Goal: Task Accomplishment & Management: Manage account settings

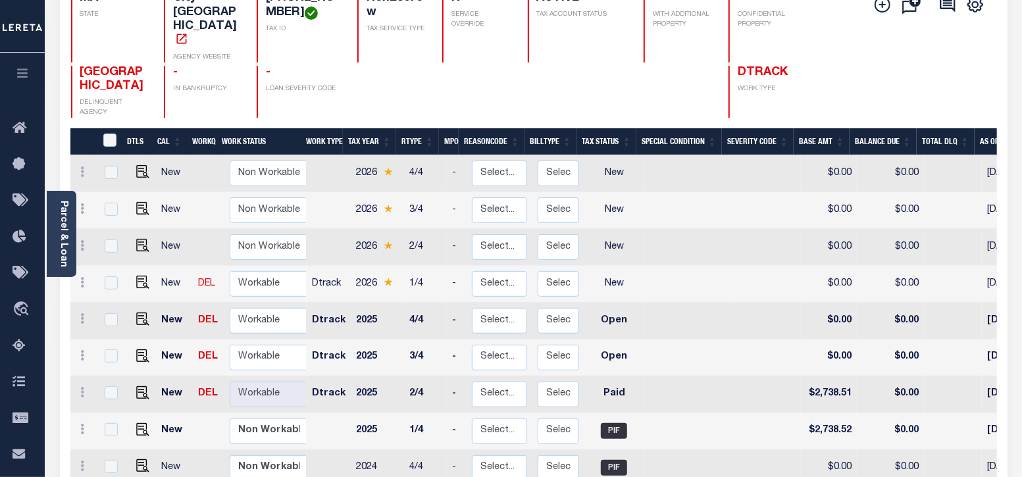
scroll to position [247, 0]
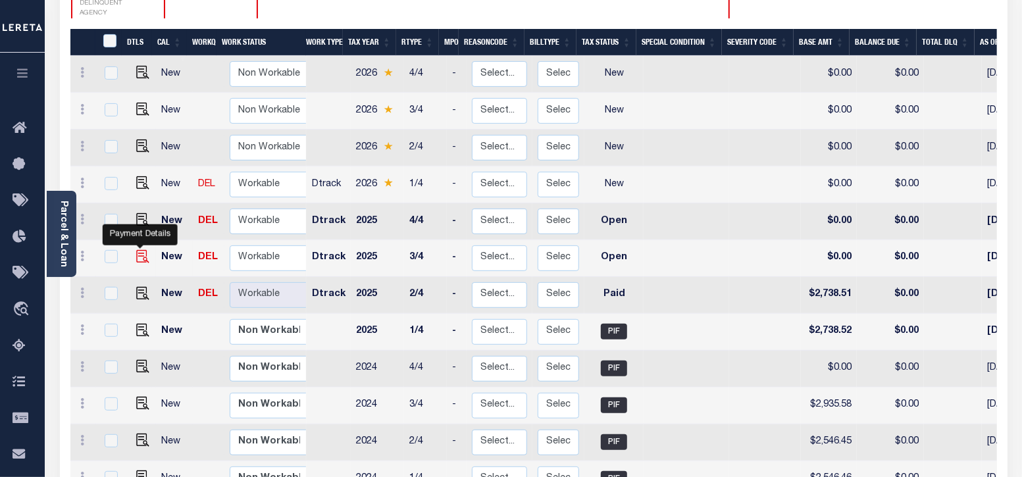
click at [141, 250] on img "" at bounding box center [142, 256] width 13 height 13
checkbox input "true"
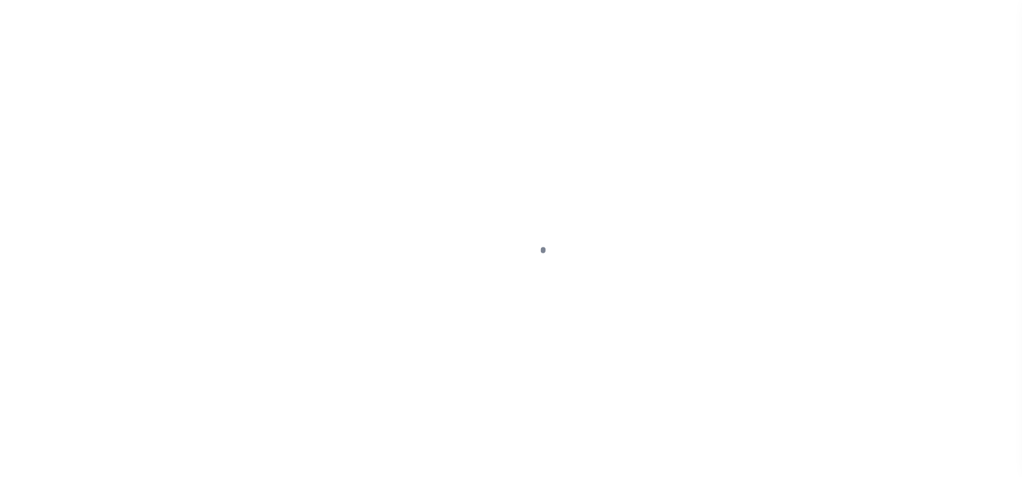
select select "OP2"
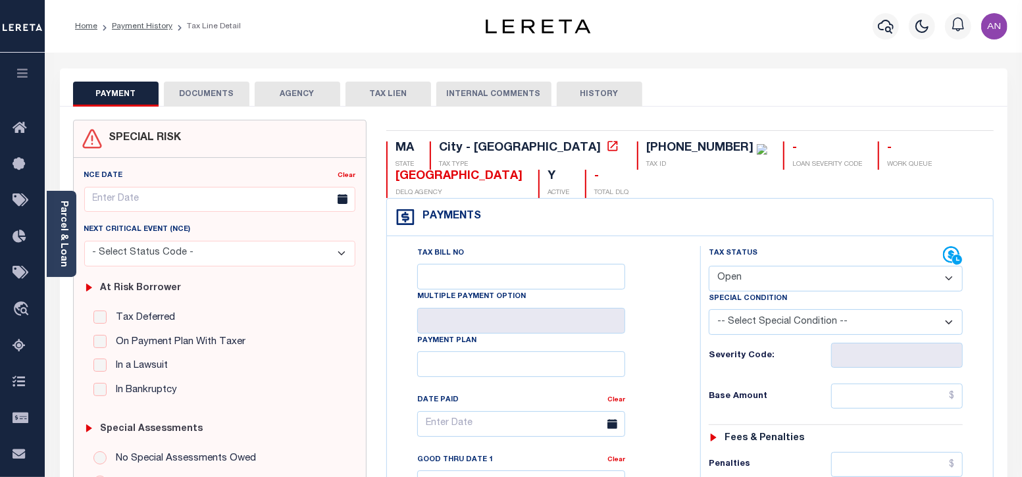
click at [194, 93] on button "DOCUMENTS" at bounding box center [207, 94] width 86 height 25
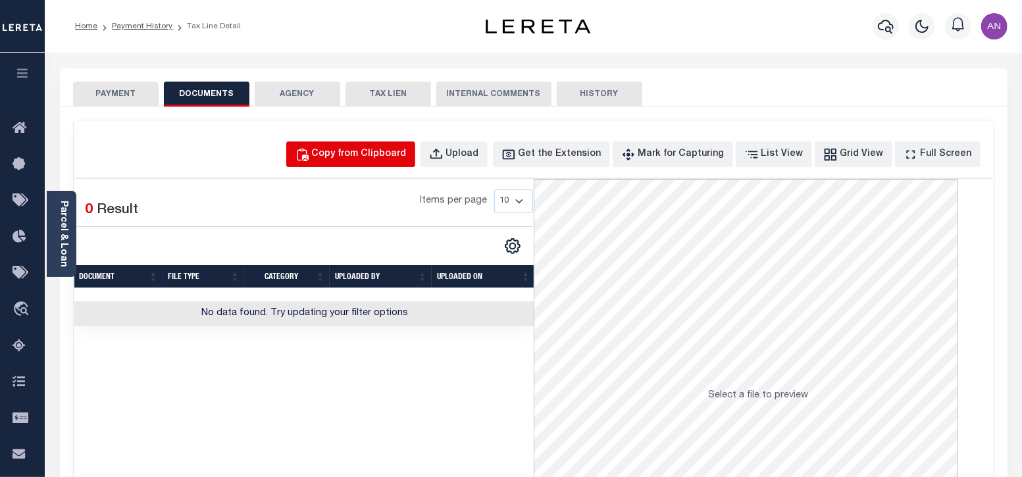
click at [351, 158] on div "Copy from Clipboard" at bounding box center [359, 154] width 95 height 14
select select "POP"
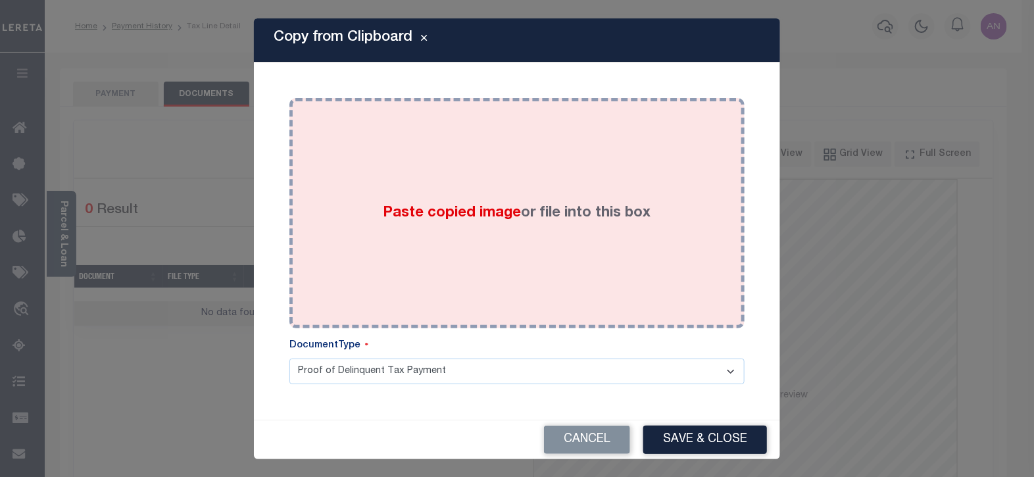
click at [416, 140] on div "Paste copied image or file into this box" at bounding box center [517, 213] width 436 height 211
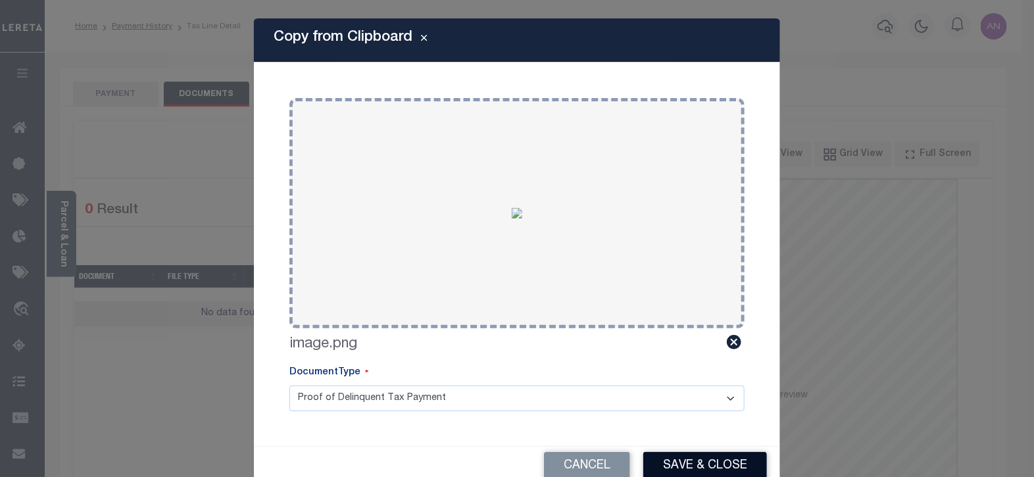
click at [709, 467] on button "Save & Close" at bounding box center [706, 466] width 124 height 28
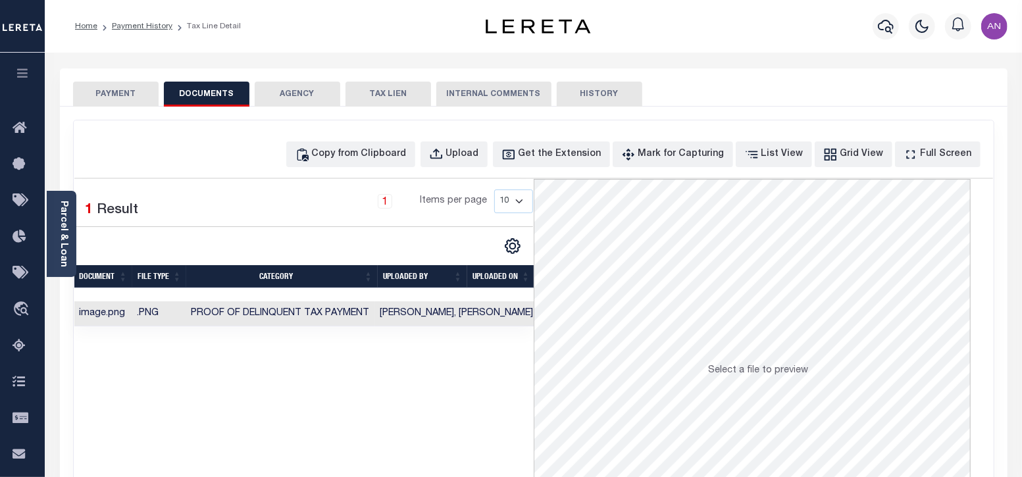
click at [97, 85] on button "PAYMENT" at bounding box center [116, 94] width 86 height 25
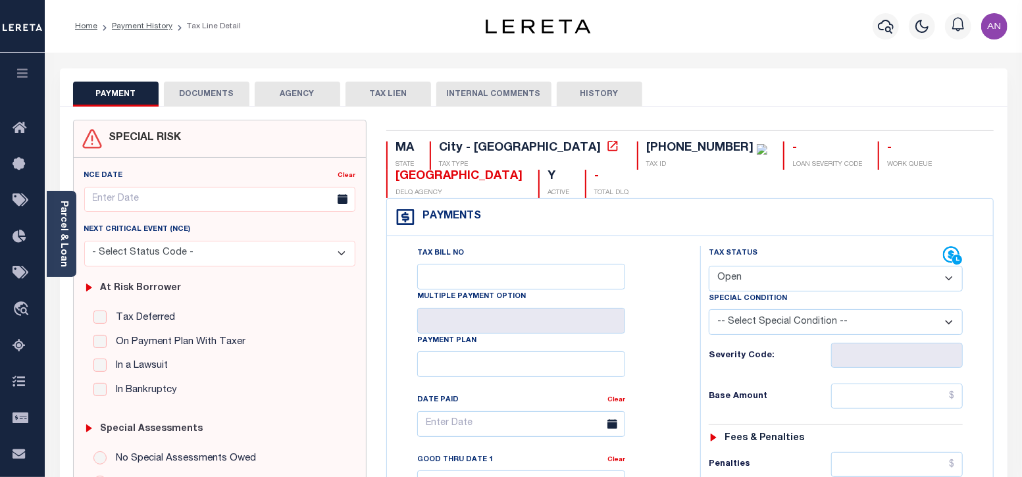
click at [781, 263] on div "Tax Status Status" at bounding box center [826, 256] width 235 height 20
click at [780, 267] on select "- Select Status Code - Open Due/Unpaid Paid Incomplete No Tax Due Internal Refu…" at bounding box center [836, 279] width 255 height 26
select select "PYD"
click at [709, 266] on select "- Select Status Code - Open Due/Unpaid Paid Incomplete No Tax Due Internal Refu…" at bounding box center [836, 279] width 255 height 26
type input "[DATE]"
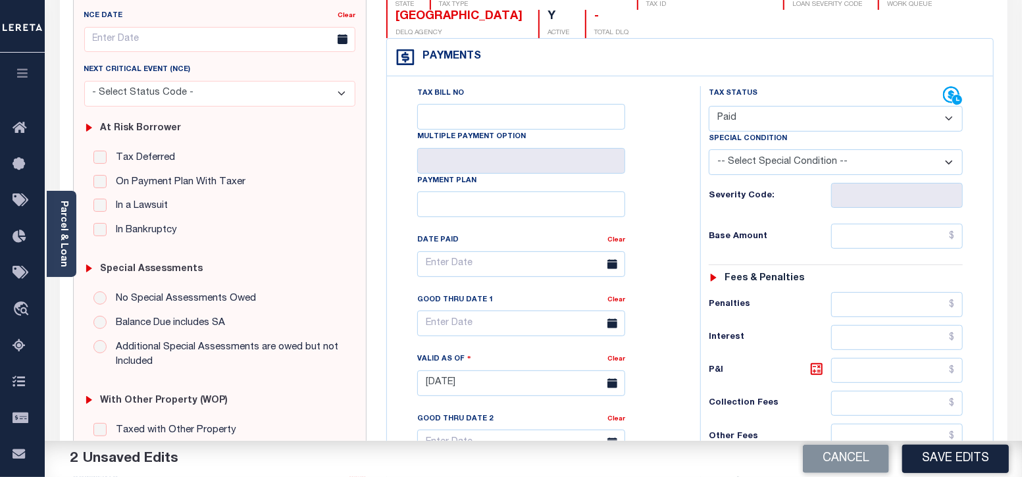
scroll to position [164, 0]
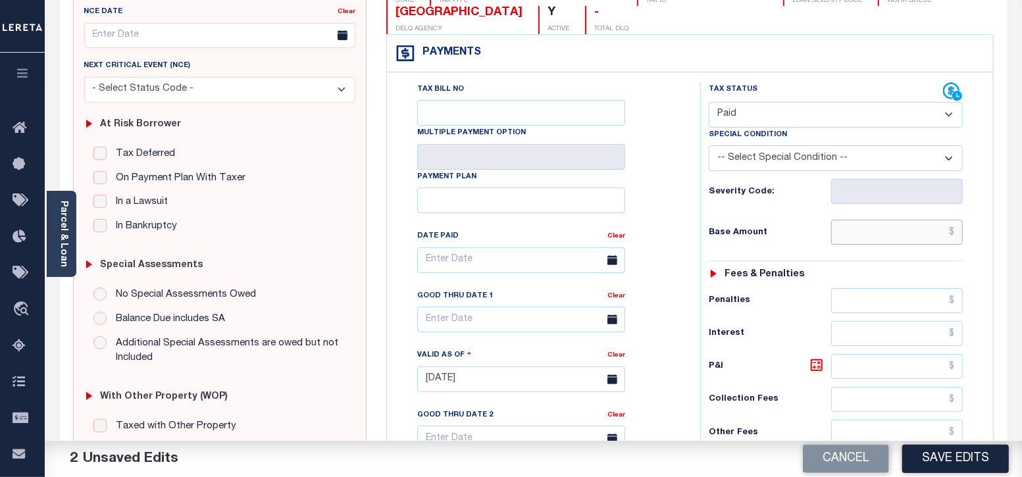
click at [924, 240] on input "text" at bounding box center [897, 232] width 132 height 25
type input "$0.00"
click at [678, 191] on div "Tax Bill No Multiple Payment Option Payment Plan Clear" at bounding box center [540, 266] width 280 height 369
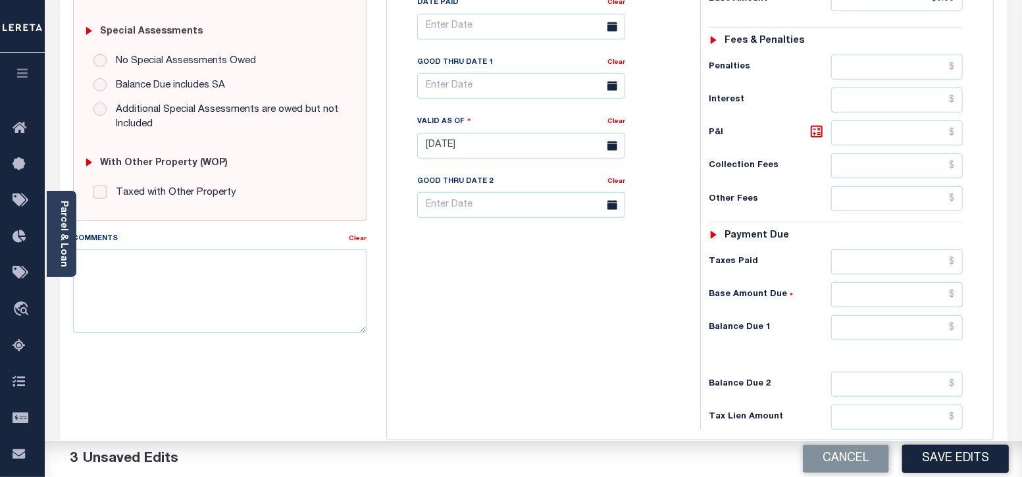
scroll to position [411, 0]
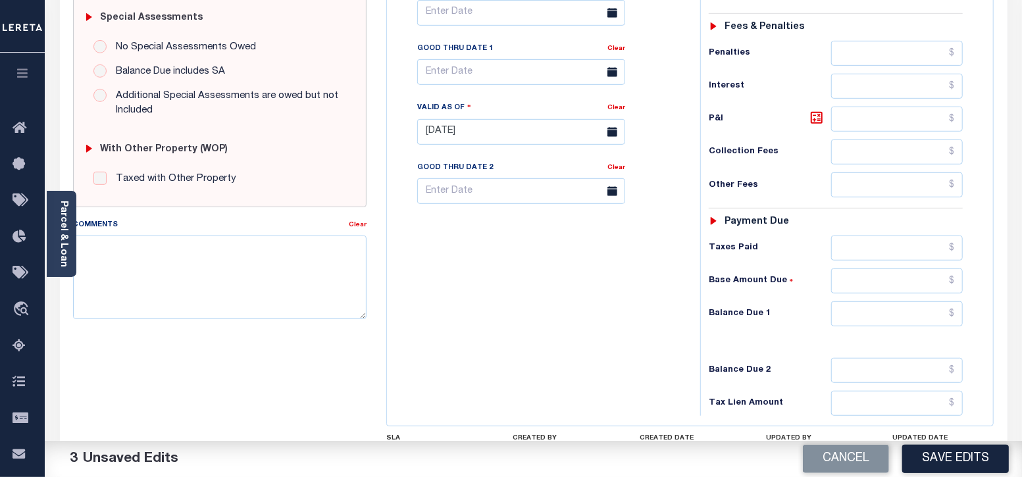
click at [921, 326] on div "Tax Status Status - Select Status Code -" at bounding box center [840, 125] width 280 height 581
click at [921, 315] on input "text" at bounding box center [897, 313] width 132 height 25
type input "$0.00"
click at [589, 351] on div "Tax Bill No Multiple Payment Option Payment Plan Clear" at bounding box center [540, 125] width 300 height 581
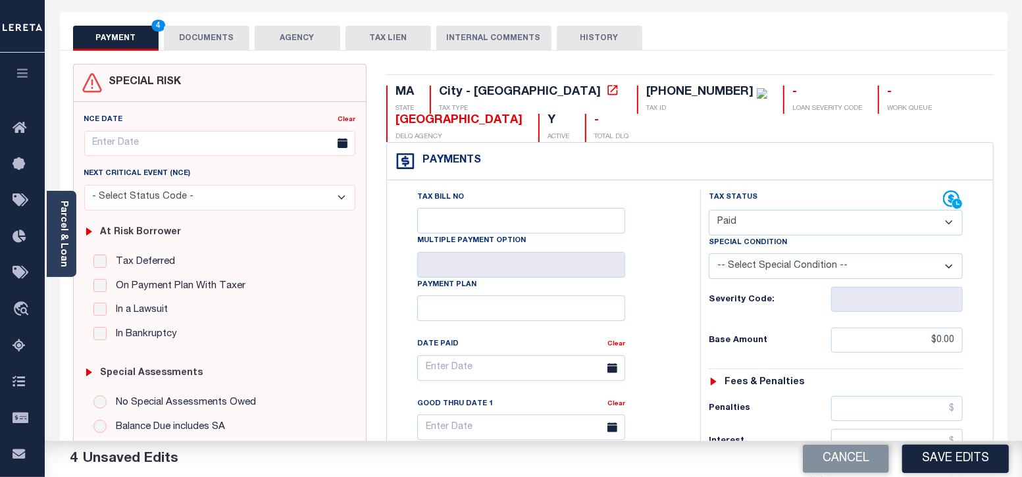
scroll to position [0, 0]
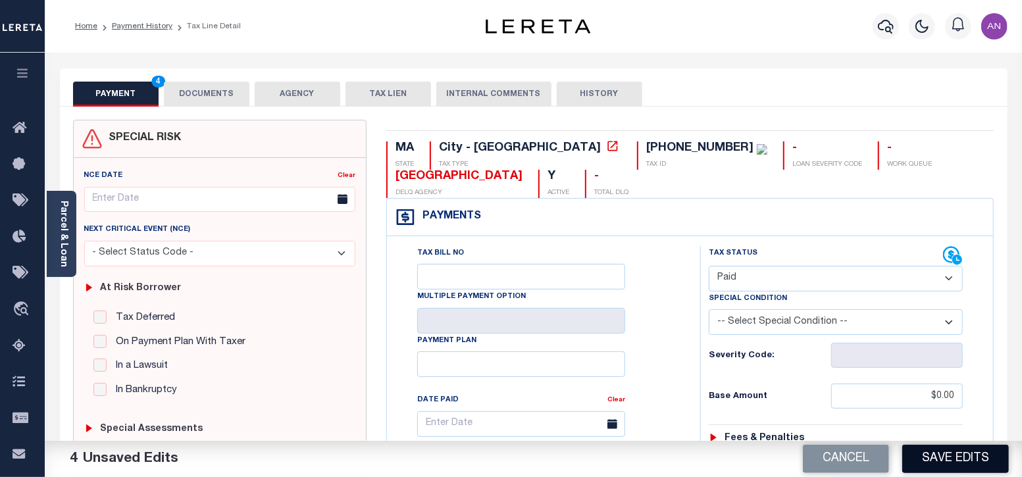
click at [938, 467] on button "Save Edits" at bounding box center [955, 459] width 107 height 28
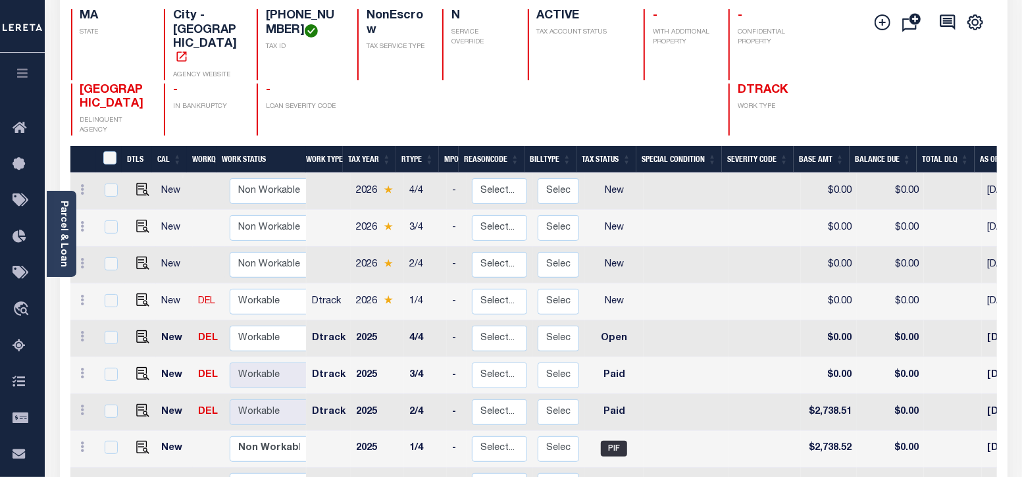
scroll to position [164, 0]
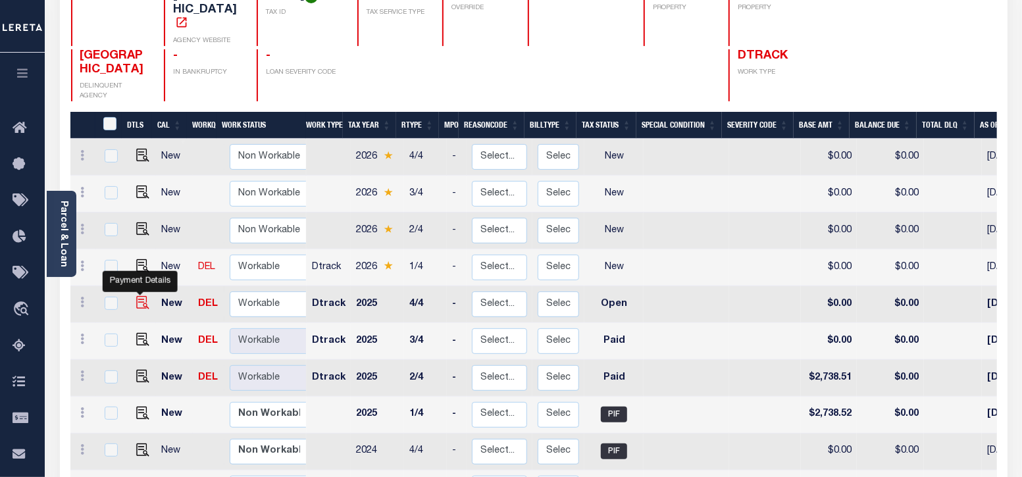
click at [140, 296] on img "" at bounding box center [142, 302] width 13 height 13
checkbox input "true"
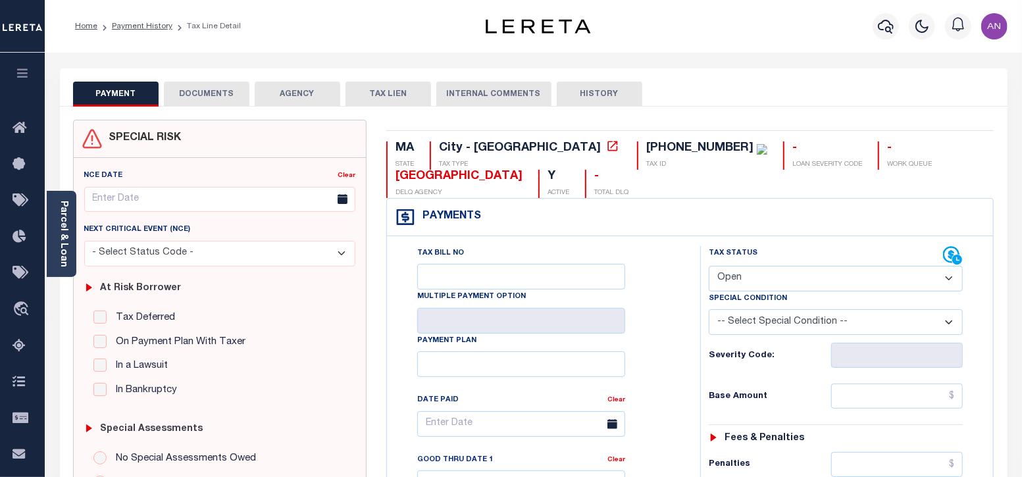
click at [737, 274] on select "- Select Status Code - Open Due/Unpaid Paid Incomplete No Tax Due Internal Refu…" at bounding box center [836, 279] width 255 height 26
select select "DUE"
click at [709, 266] on select "- Select Status Code - Open Due/Unpaid Paid Incomplete No Tax Due Internal Refu…" at bounding box center [836, 279] width 255 height 26
type input "[DATE]"
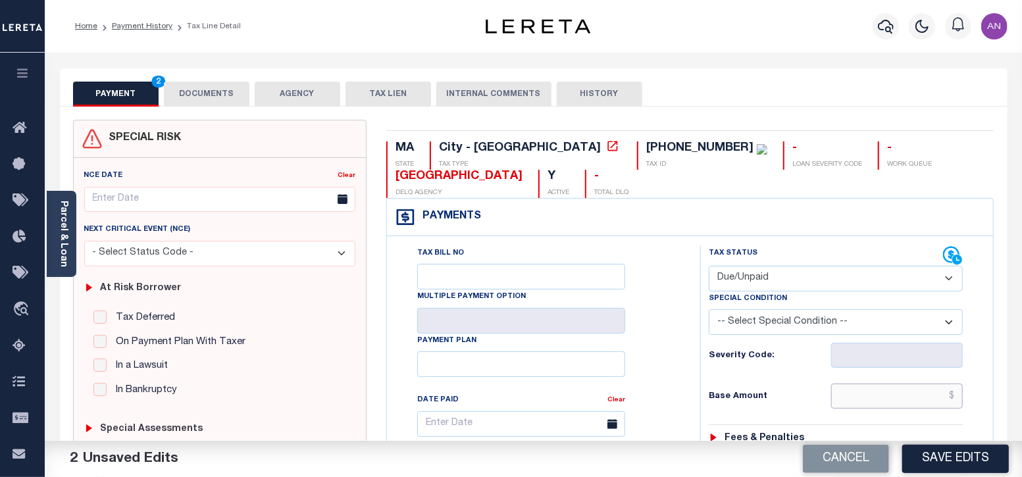
click at [867, 396] on input "text" at bounding box center [897, 396] width 132 height 25
paste input "2,365.00"
type input "$2,365.00"
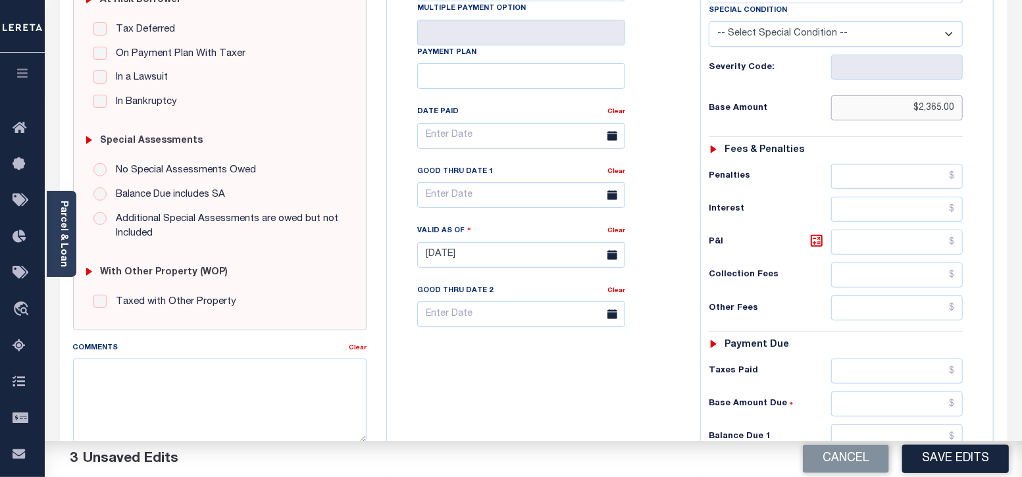
scroll to position [328, 0]
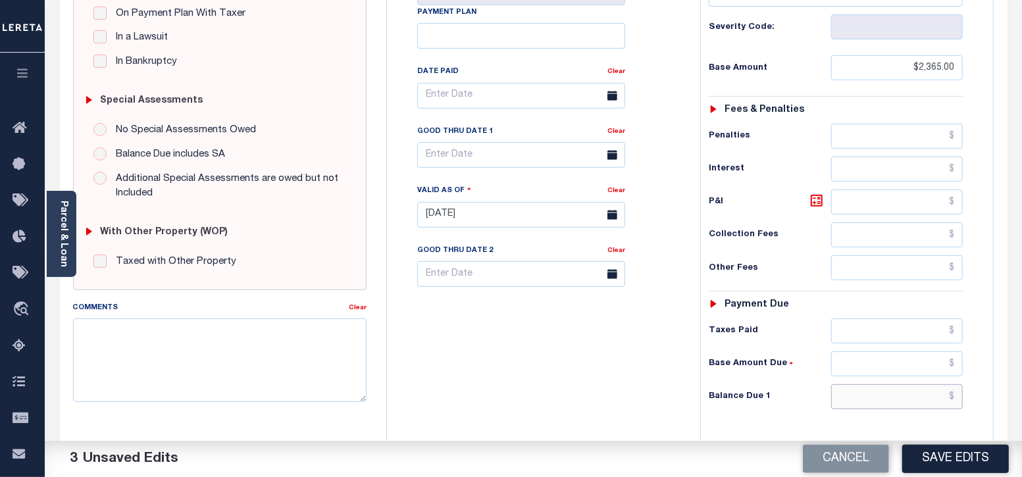
click at [898, 399] on input "text" at bounding box center [897, 396] width 132 height 25
paste input "2,495.39"
type input "$2,495.39"
click at [789, 424] on div "Tax Status Status - Select Status Code -" at bounding box center [840, 208] width 280 height 581
click at [819, 200] on icon at bounding box center [817, 201] width 16 height 16
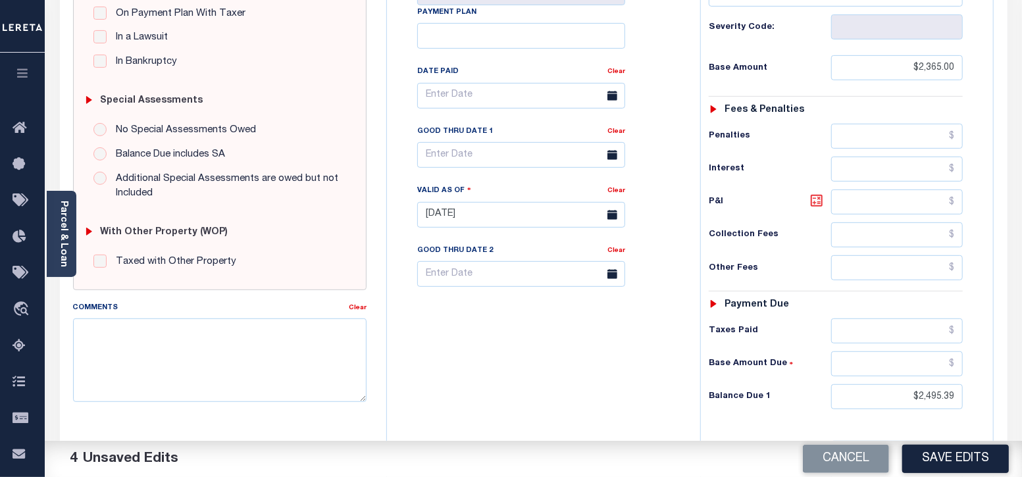
type input "$130.39"
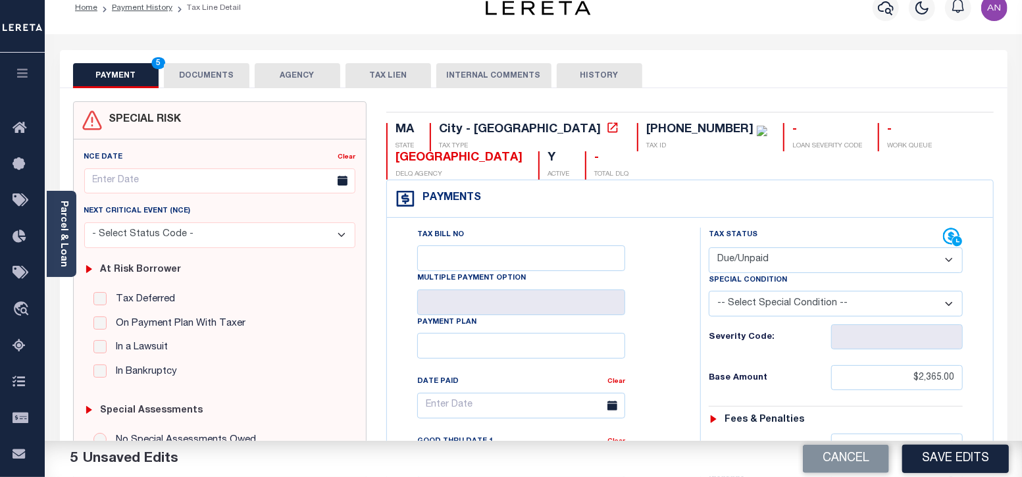
scroll to position [164, 0]
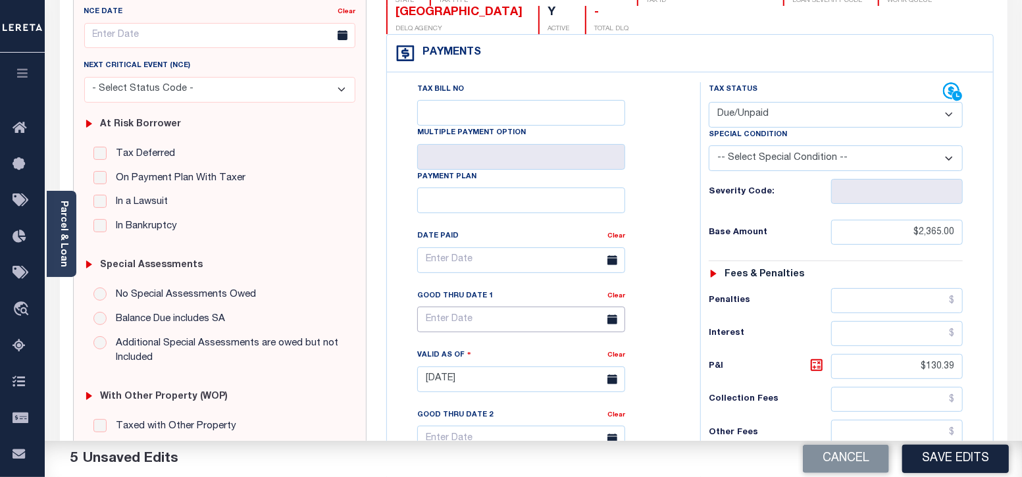
click at [473, 314] on input "text" at bounding box center [521, 320] width 208 height 26
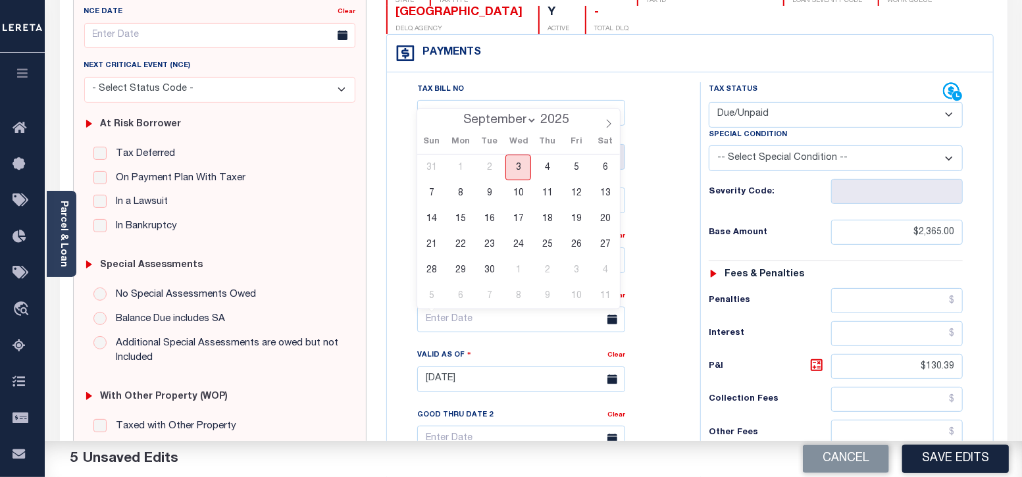
click at [526, 169] on span "3" at bounding box center [518, 168] width 26 height 26
type input "[DATE]"
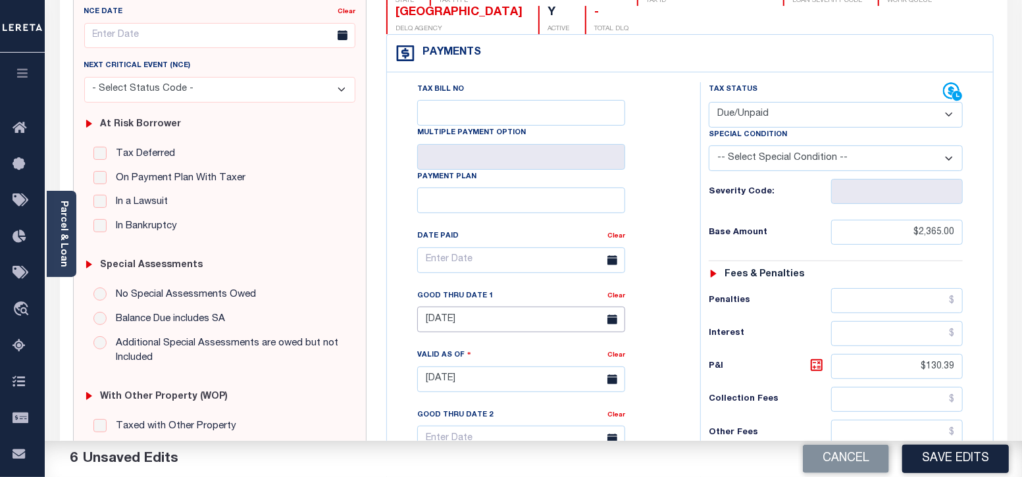
scroll to position [0, 0]
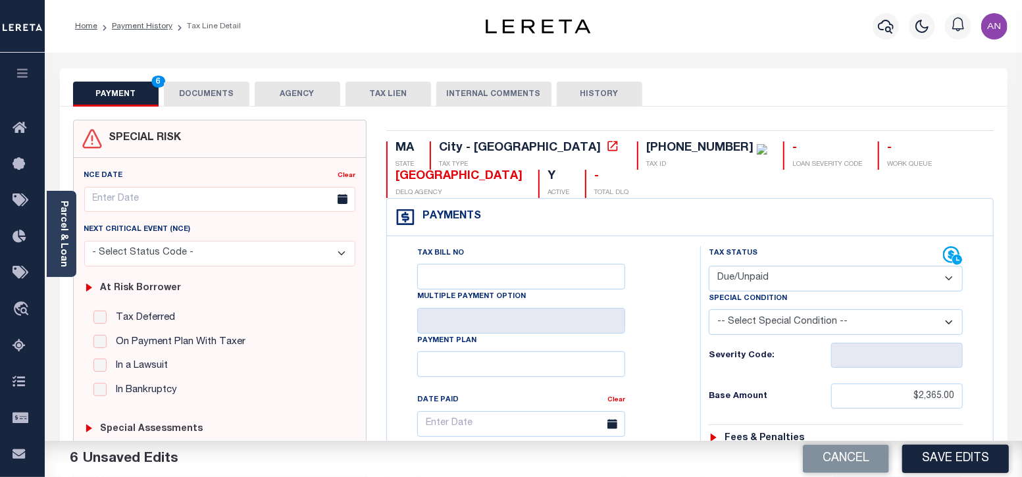
click at [218, 93] on button "DOCUMENTS" at bounding box center [207, 94] width 86 height 25
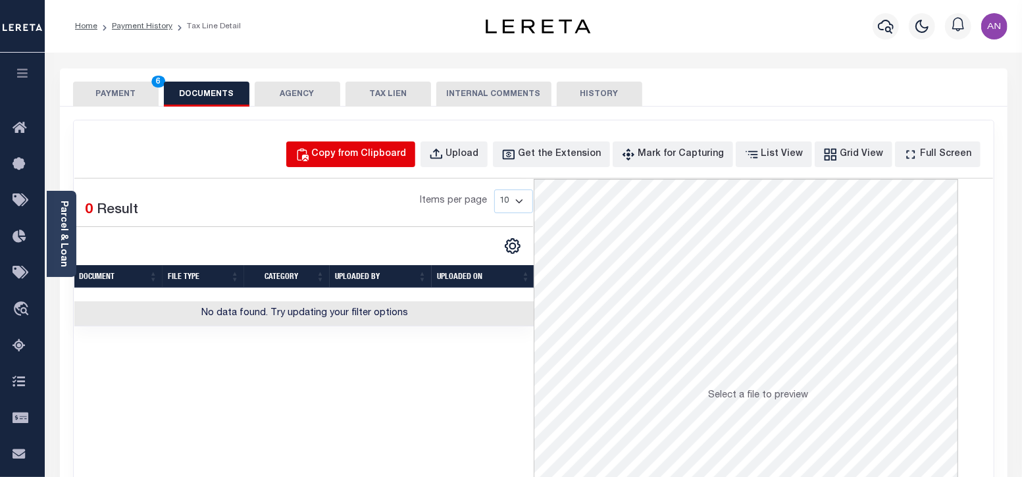
click at [367, 160] on div "Copy from Clipboard" at bounding box center [359, 154] width 95 height 14
select select "POP"
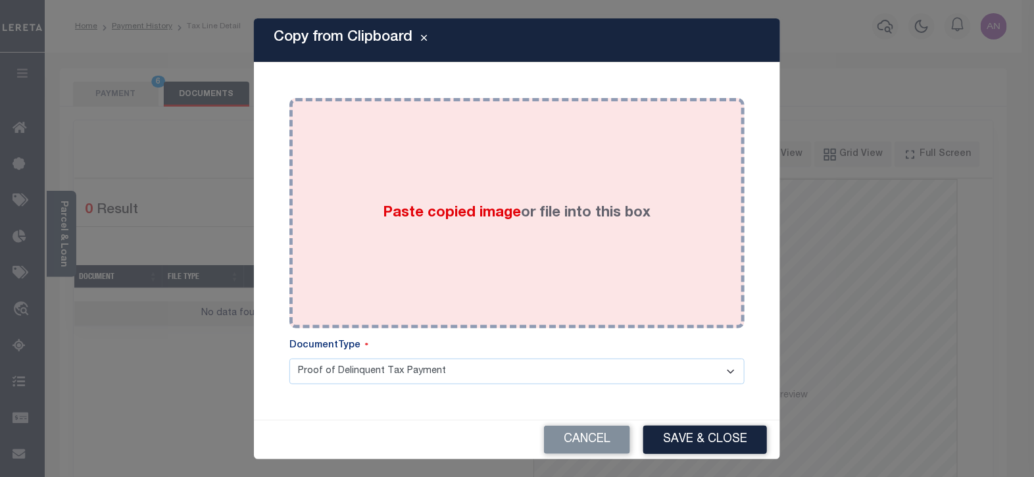
click at [444, 156] on div "Paste copied image or file into this box" at bounding box center [517, 213] width 436 height 211
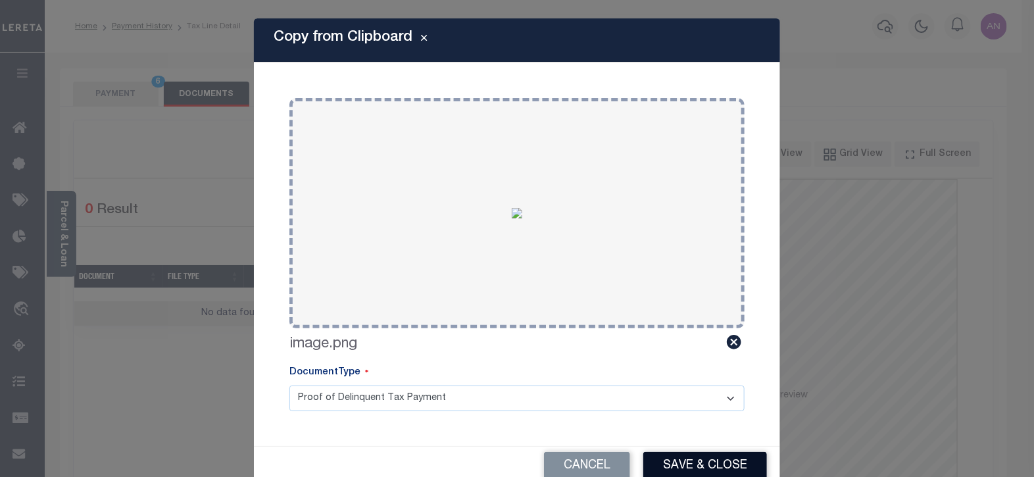
click at [668, 465] on button "Save & Close" at bounding box center [706, 466] width 124 height 28
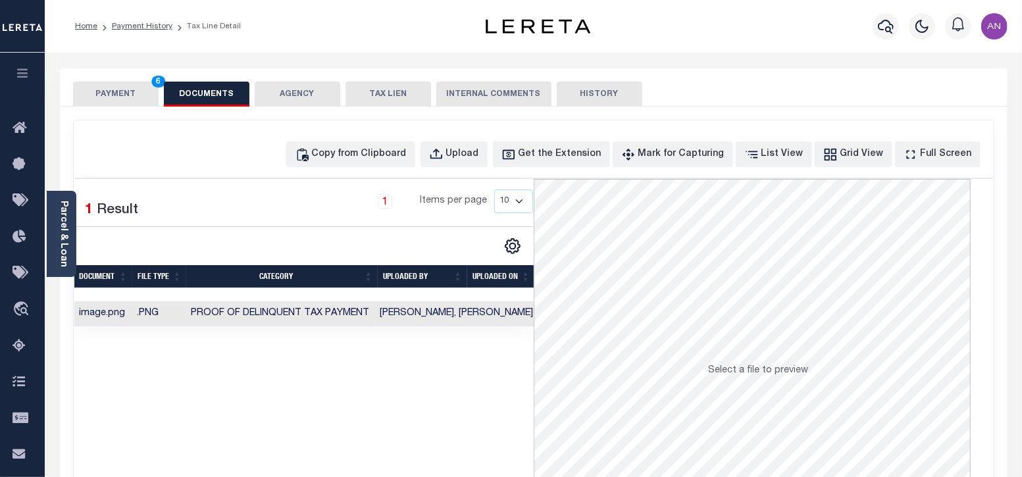
click at [109, 92] on button "PAYMENT 6" at bounding box center [116, 94] width 86 height 25
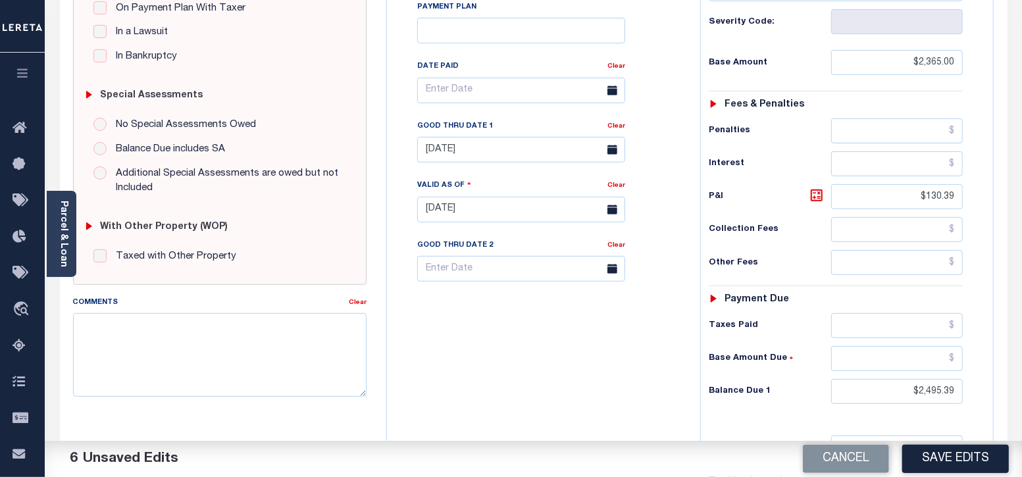
scroll to position [411, 0]
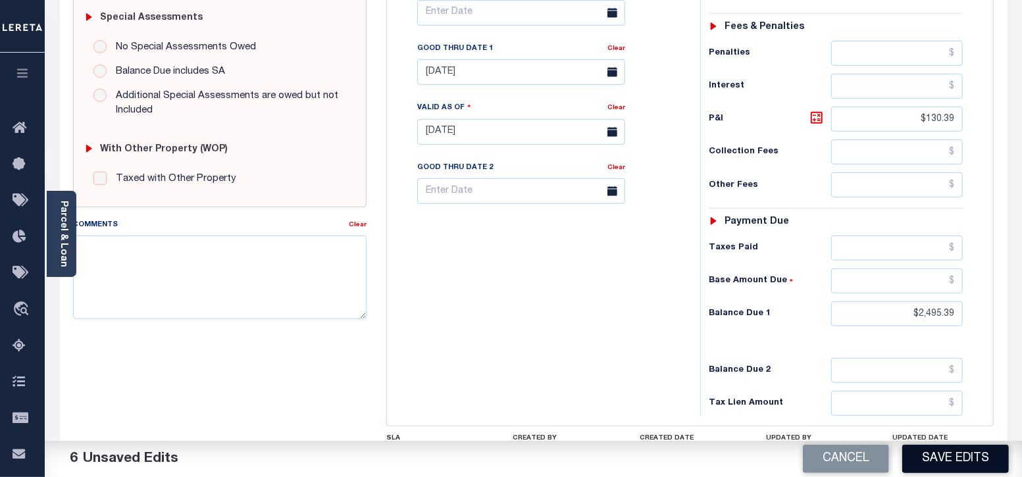
click at [946, 461] on button "Save Edits" at bounding box center [955, 459] width 107 height 28
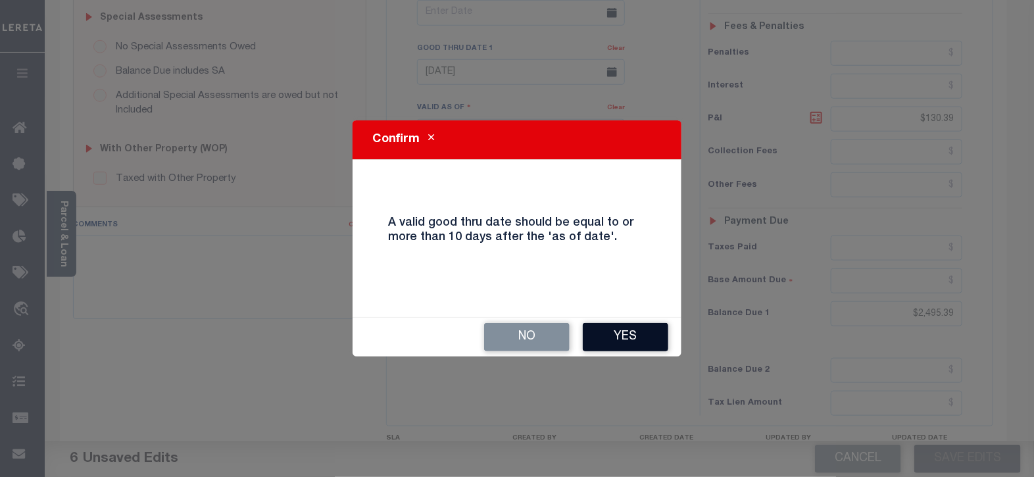
click at [632, 340] on button "Yes" at bounding box center [626, 337] width 86 height 28
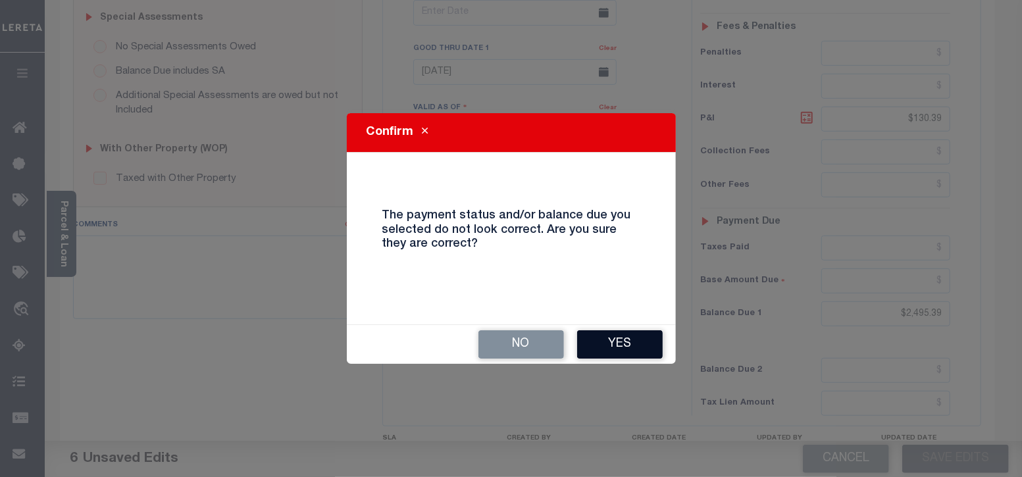
click at [610, 344] on button "Yes" at bounding box center [620, 344] width 86 height 28
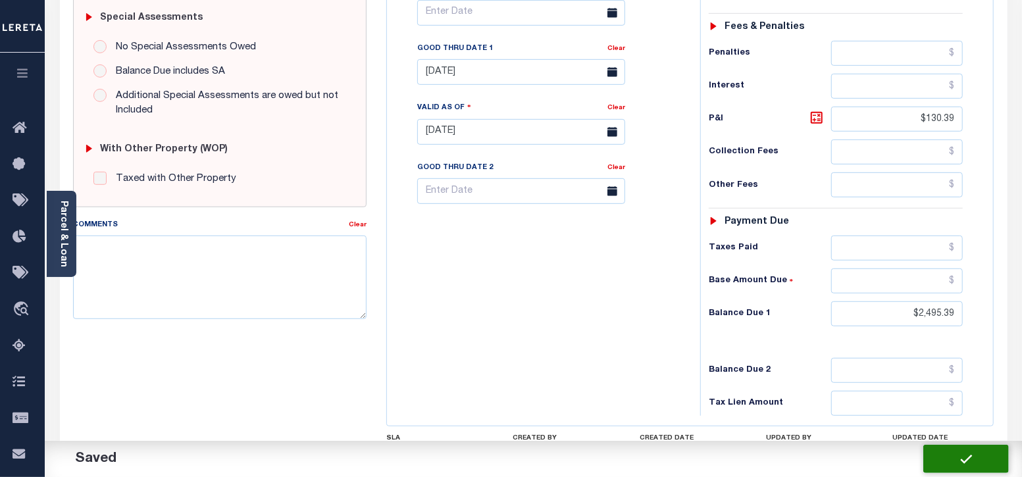
checkbox input "false"
type input "$2,365"
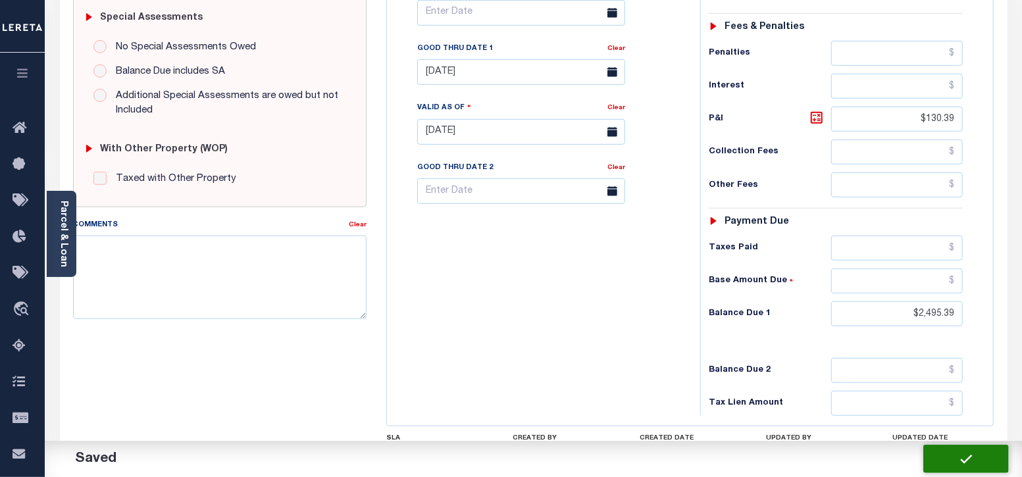
type input "$130.39"
type input "$2,495.39"
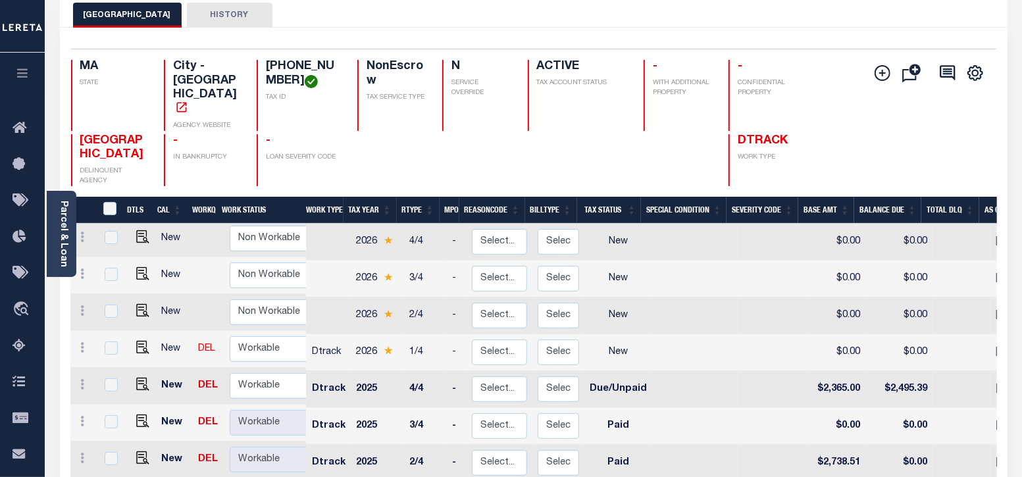
scroll to position [82, 0]
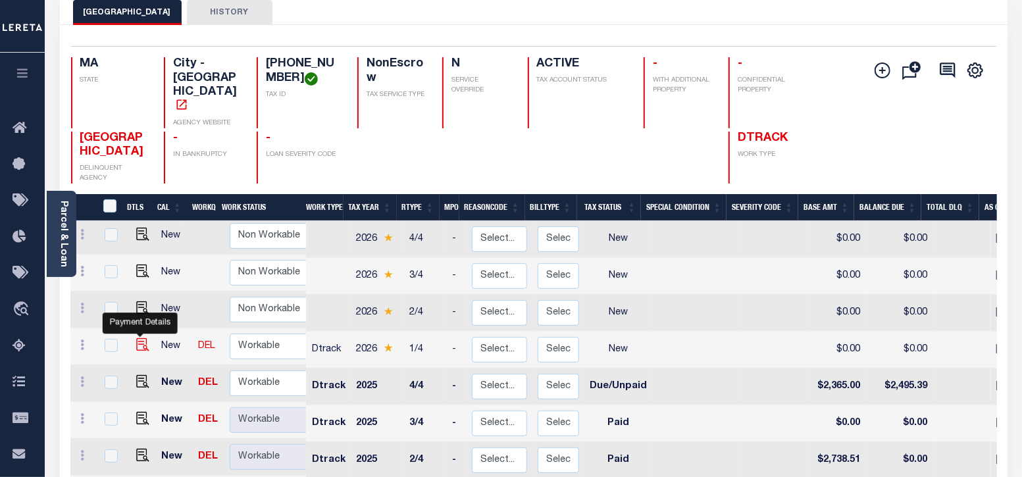
click at [139, 338] on img "" at bounding box center [142, 344] width 13 height 13
checkbox input "true"
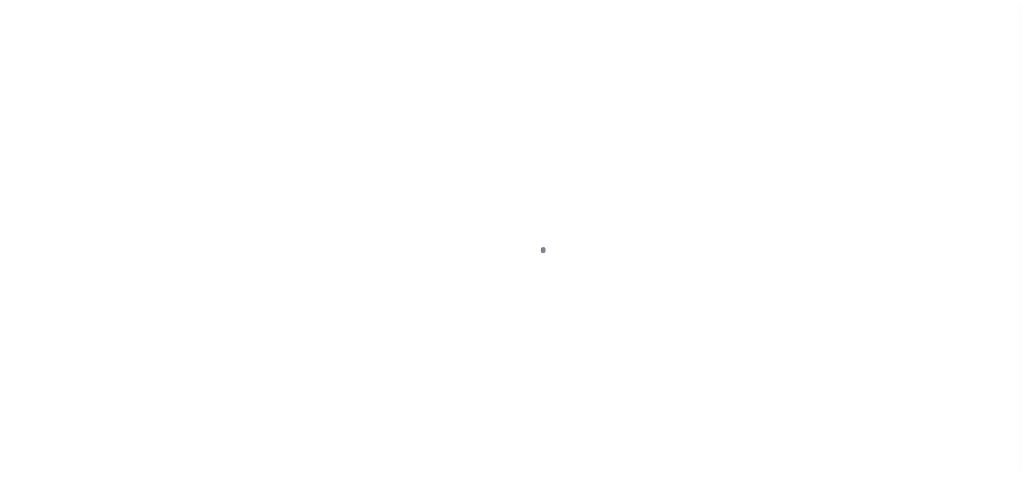
select select "NW2"
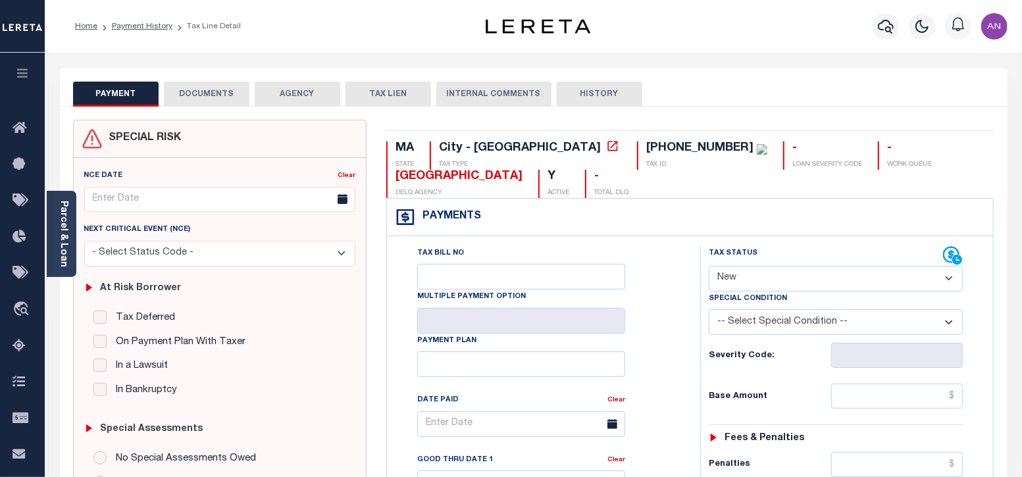
click at [247, 103] on button "DOCUMENTS" at bounding box center [207, 94] width 86 height 25
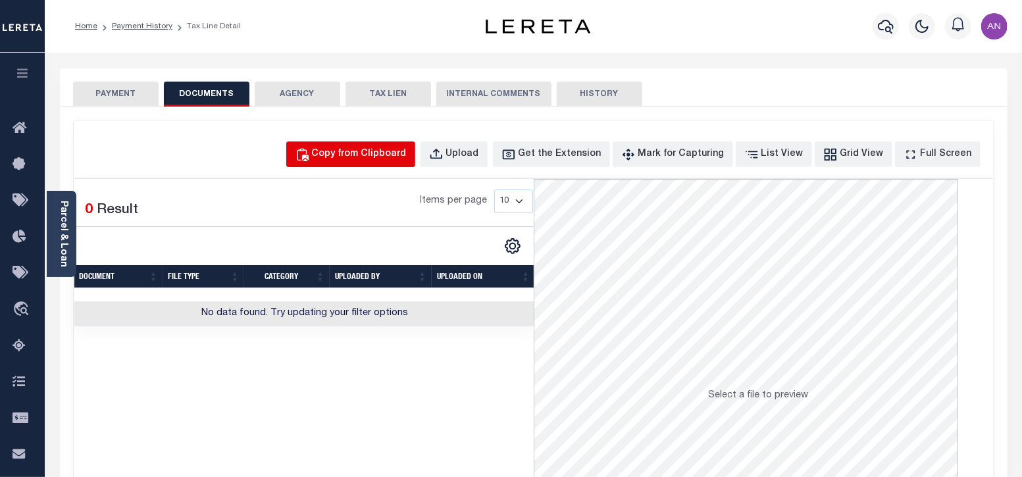
click at [386, 157] on div "Copy from Clipboard" at bounding box center [359, 154] width 95 height 14
select select "POP"
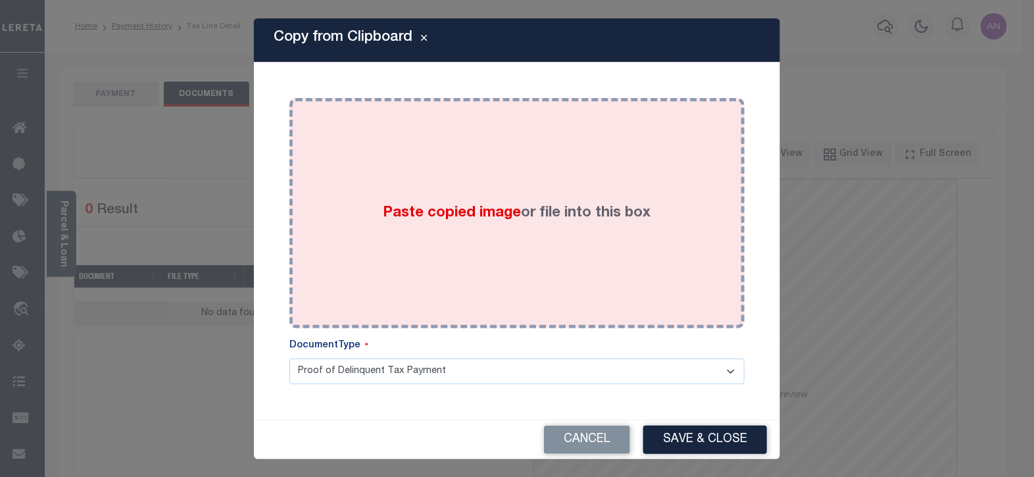
click at [401, 138] on div "Paste copied image or file into this box" at bounding box center [517, 213] width 436 height 211
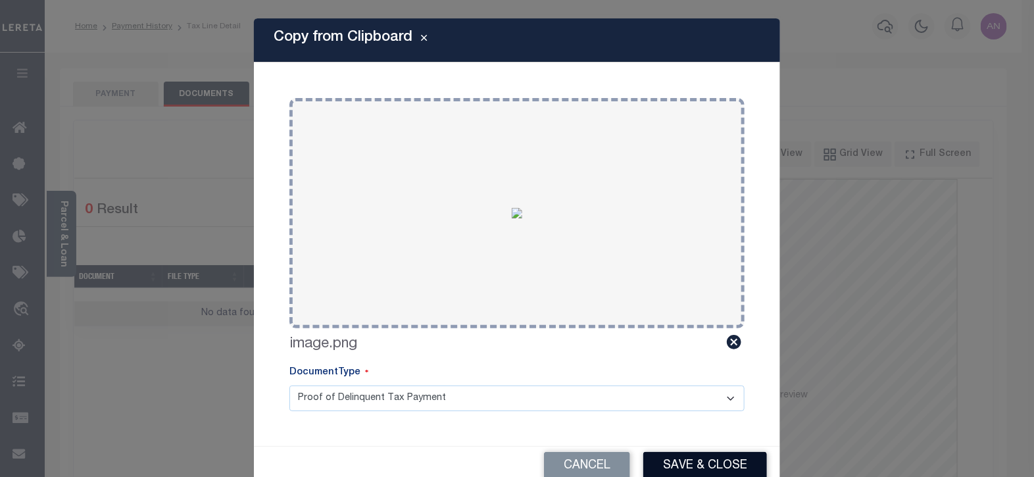
click at [711, 465] on button "Save & Close" at bounding box center [706, 466] width 124 height 28
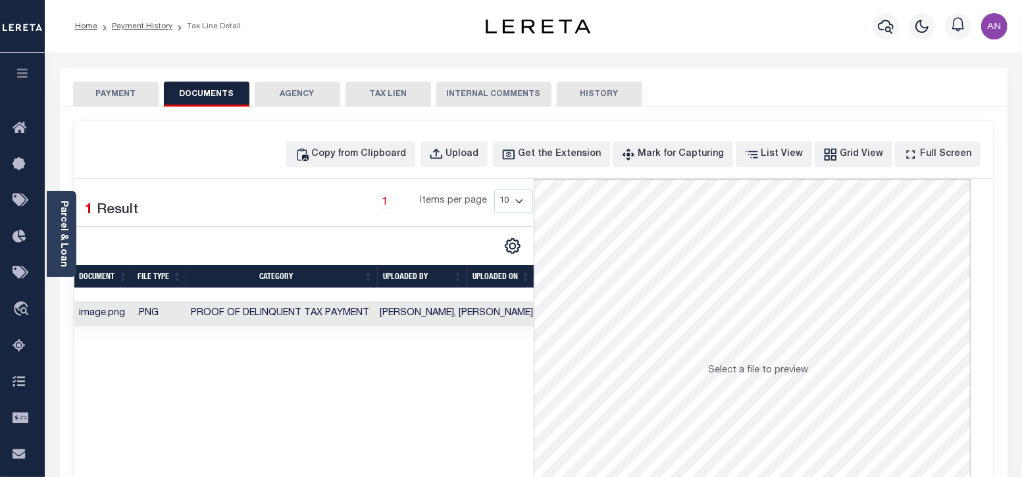
click at [112, 88] on button "PAYMENT" at bounding box center [116, 94] width 86 height 25
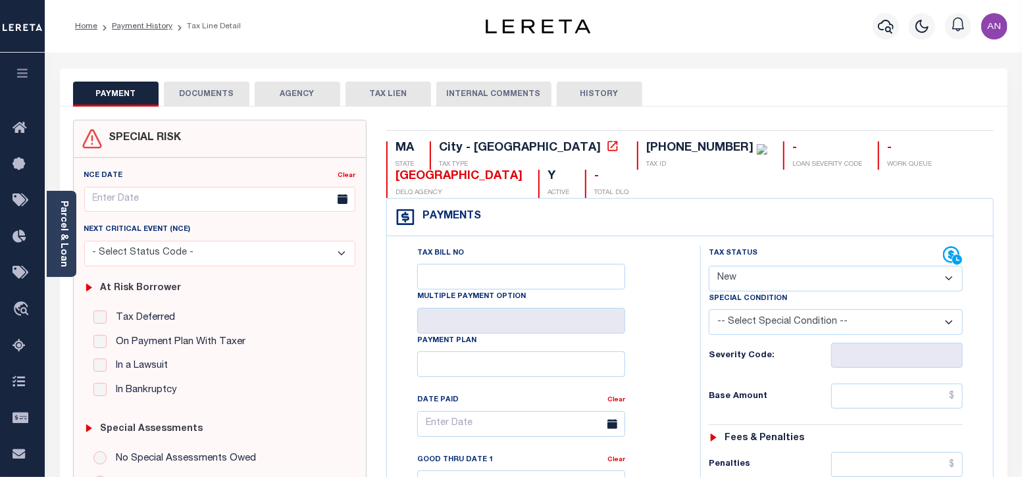
click at [842, 281] on select "- Select Status Code - Open Due/Unpaid Paid Incomplete No Tax Due Internal Refu…" at bounding box center [836, 279] width 255 height 26
select select "DUE"
click at [709, 266] on select "- Select Status Code - Open Due/Unpaid Paid Incomplete No Tax Due Internal Refu…" at bounding box center [836, 279] width 255 height 26
type input "[DATE]"
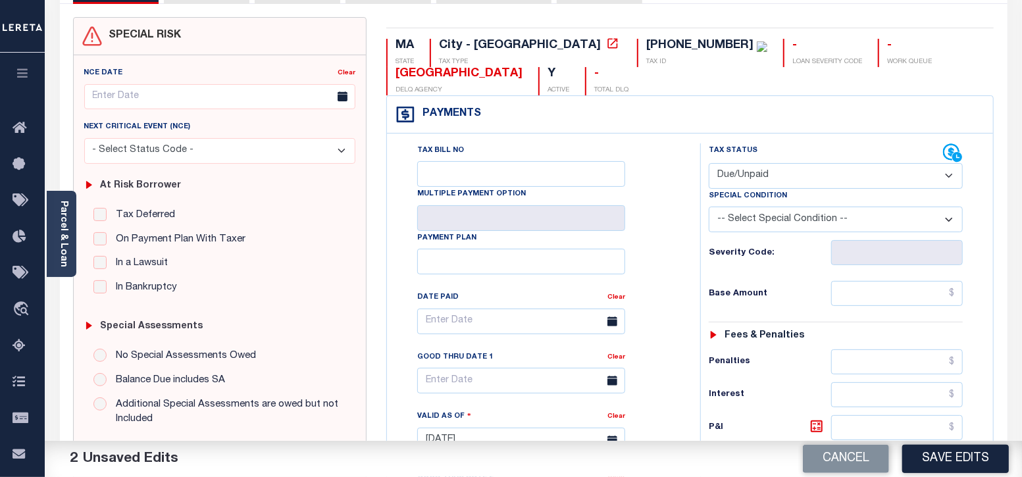
scroll to position [164, 0]
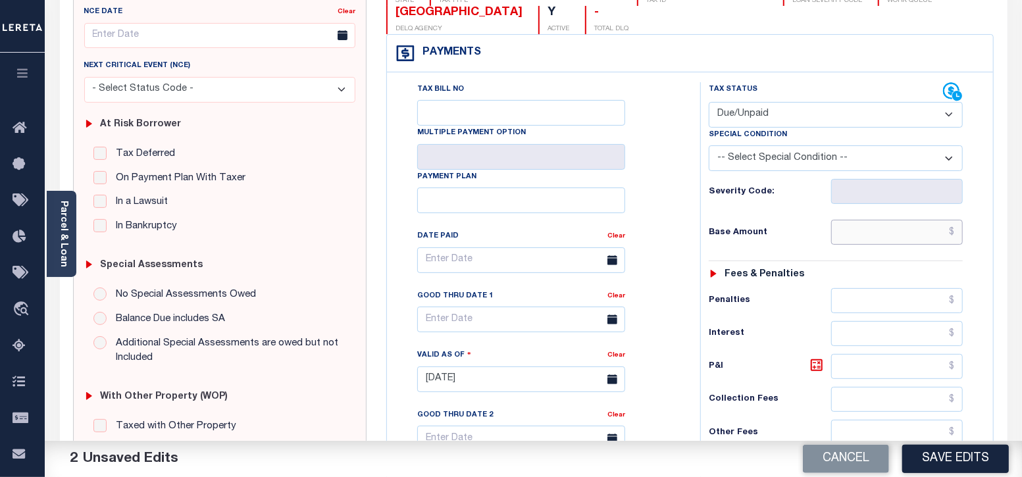
click at [876, 222] on input "text" at bounding box center [897, 232] width 132 height 25
paste input "2,551.77"
type input "$2,551.77"
click at [779, 239] on div "Base Amount $2,551.77" at bounding box center [836, 232] width 255 height 25
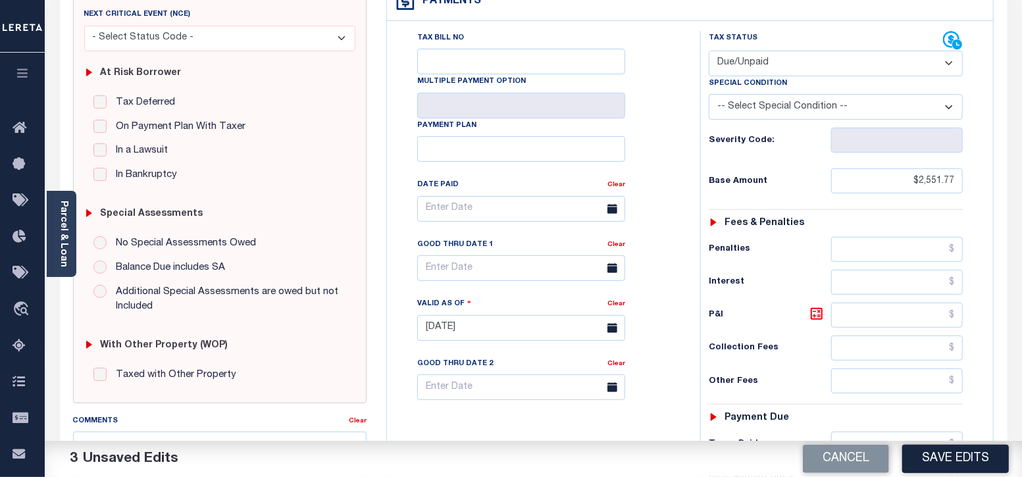
scroll to position [494, 0]
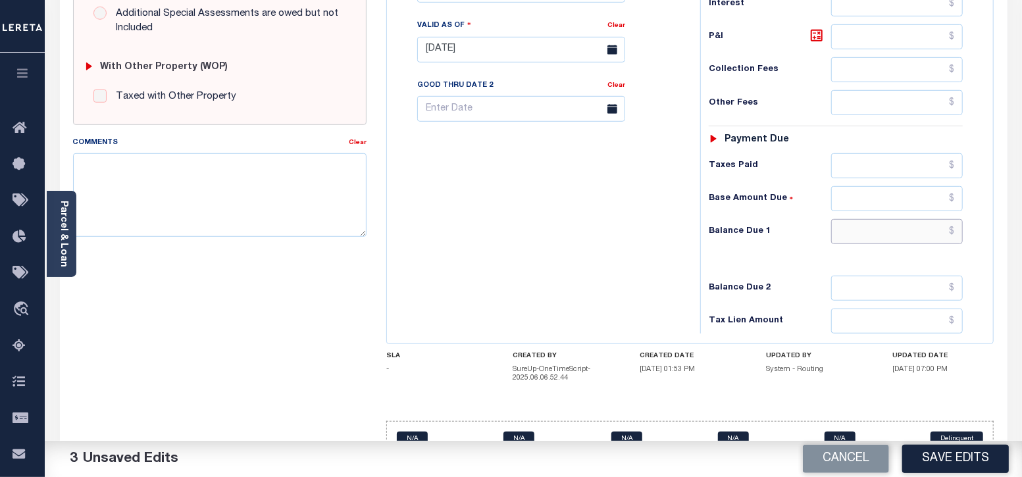
click at [905, 232] on input "text" at bounding box center [897, 231] width 132 height 25
paste input "2,584.07"
type input "$2,584.07"
click at [806, 238] on div "Balance Due 1 $2,584.07" at bounding box center [836, 231] width 255 height 25
click at [811, 31] on icon at bounding box center [817, 36] width 16 height 16
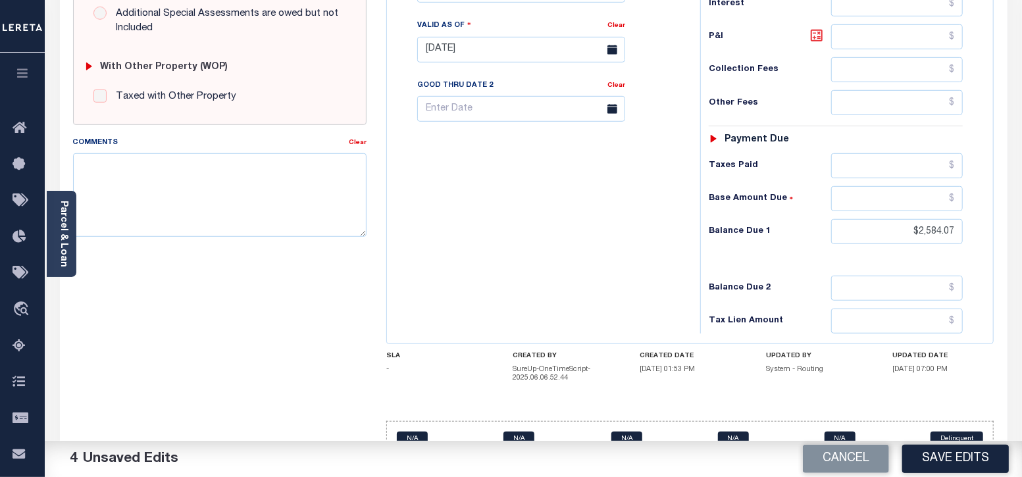
type input "$32.30"
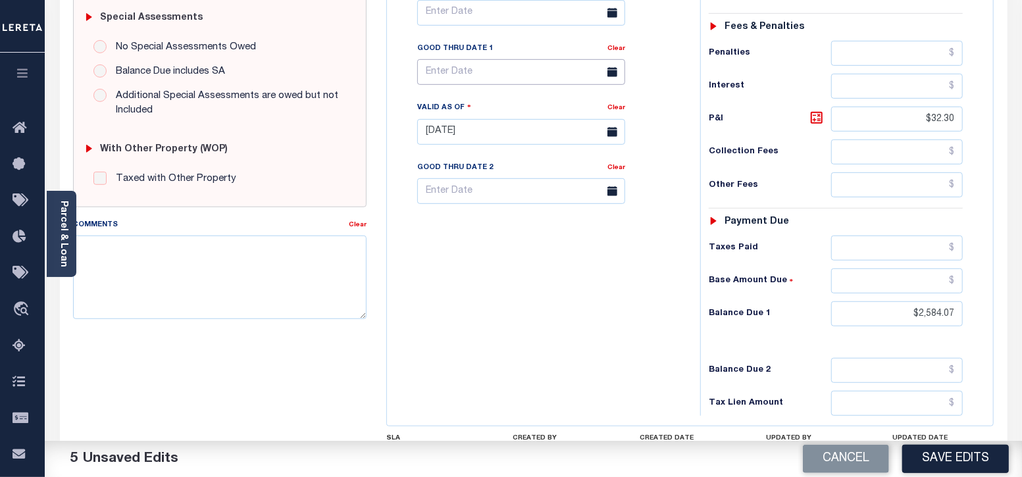
click at [484, 76] on body "Home Payment History Tax Line Detail" at bounding box center [511, 89] width 1022 height 1000
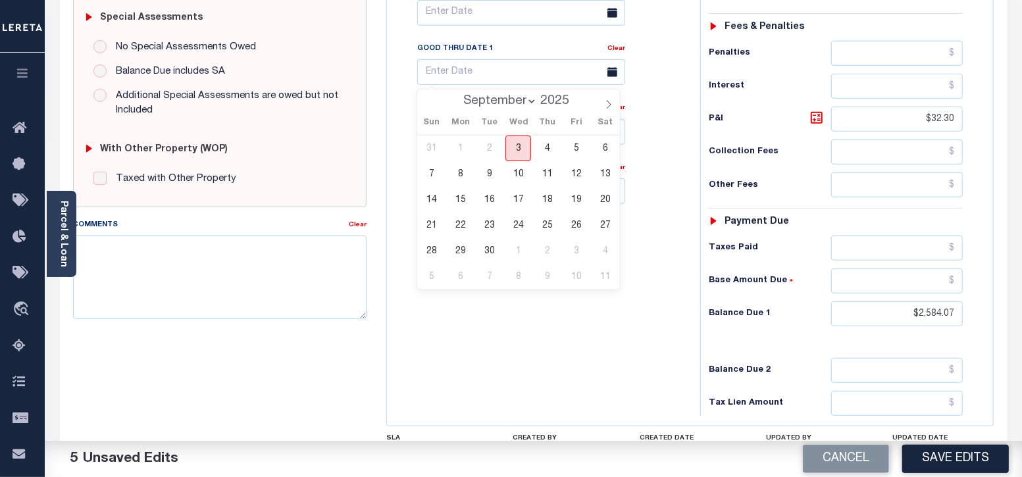
click at [523, 149] on span "3" at bounding box center [518, 149] width 26 height 26
type input "09/03/2025"
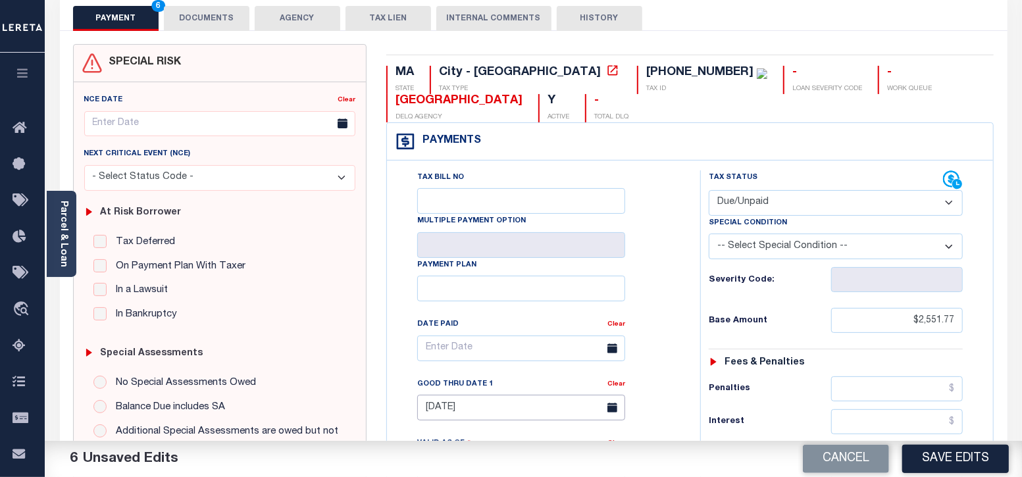
scroll to position [0, 0]
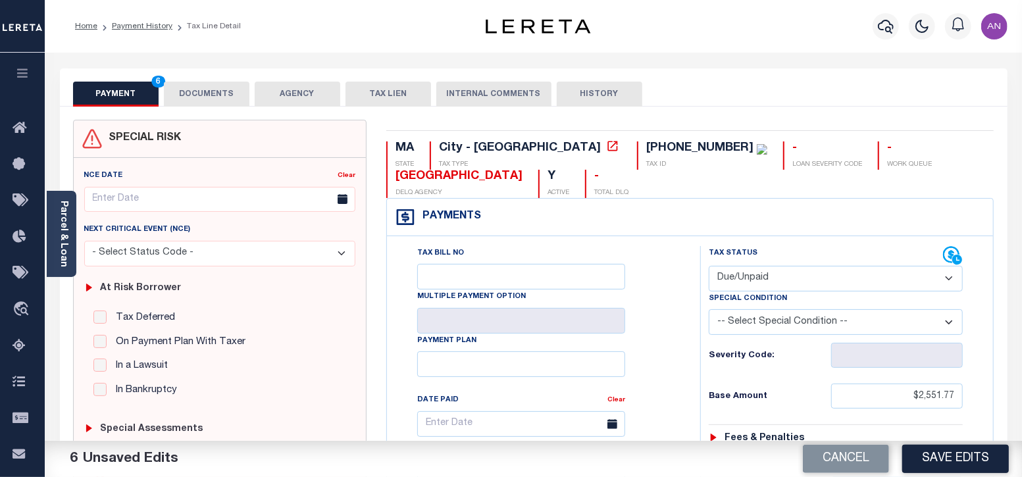
click at [188, 93] on button "DOCUMENTS" at bounding box center [207, 94] width 86 height 25
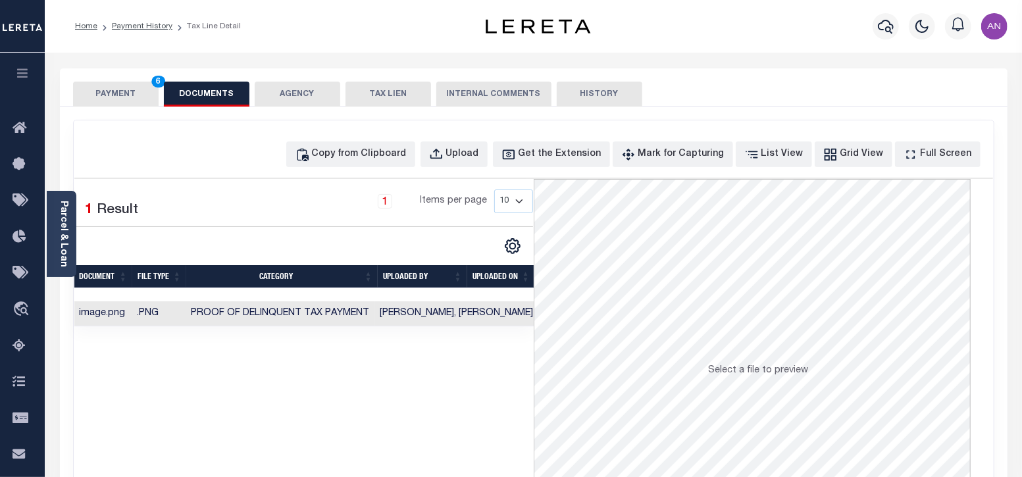
click at [133, 97] on button "PAYMENT 6" at bounding box center [116, 94] width 86 height 25
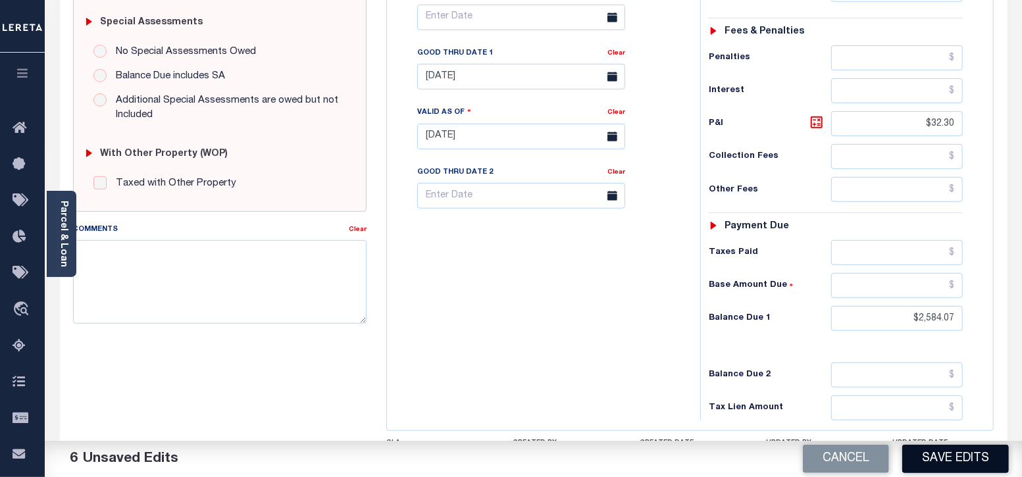
scroll to position [411, 0]
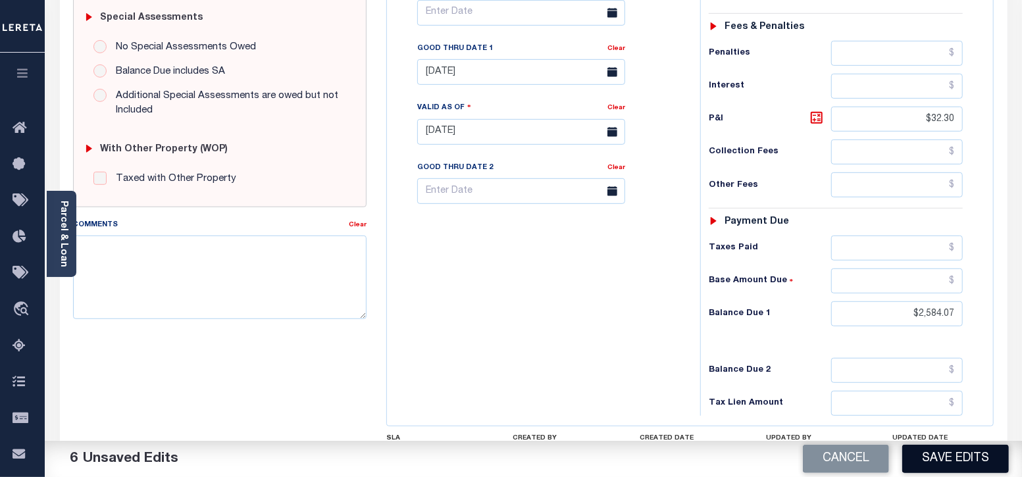
click at [932, 462] on button "Save Edits" at bounding box center [955, 459] width 107 height 28
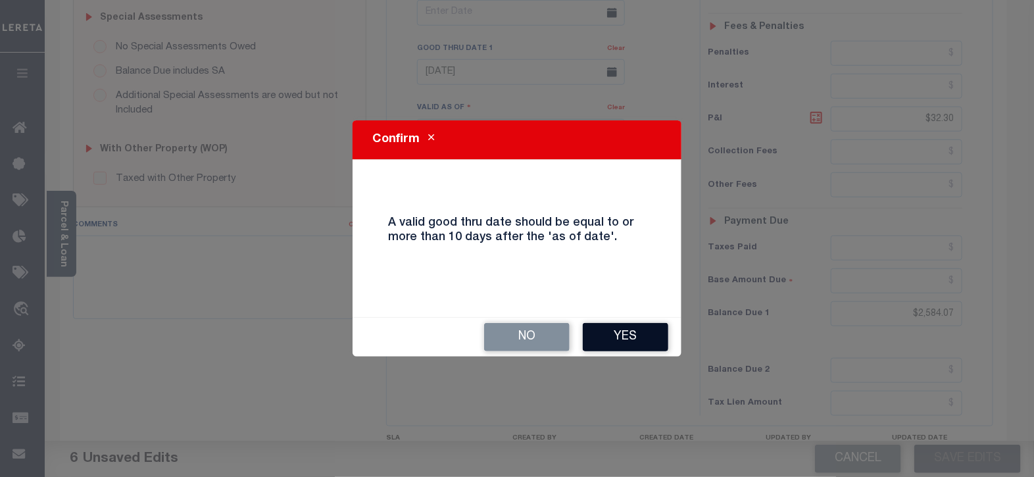
click at [612, 337] on button "Yes" at bounding box center [626, 337] width 86 height 28
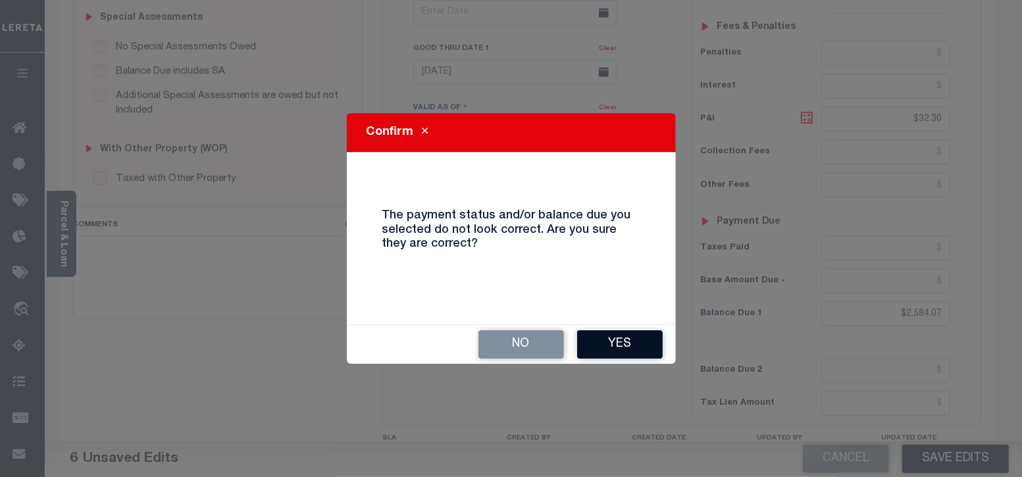
click at [633, 340] on button "Yes" at bounding box center [620, 344] width 86 height 28
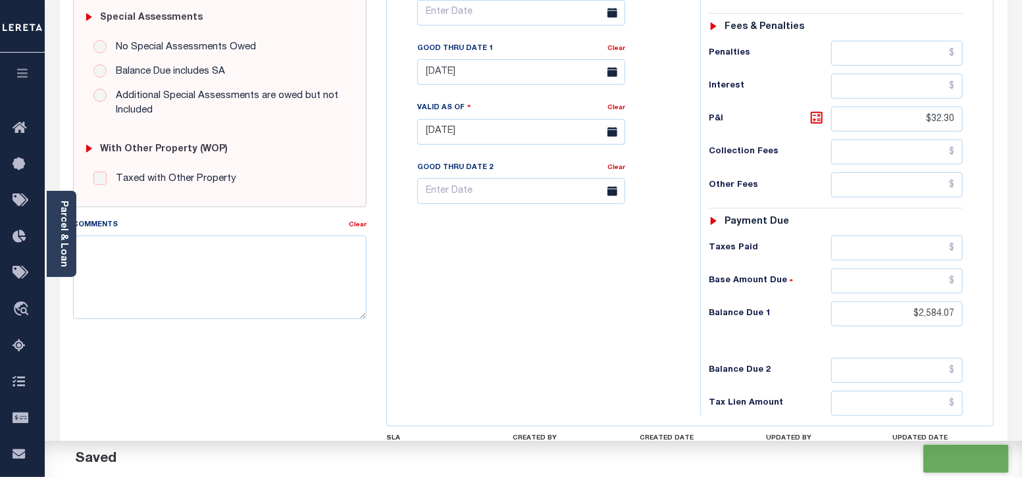
checkbox input "false"
type input "$2,551.77"
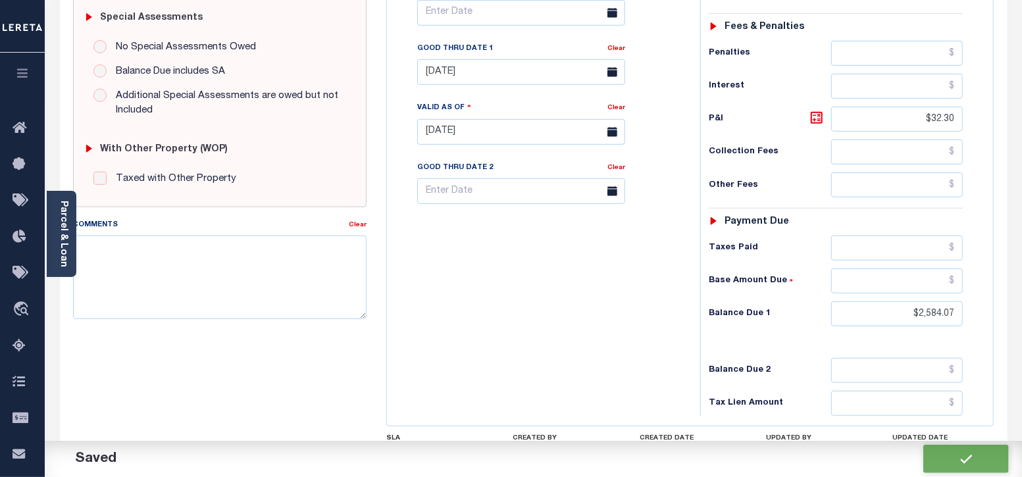
type input "$32.3"
type input "$2,584.07"
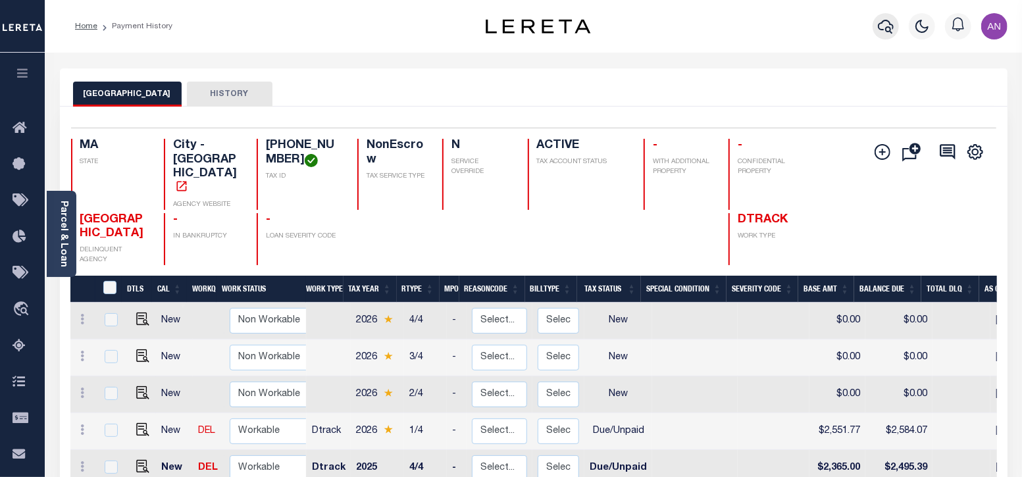
click at [895, 27] on button "button" at bounding box center [886, 26] width 26 height 26
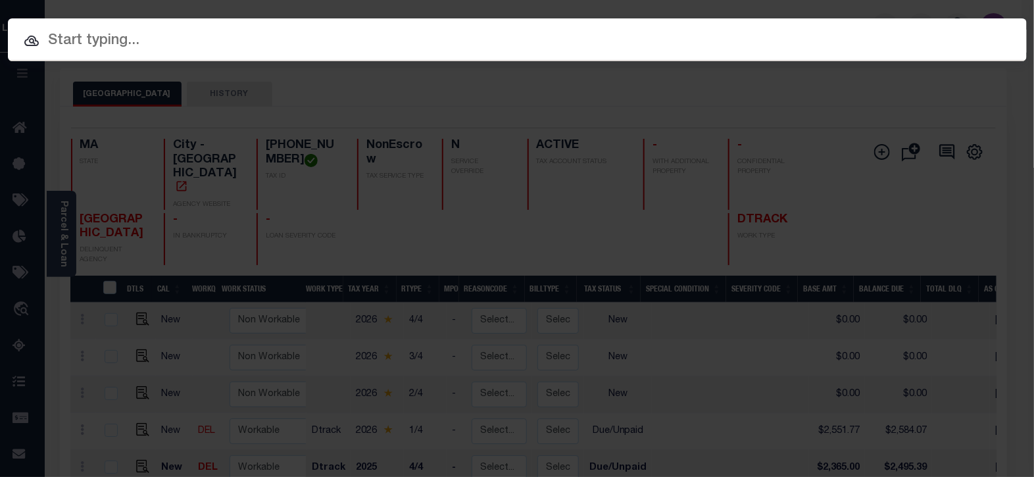
paste input "FTF_45573_41663"
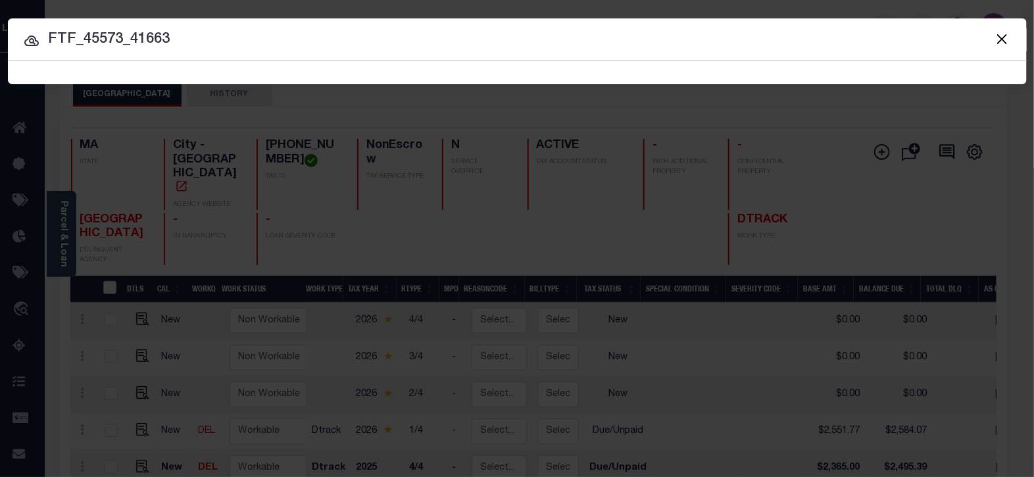
type input "FTF_45573_41663"
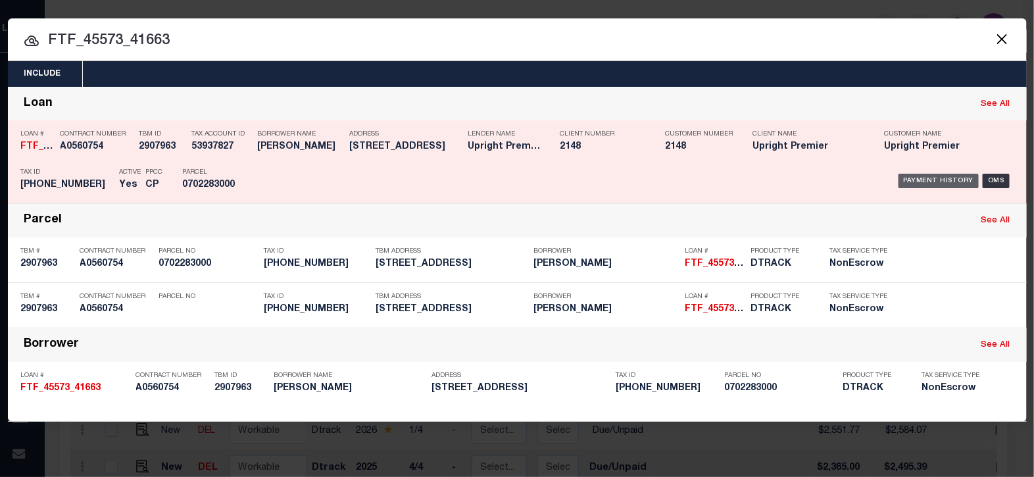
click at [918, 176] on div "Payment History" at bounding box center [939, 181] width 81 height 14
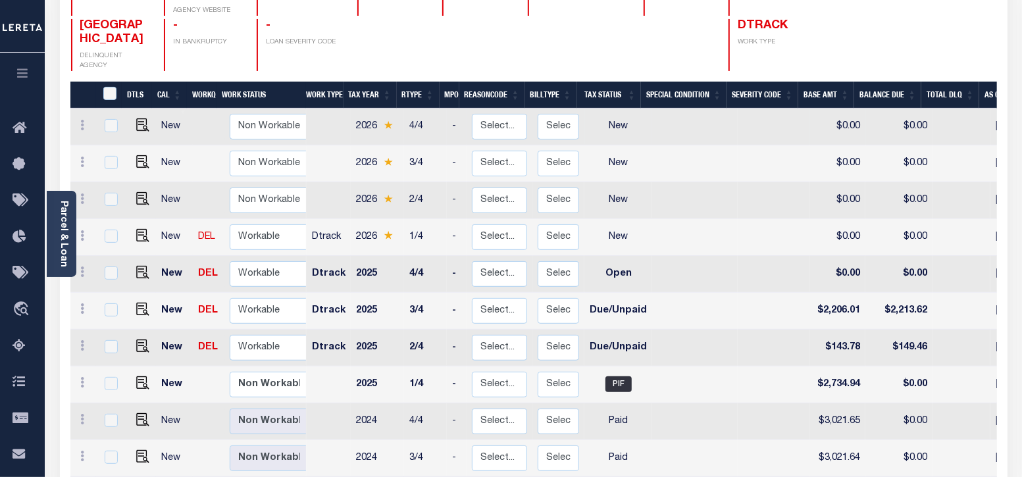
scroll to position [247, 0]
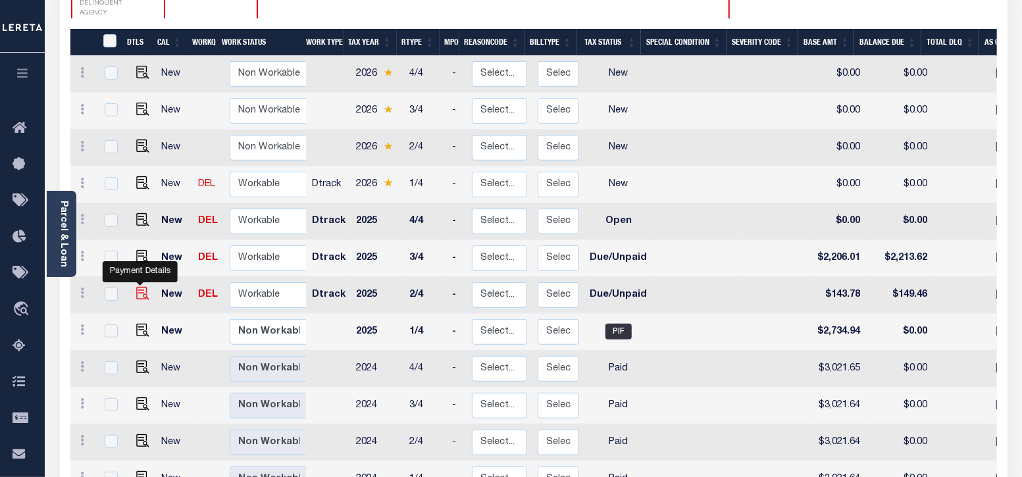
click at [138, 287] on img "" at bounding box center [142, 293] width 13 height 13
checkbox input "true"
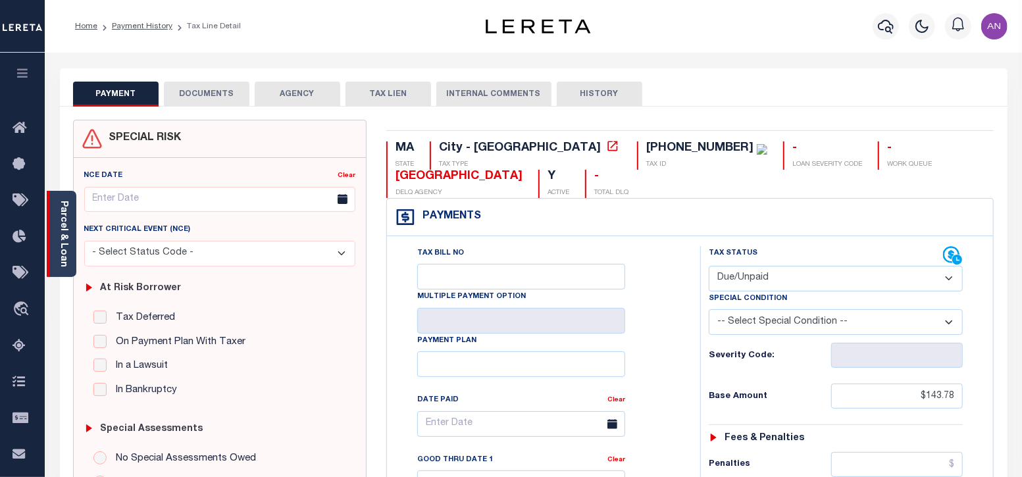
click at [61, 228] on link "Parcel & Loan" at bounding box center [63, 234] width 9 height 66
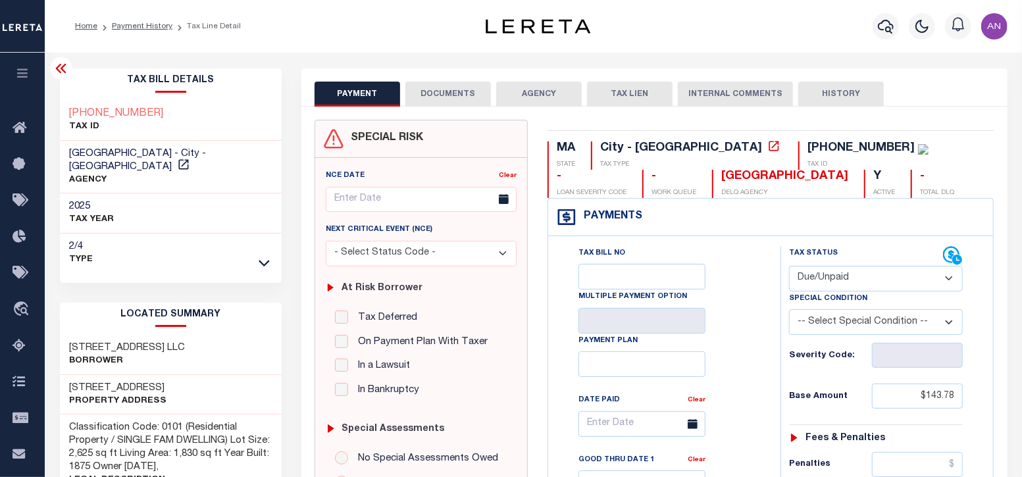
click at [433, 97] on button "DOCUMENTS" at bounding box center [448, 94] width 86 height 25
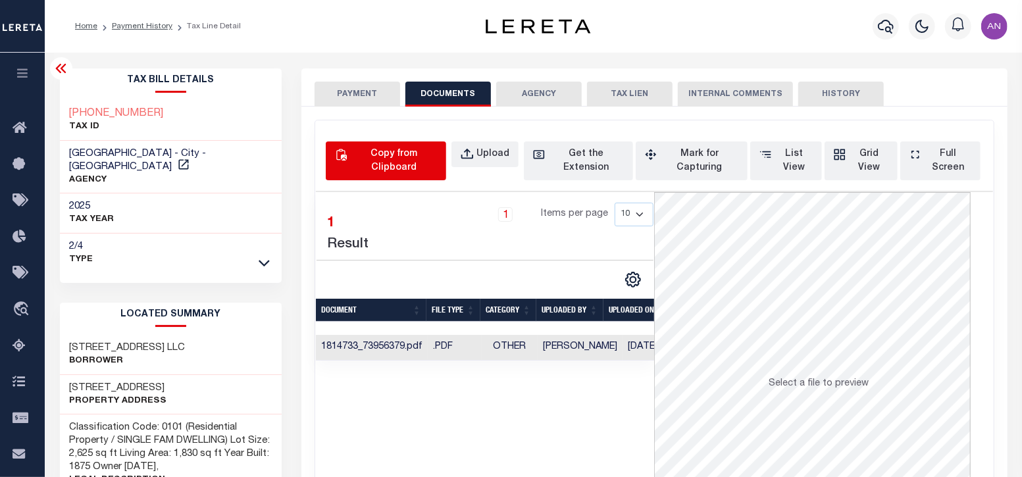
click at [409, 163] on div "Copy from Clipboard" at bounding box center [393, 161] width 87 height 28
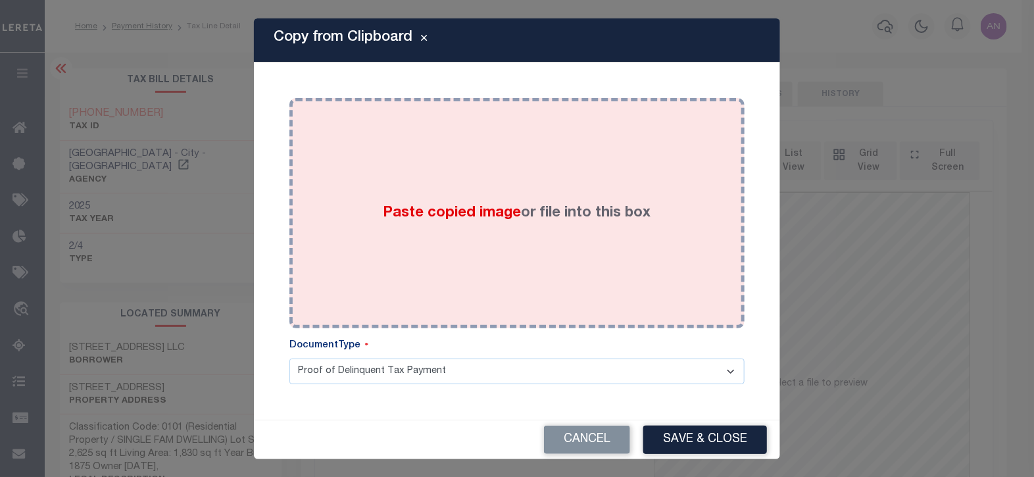
click at [589, 184] on div "Paste copied image or file into this box" at bounding box center [517, 213] width 436 height 211
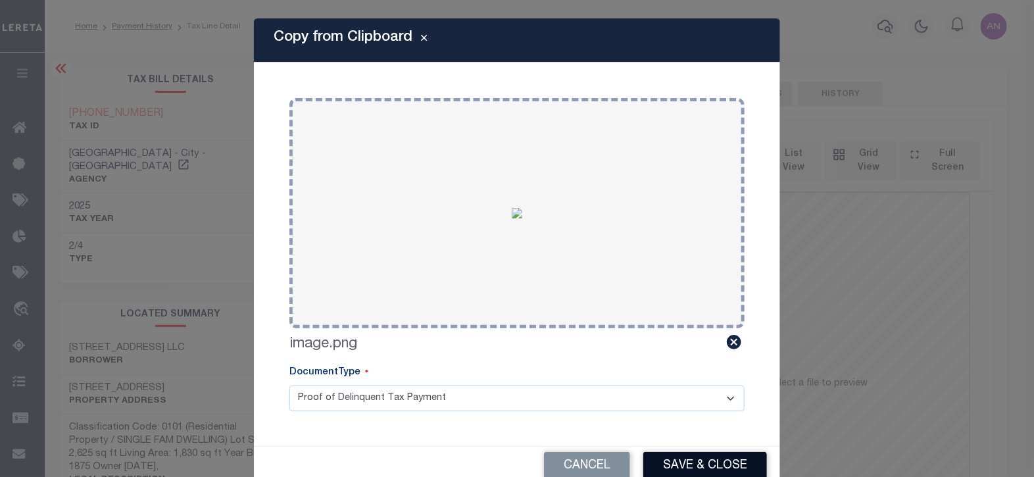
click at [686, 465] on button "Save & Close" at bounding box center [706, 466] width 124 height 28
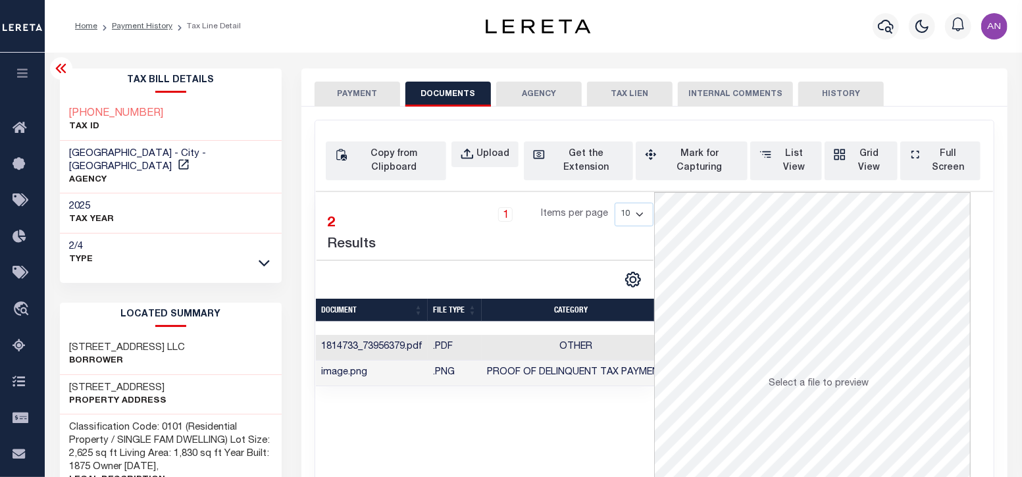
click at [355, 95] on button "PAYMENT" at bounding box center [358, 94] width 86 height 25
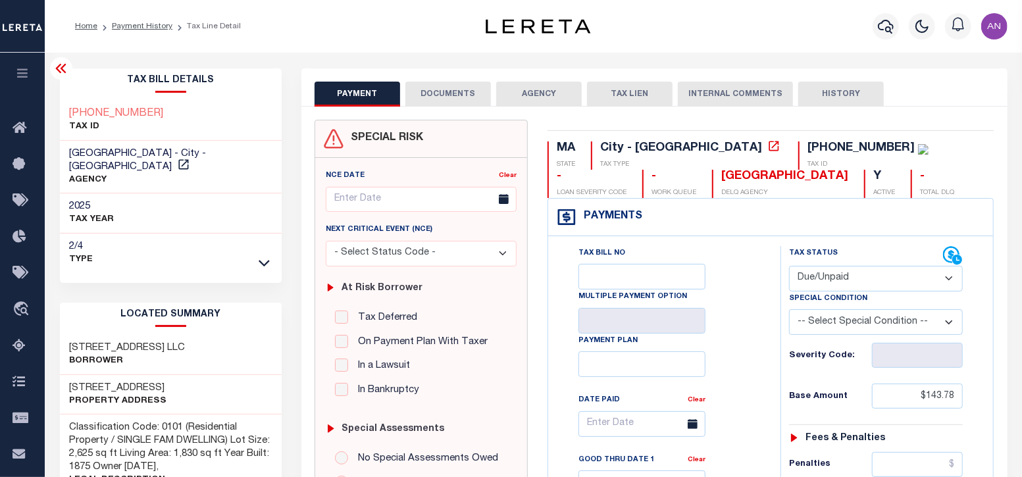
click at [821, 277] on select "- Select Status Code - Open Due/Unpaid Paid Incomplete No Tax Due Internal Refu…" at bounding box center [876, 279] width 174 height 26
select select "PYD"
click at [789, 266] on select "- Select Status Code - Open Due/Unpaid Paid Incomplete No Tax Due Internal Refu…" at bounding box center [876, 279] width 174 height 26
type input "[DATE]"
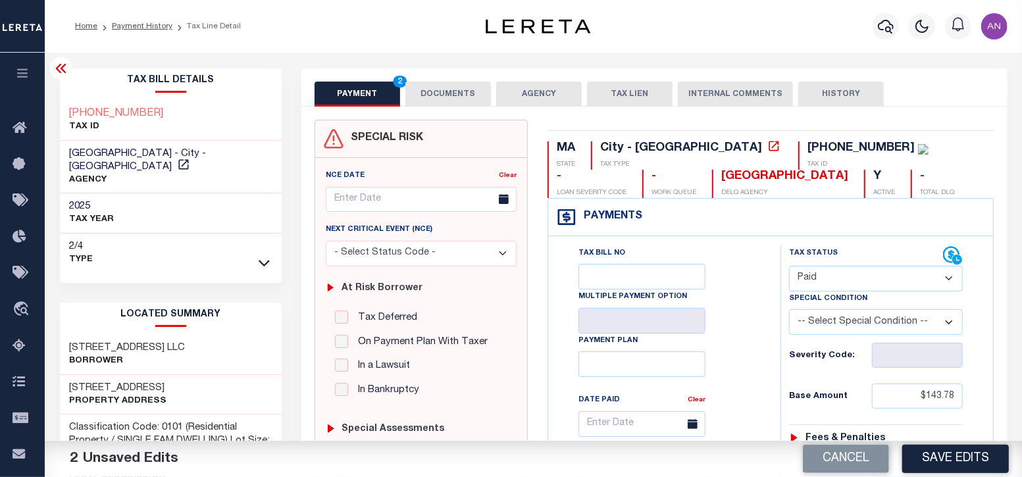
scroll to position [164, 0]
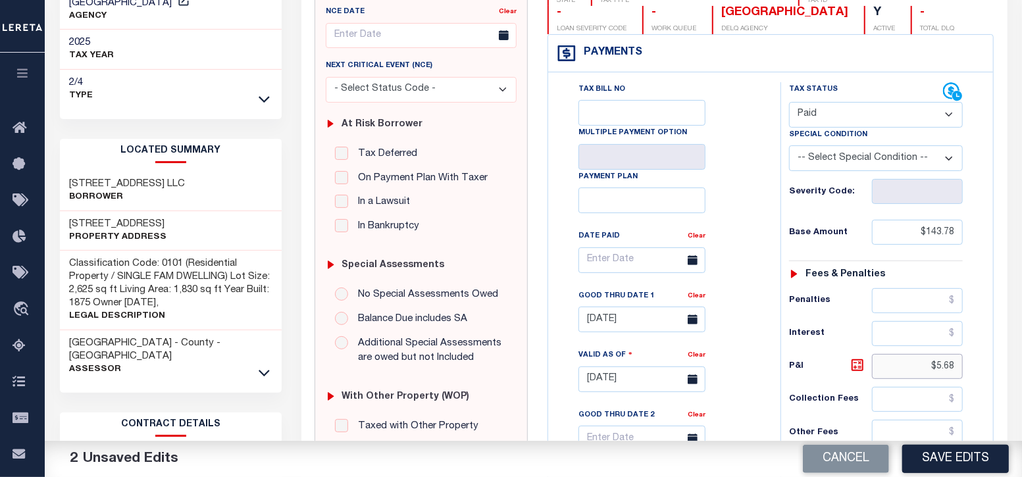
drag, startPoint x: 937, startPoint y: 363, endPoint x: 984, endPoint y: 366, distance: 46.8
click at [984, 366] on div "Tax Status Status" at bounding box center [880, 372] width 219 height 581
type input "$.00"
click at [759, 380] on div "Tax Bill No Multiple Payment Option Payment Plan Clear" at bounding box center [660, 266] width 199 height 369
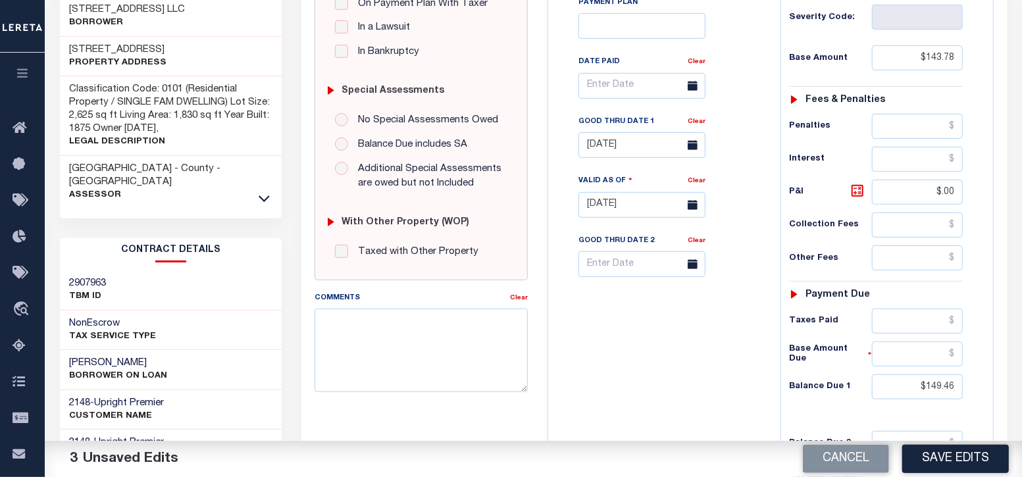
scroll to position [411, 0]
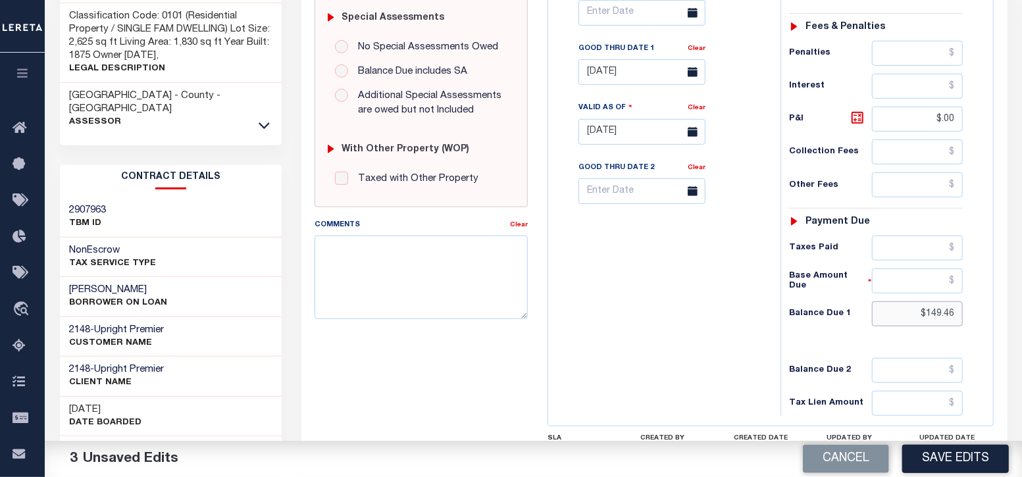
drag, startPoint x: 928, startPoint y: 314, endPoint x: 979, endPoint y: 310, distance: 51.5
click at [979, 310] on div "Tax Status Status - Select Status Code -" at bounding box center [879, 125] width 199 height 581
click at [620, 74] on input "[DATE]" at bounding box center [641, 72] width 127 height 26
type input "$0.00"
click at [651, 353] on div "Tax Bill No Multiple Payment Option Payment Plan Clear" at bounding box center [660, 125] width 219 height 581
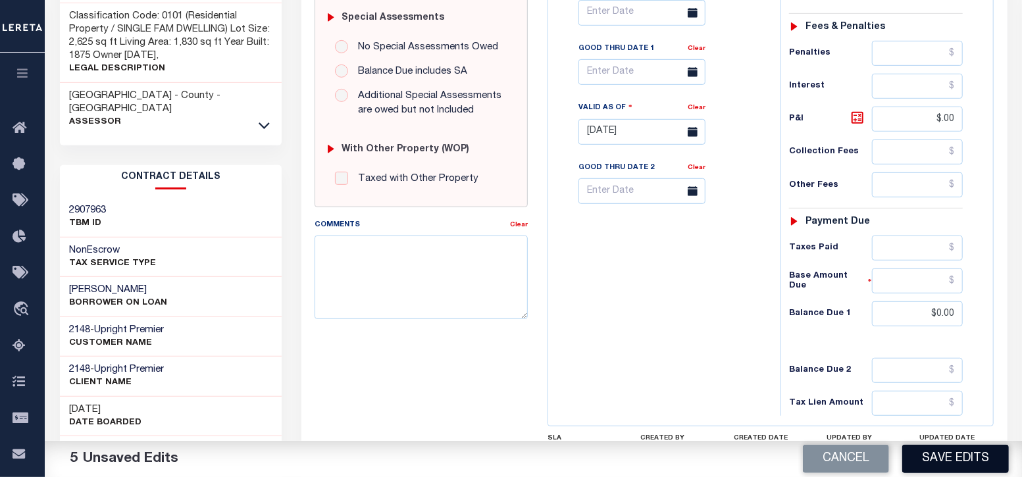
click at [966, 460] on button "Save Edits" at bounding box center [955, 459] width 107 height 28
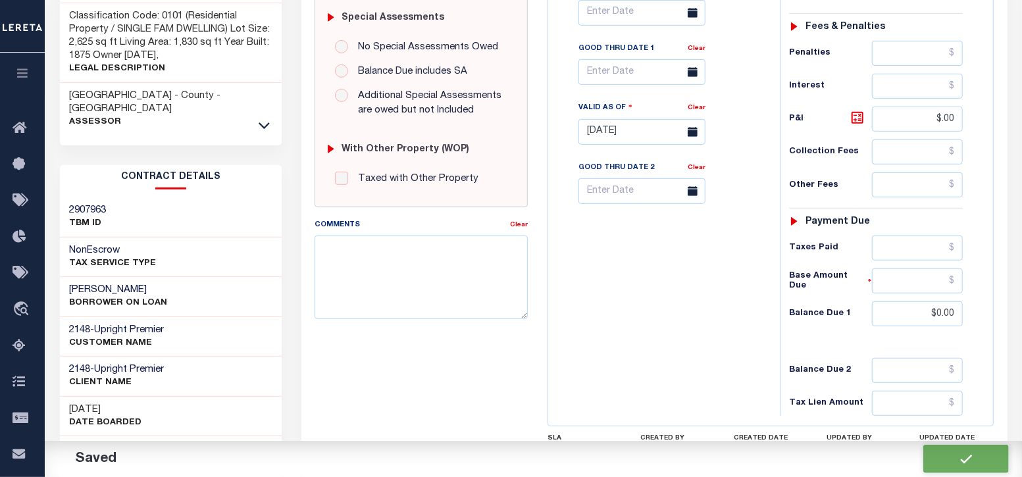
checkbox input "false"
type input "$143.78"
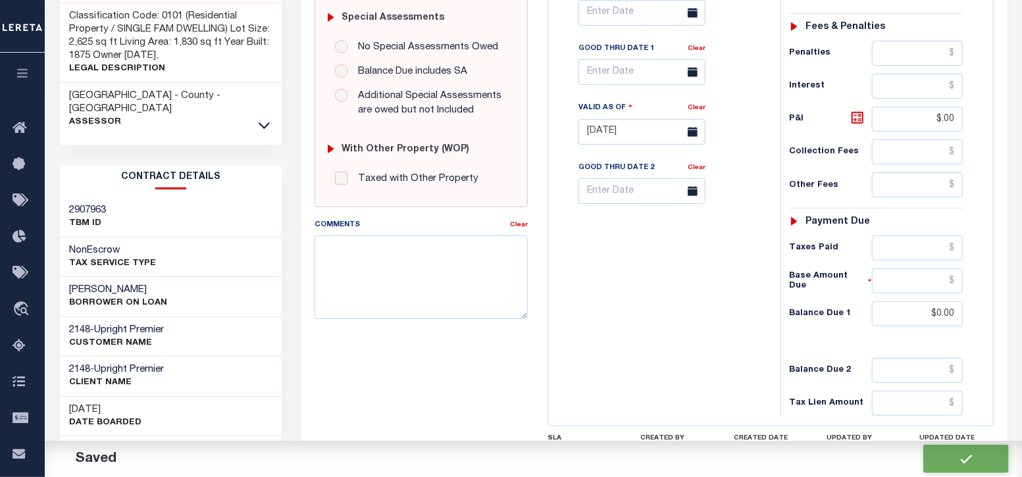
type input "$0"
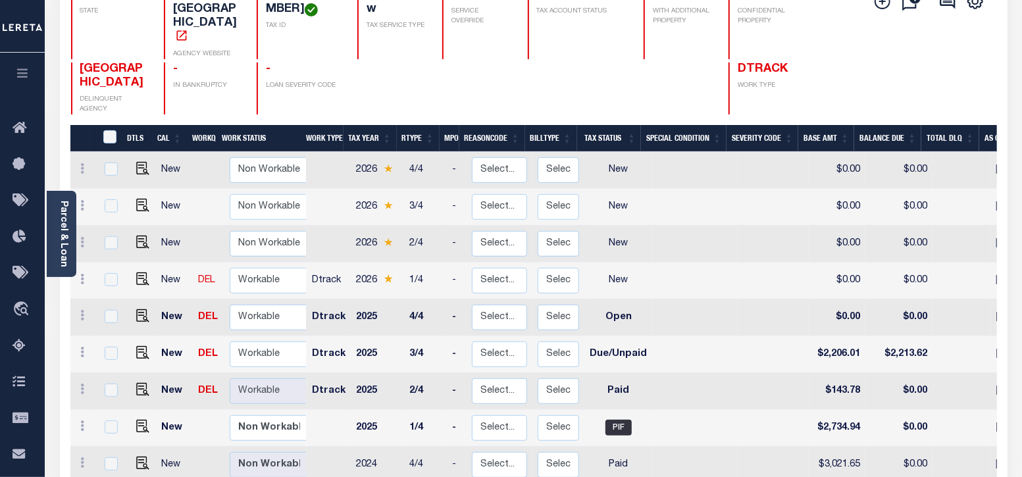
scroll to position [164, 0]
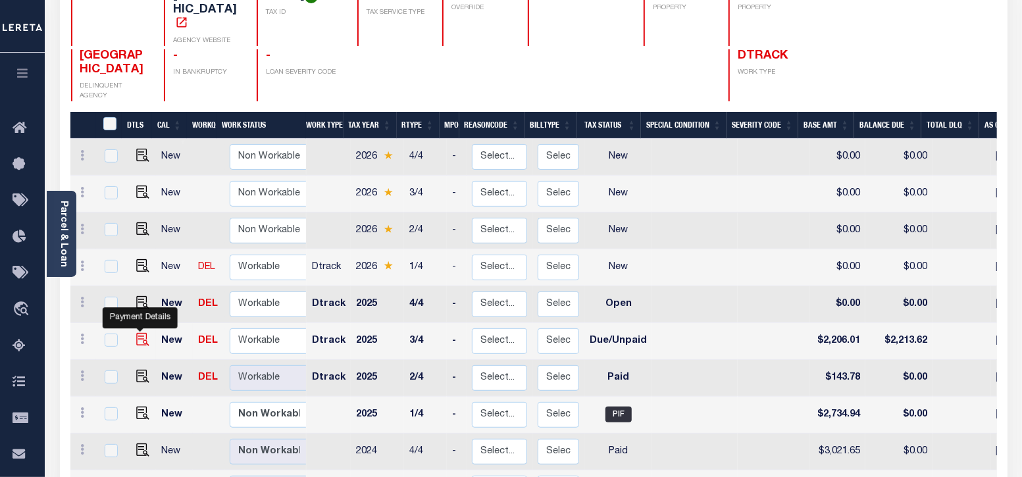
click at [143, 333] on img "" at bounding box center [142, 339] width 13 height 13
checkbox input "true"
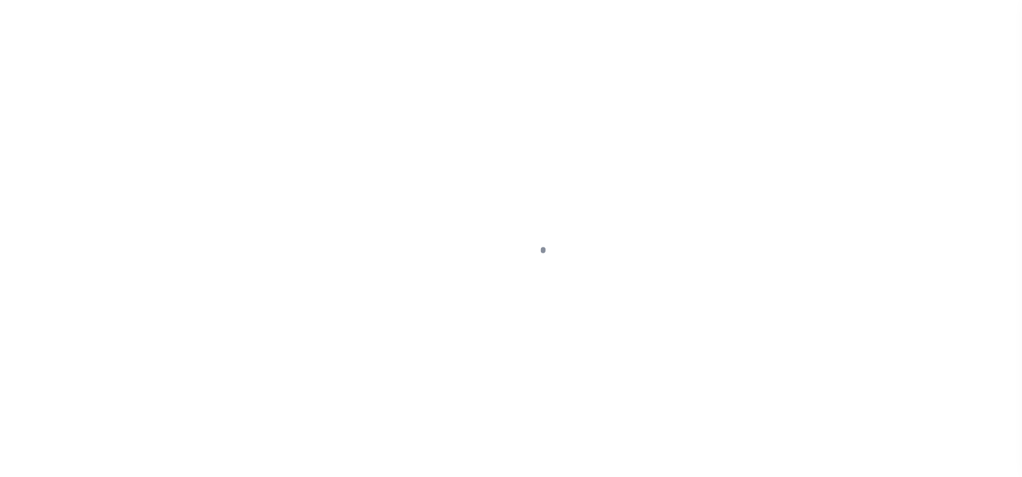
select select "DUE"
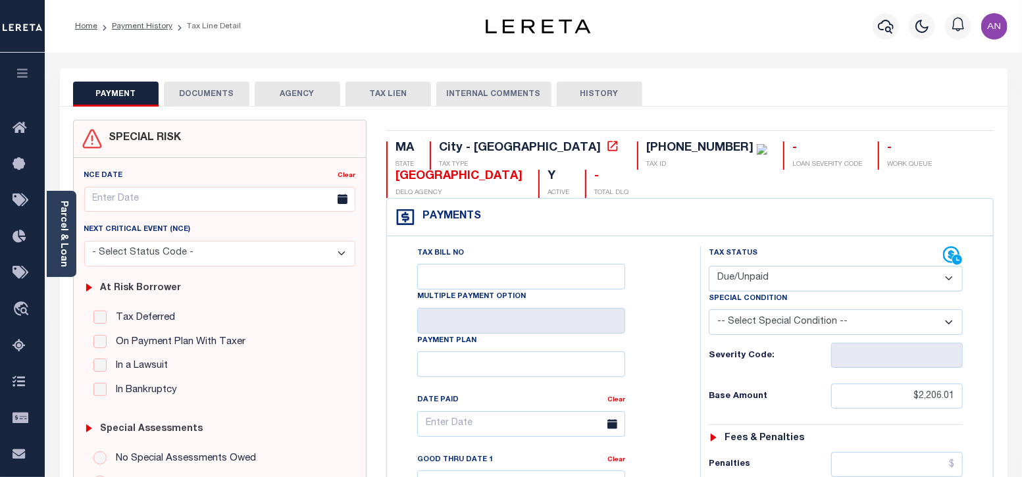
click at [199, 99] on button "DOCUMENTS" at bounding box center [207, 94] width 86 height 25
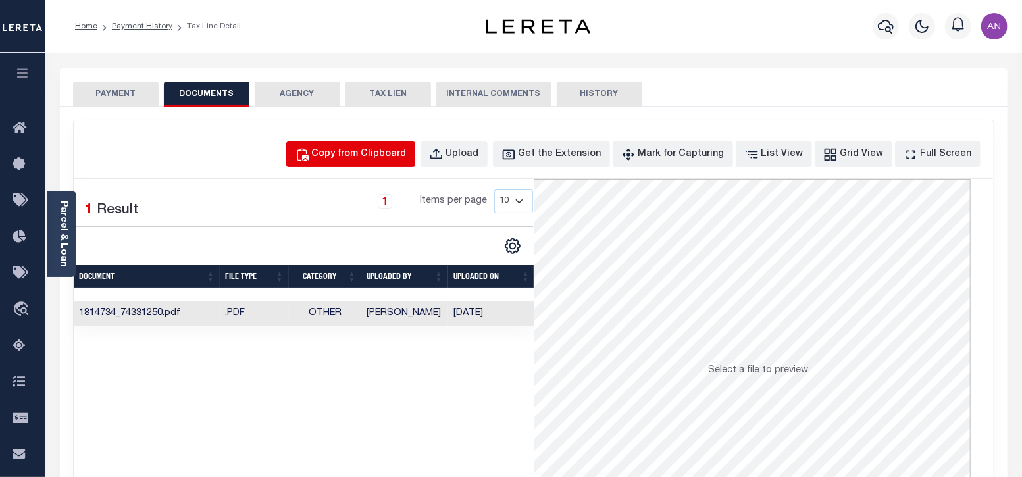
click at [359, 156] on div "Copy from Clipboard" at bounding box center [359, 154] width 95 height 14
select select "POP"
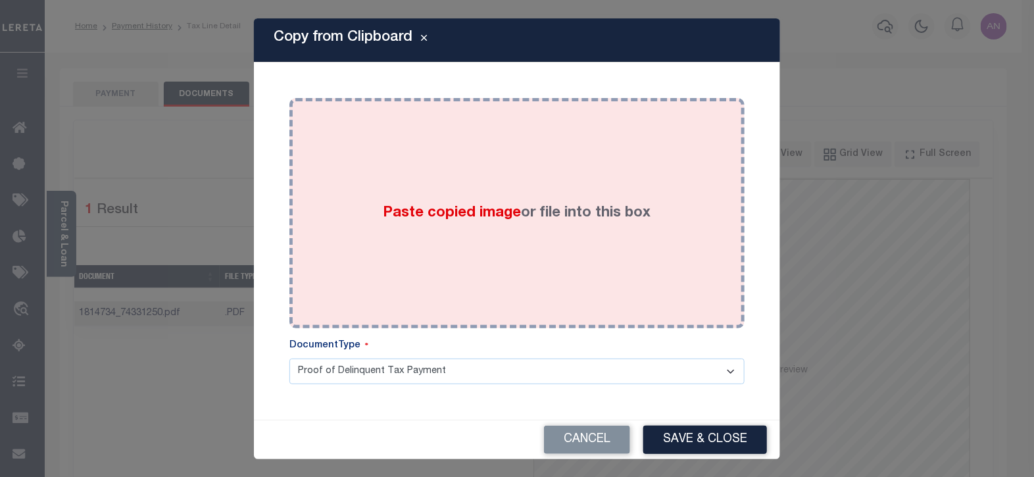
click at [441, 145] on div "Paste copied image or file into this box" at bounding box center [517, 213] width 436 height 211
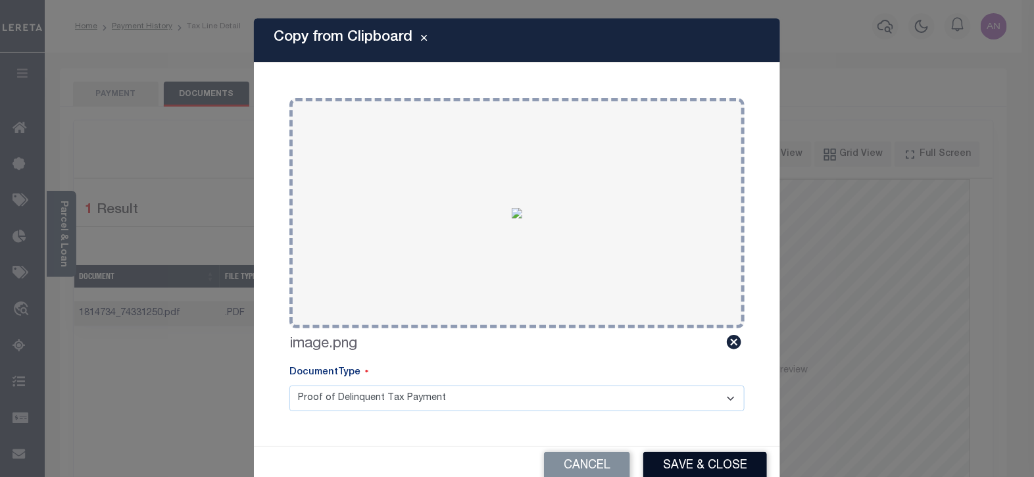
click at [678, 461] on button "Save & Close" at bounding box center [706, 466] width 124 height 28
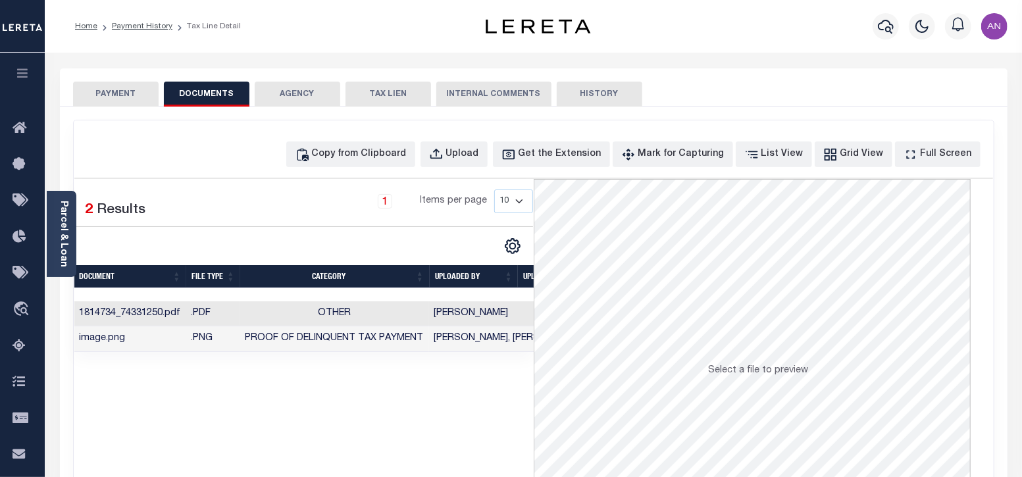
click at [113, 93] on button "PAYMENT" at bounding box center [116, 94] width 86 height 25
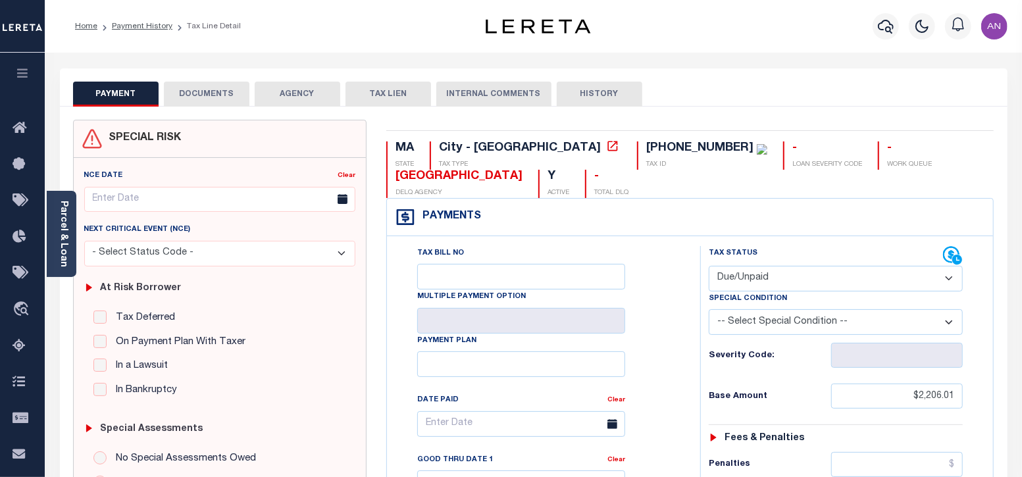
click at [816, 279] on select "- Select Status Code - Open Due/Unpaid Paid Incomplete No Tax Due Internal Refu…" at bounding box center [836, 279] width 255 height 26
select select "PYD"
click at [709, 266] on select "- Select Status Code - Open Due/Unpaid Paid Incomplete No Tax Due Internal Refu…" at bounding box center [836, 279] width 255 height 26
type input "[DATE]"
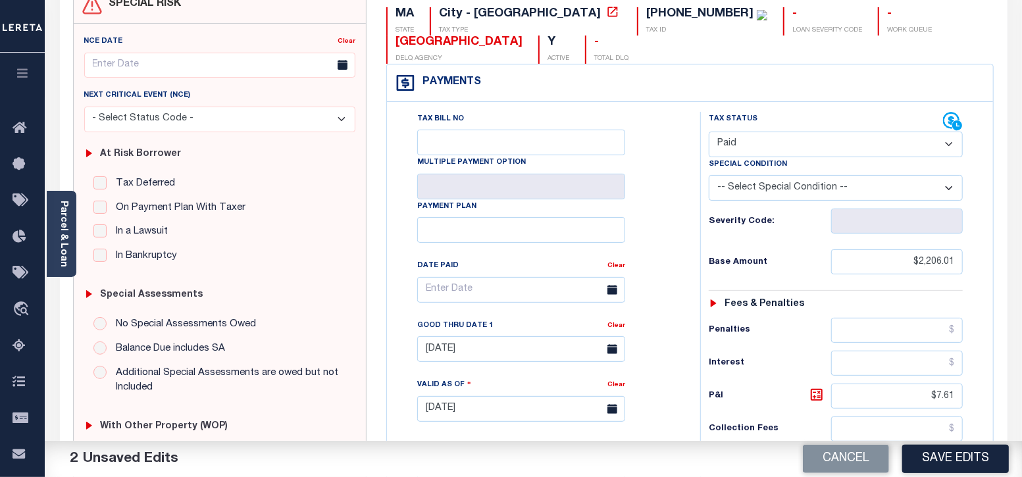
scroll to position [164, 0]
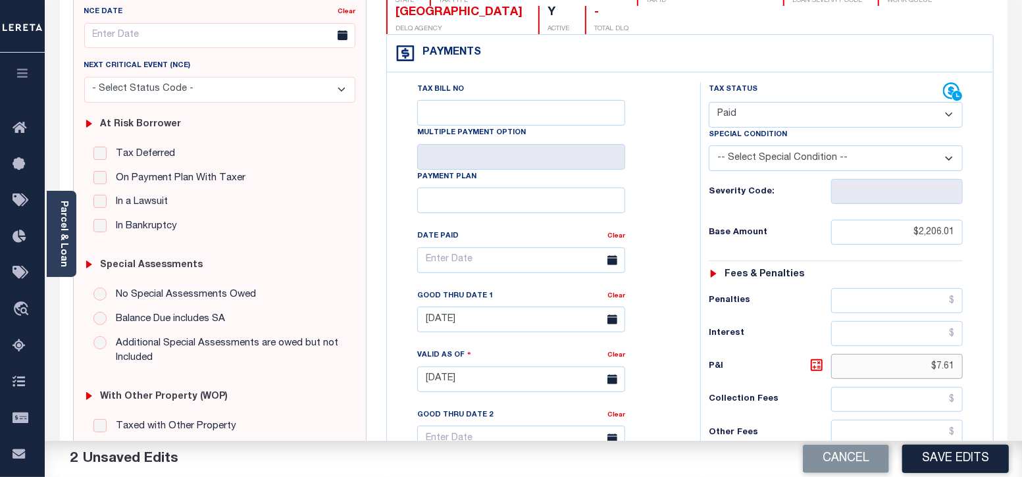
drag, startPoint x: 938, startPoint y: 359, endPoint x: 981, endPoint y: 367, distance: 44.0
click at [981, 367] on div "Tax Status Status" at bounding box center [840, 372] width 300 height 581
type input "$0.00"
click at [733, 378] on div "Tax Status Status - Select Status Code -" at bounding box center [840, 372] width 280 height 581
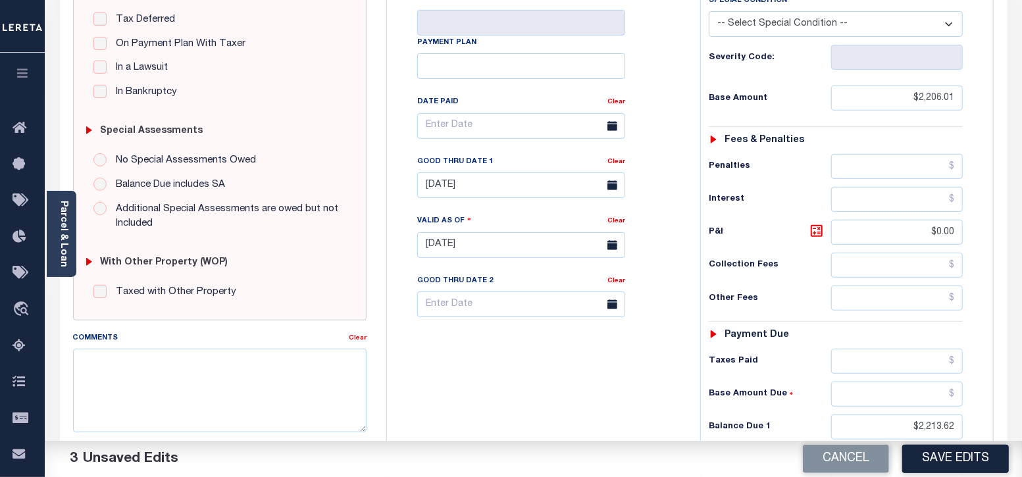
scroll to position [328, 0]
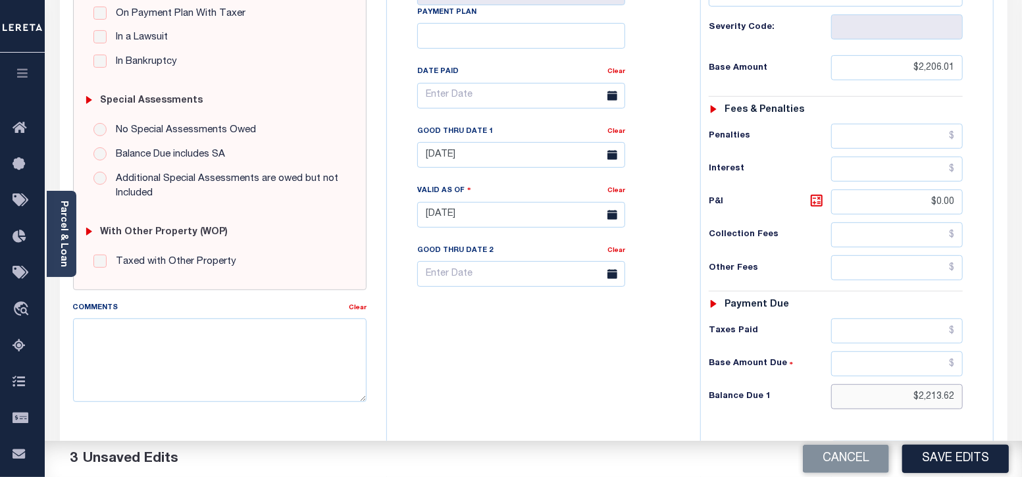
drag, startPoint x: 929, startPoint y: 394, endPoint x: 1021, endPoint y: 394, distance: 92.1
click at [1021, 394] on div "Parcel & Loan Tax Bill Details 07-02283-000 TAX ID" at bounding box center [533, 194] width 977 height 941
type input "$0.00"
click at [759, 426] on div "Tax Status Status - Select Status Code -" at bounding box center [840, 208] width 280 height 581
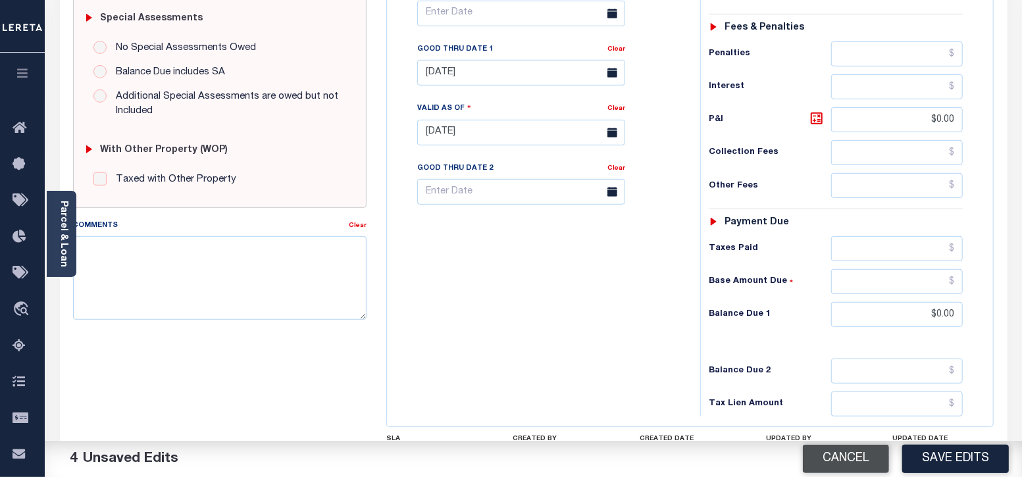
scroll to position [411, 0]
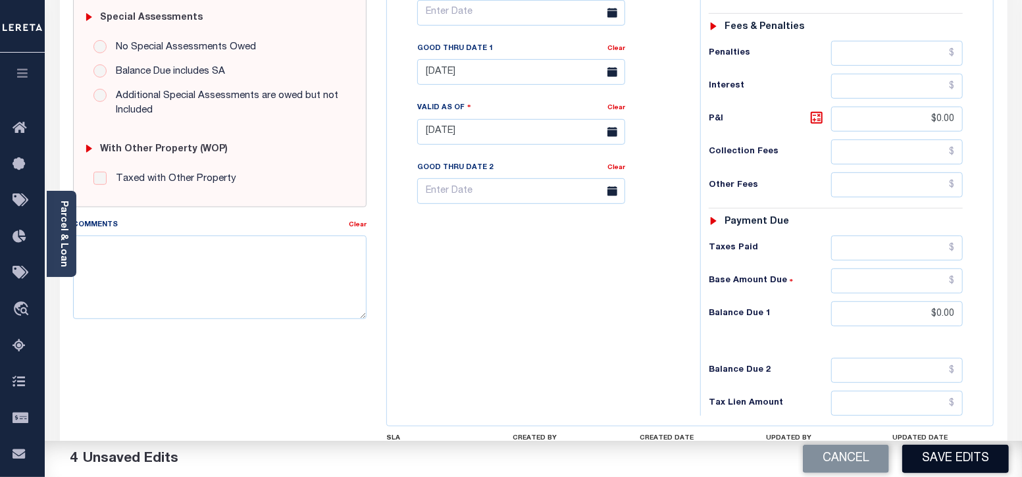
click at [941, 461] on button "Save Edits" at bounding box center [955, 459] width 107 height 28
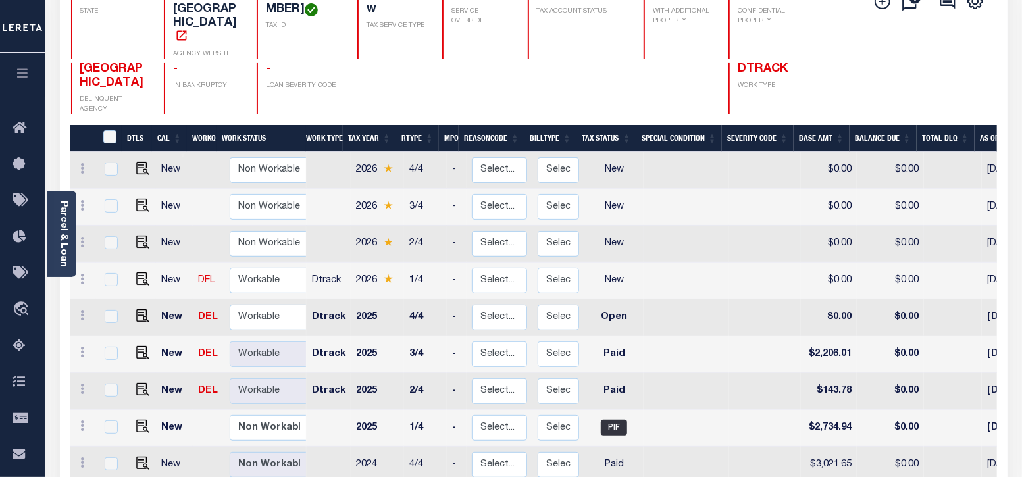
scroll to position [164, 0]
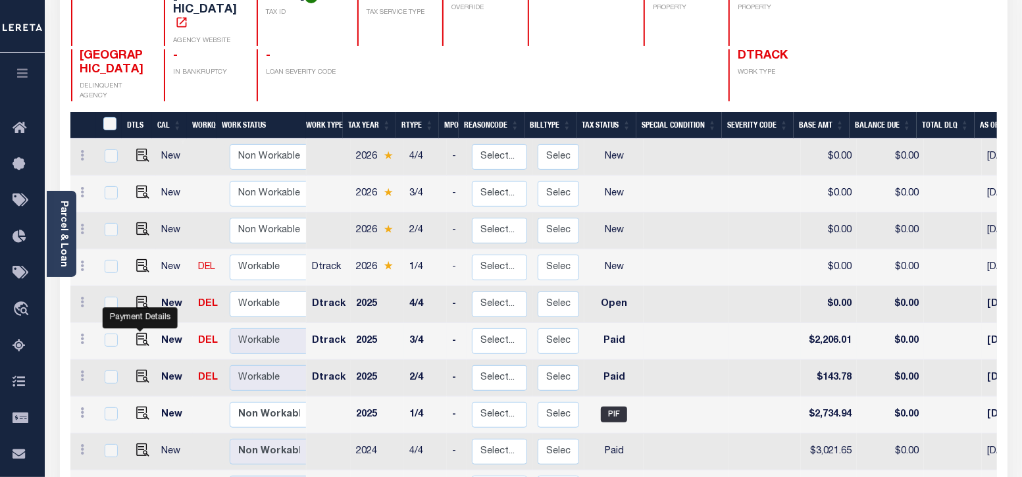
click at [138, 333] on img "" at bounding box center [142, 339] width 13 height 13
checkbox input "true"
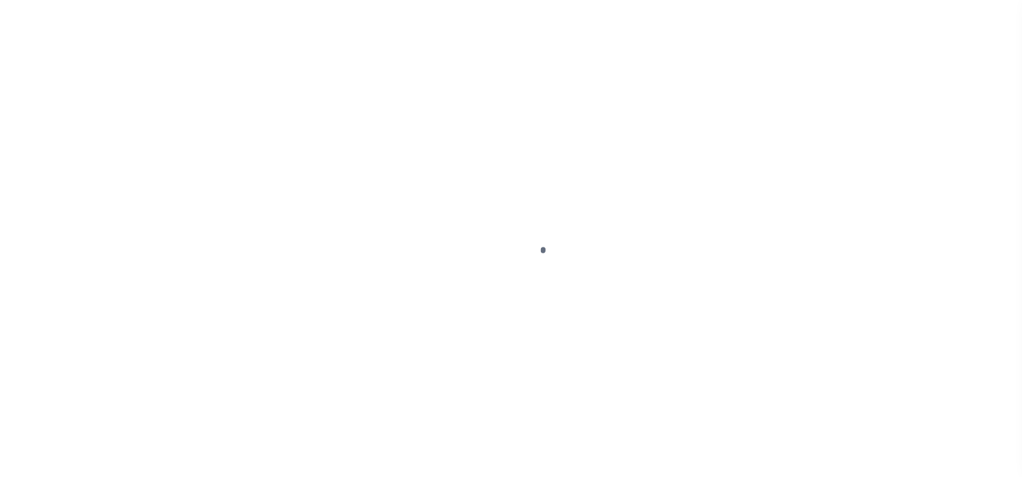
select select "PYD"
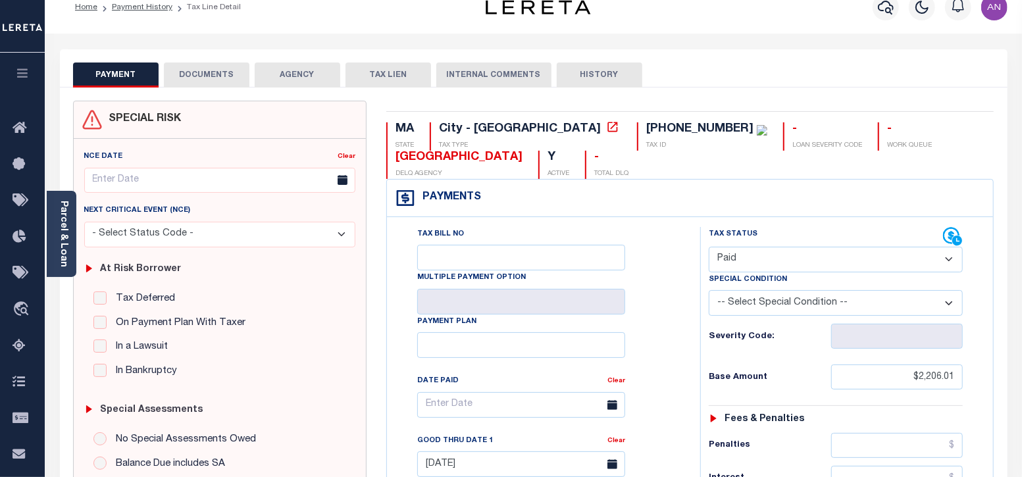
scroll to position [164, 0]
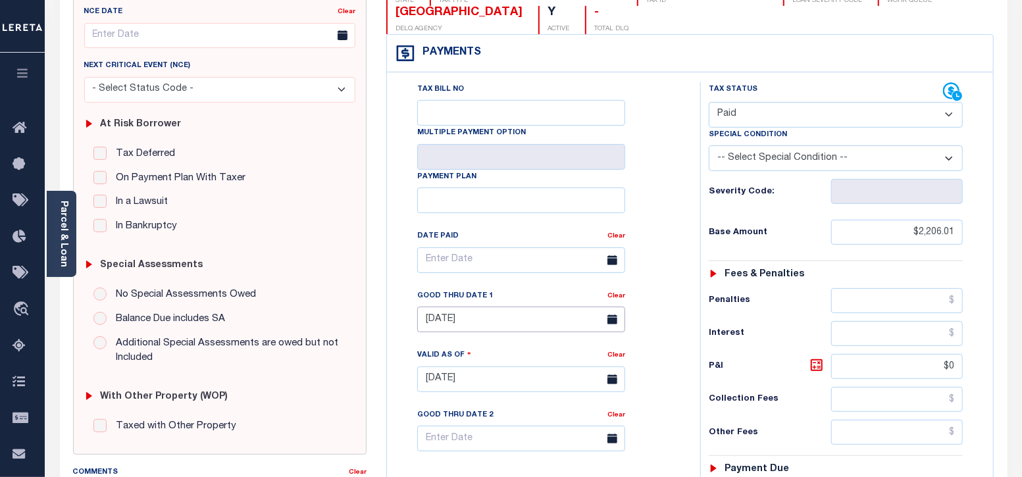
click at [447, 320] on input "[DATE]" at bounding box center [521, 320] width 208 height 26
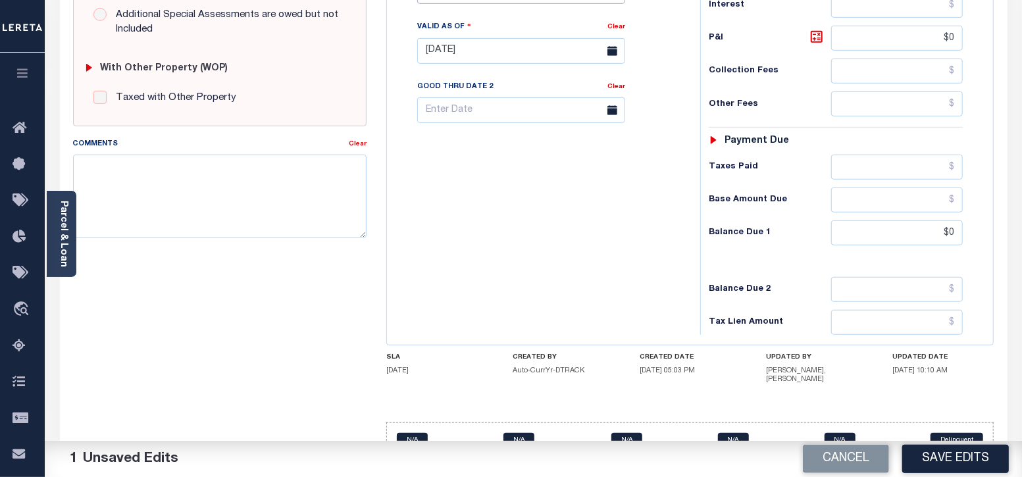
scroll to position [494, 0]
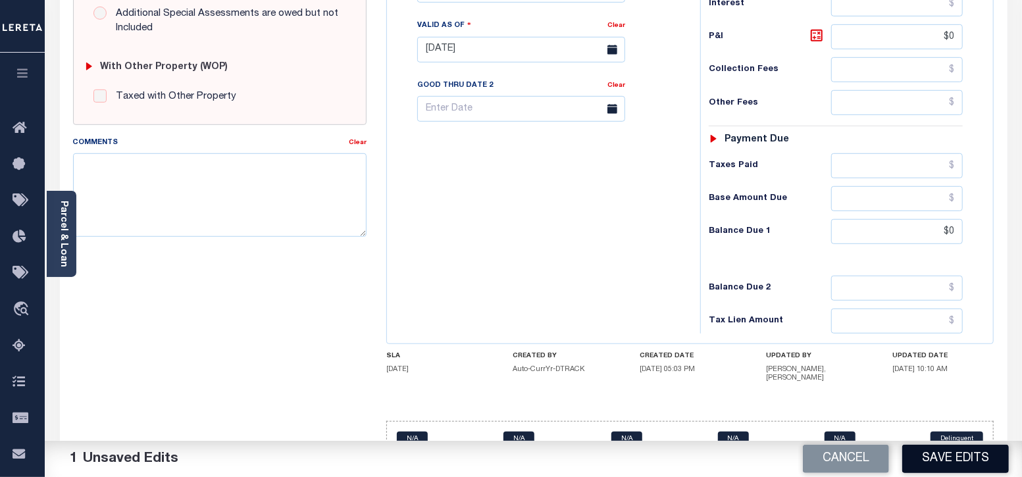
click at [946, 465] on button "Save Edits" at bounding box center [955, 459] width 107 height 28
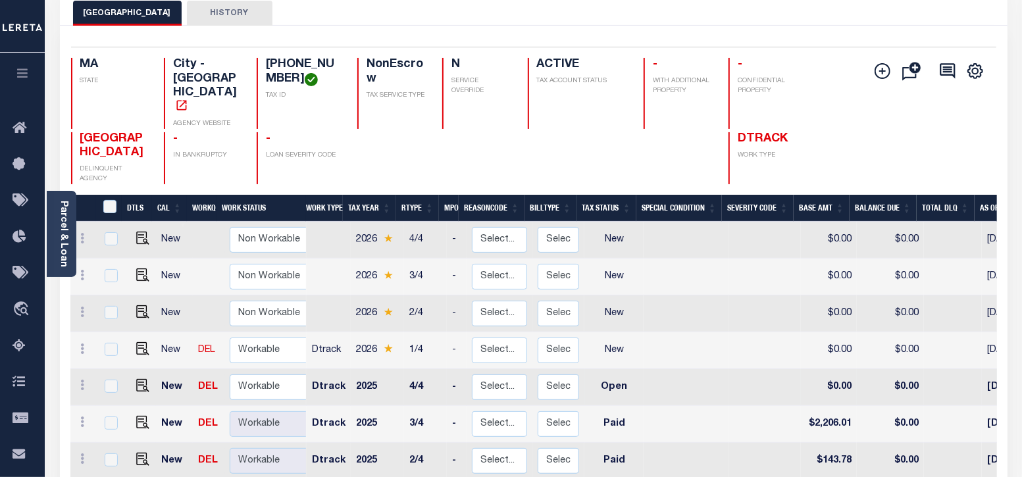
scroll to position [82, 0]
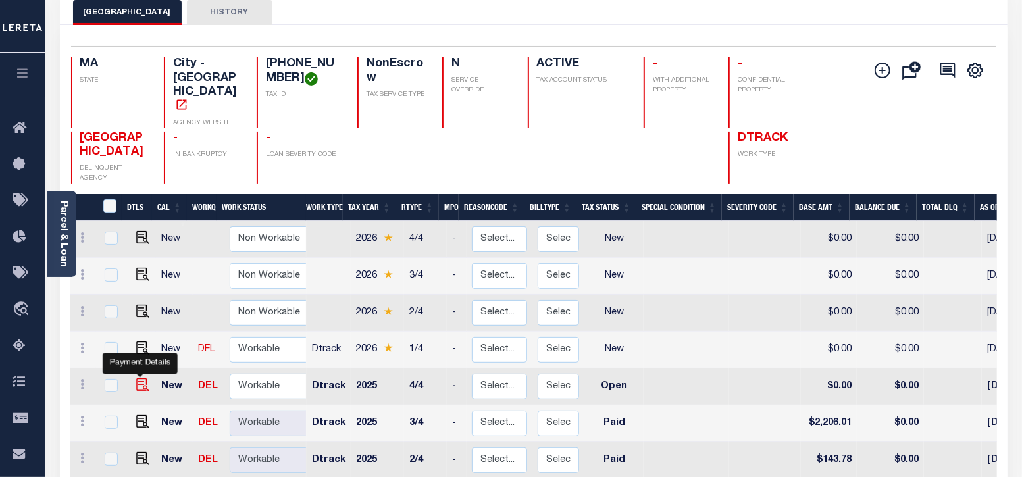
click at [140, 378] on img "" at bounding box center [142, 384] width 13 height 13
checkbox input "true"
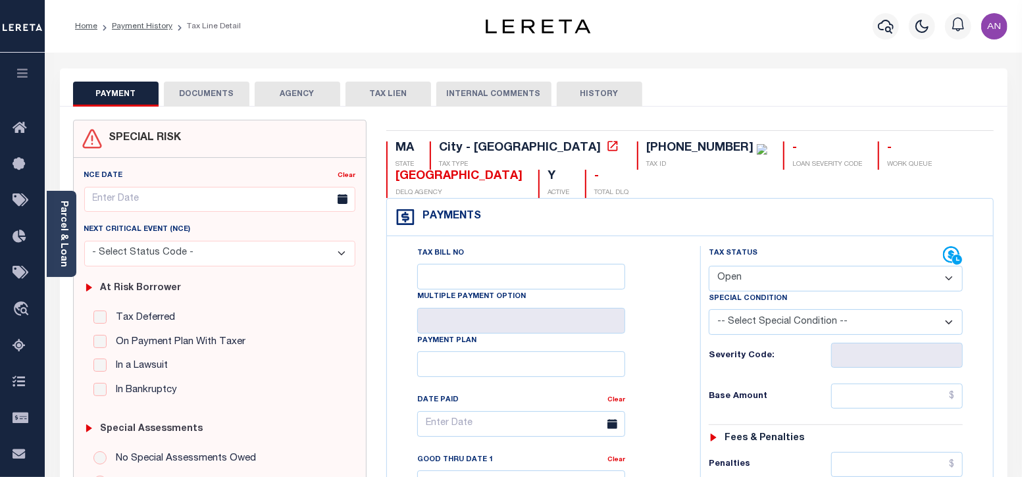
click at [773, 283] on select "- Select Status Code - Open Due/Unpaid Paid Incomplete No Tax Due Internal Refu…" at bounding box center [836, 279] width 255 height 26
select select "DUE"
click at [709, 266] on select "- Select Status Code - Open Due/Unpaid Paid Incomplete No Tax Due Internal Refu…" at bounding box center [836, 279] width 255 height 26
type input "[DATE]"
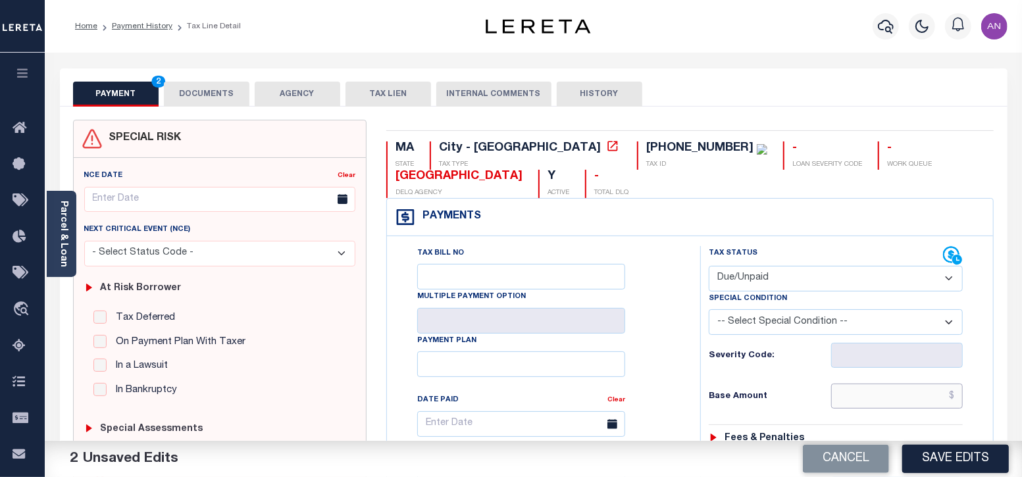
click at [915, 398] on input "text" at bounding box center [897, 396] width 132 height 25
paste input "2,206.01"
type input "$2,206.01"
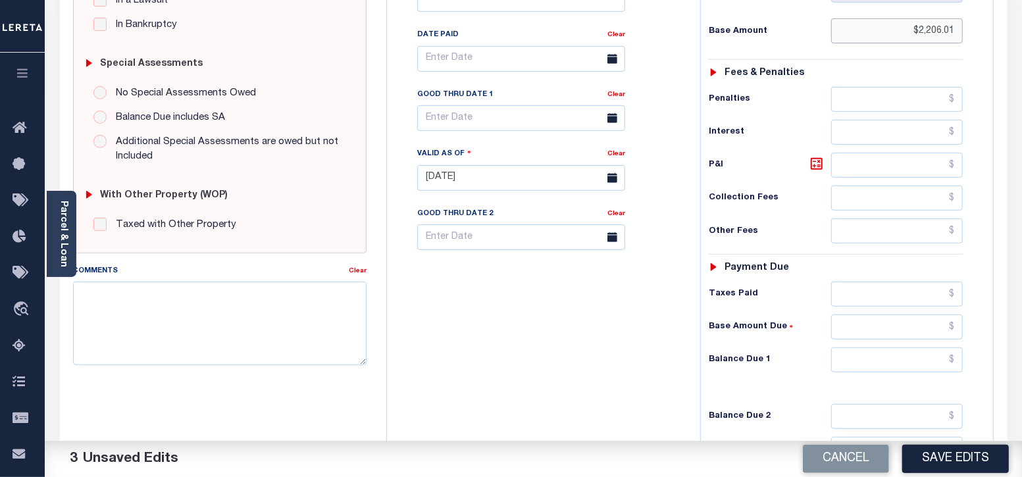
scroll to position [411, 0]
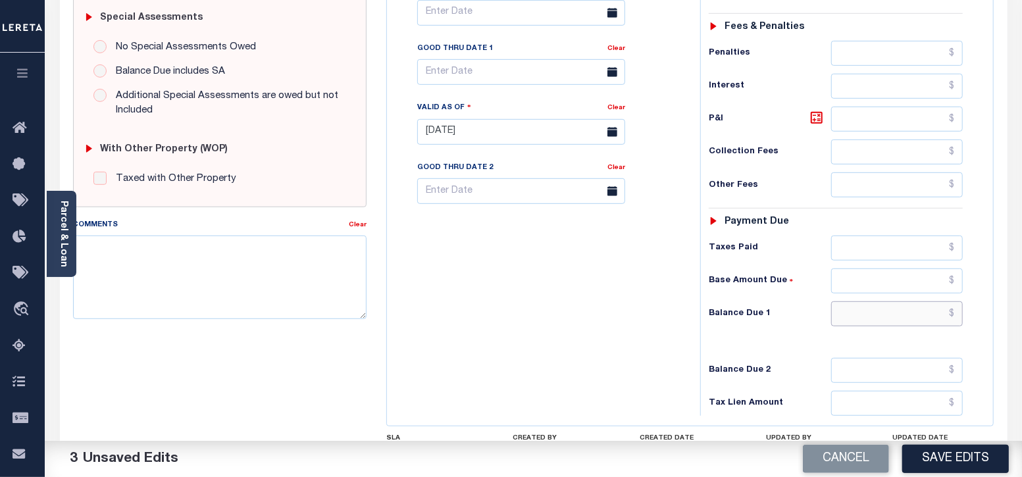
click at [915, 311] on input "text" at bounding box center [897, 313] width 132 height 25
paste input "2,328.78"
type input "$2,328.78"
click at [790, 347] on div "Tax Status Status - Select Status Code -" at bounding box center [840, 125] width 280 height 581
click at [821, 116] on icon at bounding box center [817, 118] width 16 height 16
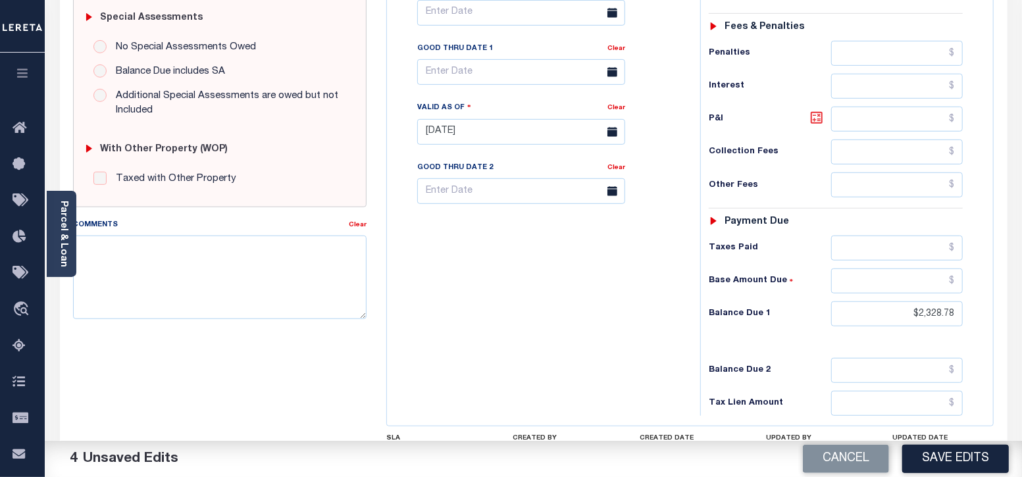
type input "$122.77"
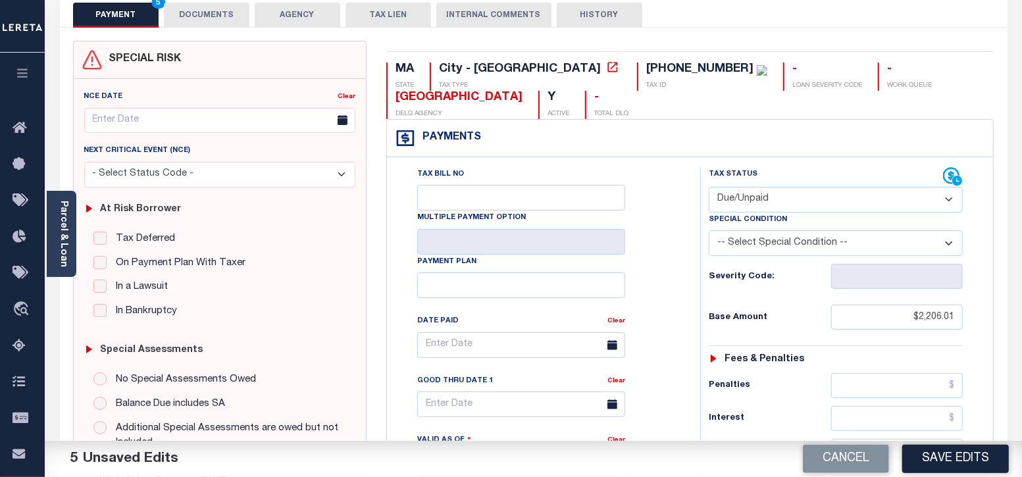
scroll to position [82, 0]
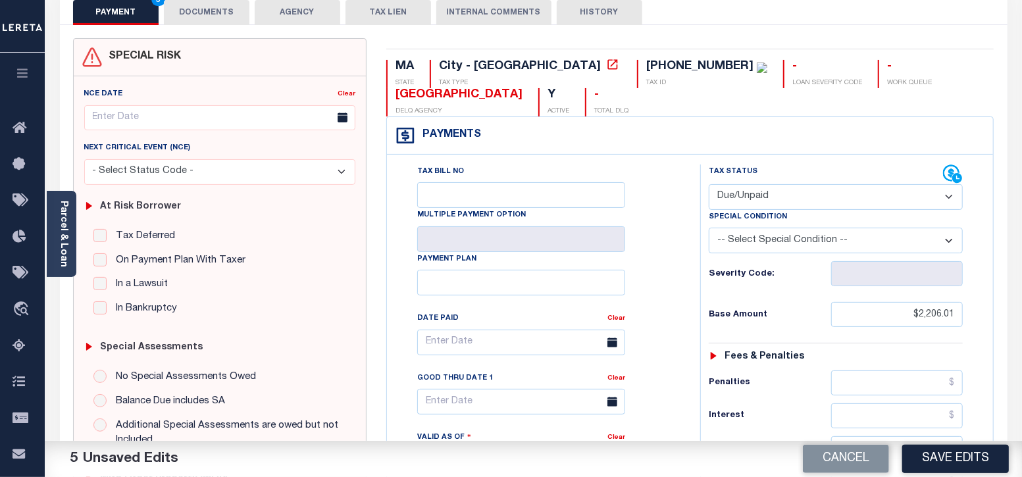
click at [517, 390] on div "Good Thru Date 1" at bounding box center [512, 380] width 190 height 18
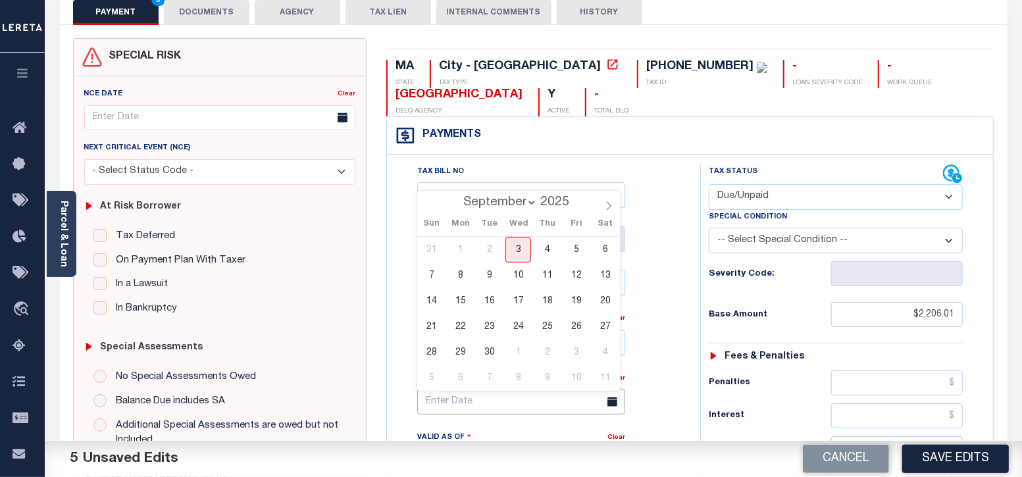
click at [498, 404] on input "text" at bounding box center [521, 402] width 208 height 26
click at [516, 248] on span "3" at bounding box center [518, 250] width 26 height 26
type input "09/03/2025"
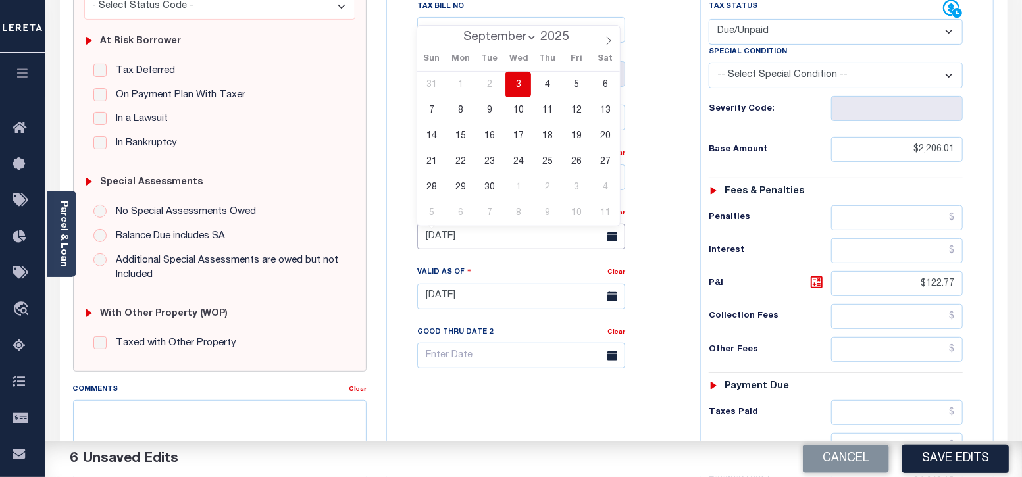
scroll to position [328, 0]
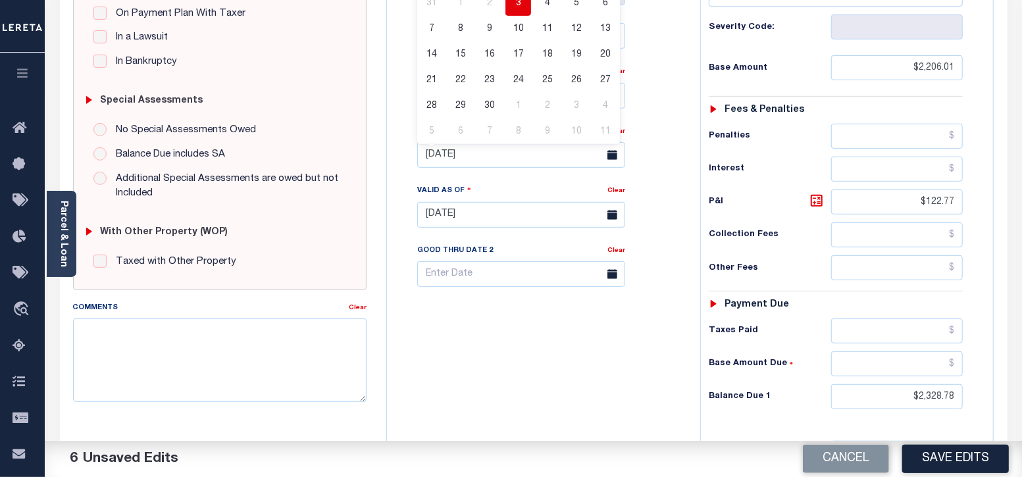
click at [599, 362] on div "Tax Bill No Multiple Payment Option Payment Plan Clear" at bounding box center [540, 208] width 300 height 581
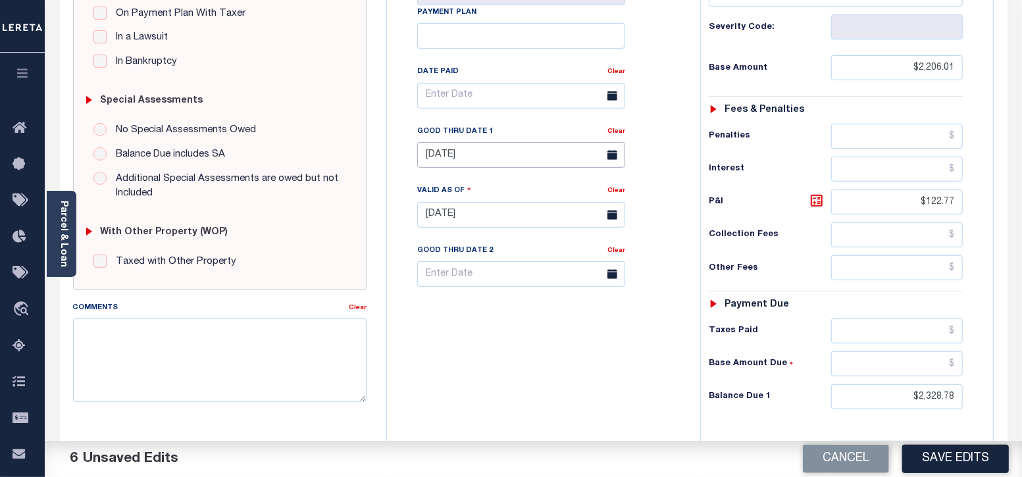
click at [497, 156] on input "09/03/2025" at bounding box center [521, 155] width 208 height 26
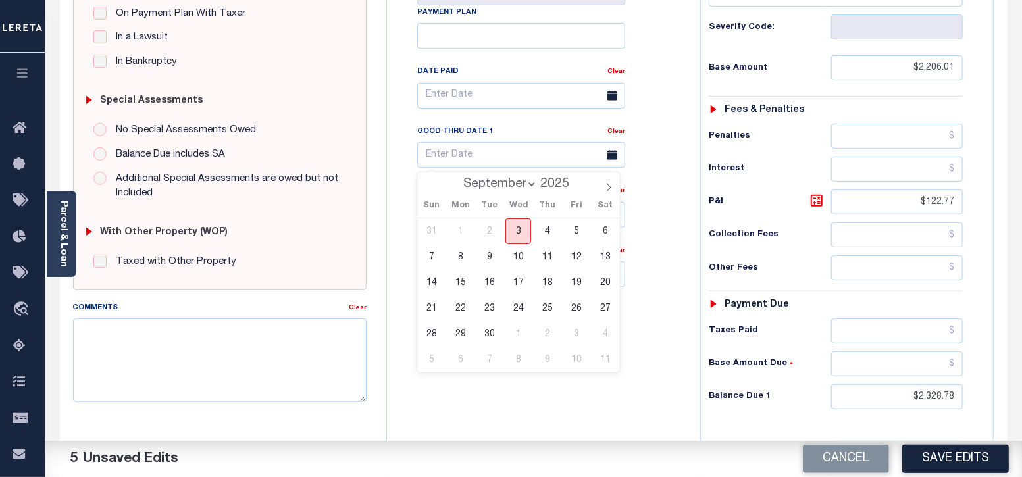
click at [520, 226] on span "3" at bounding box center [518, 231] width 26 height 26
type input "09/03/2025"
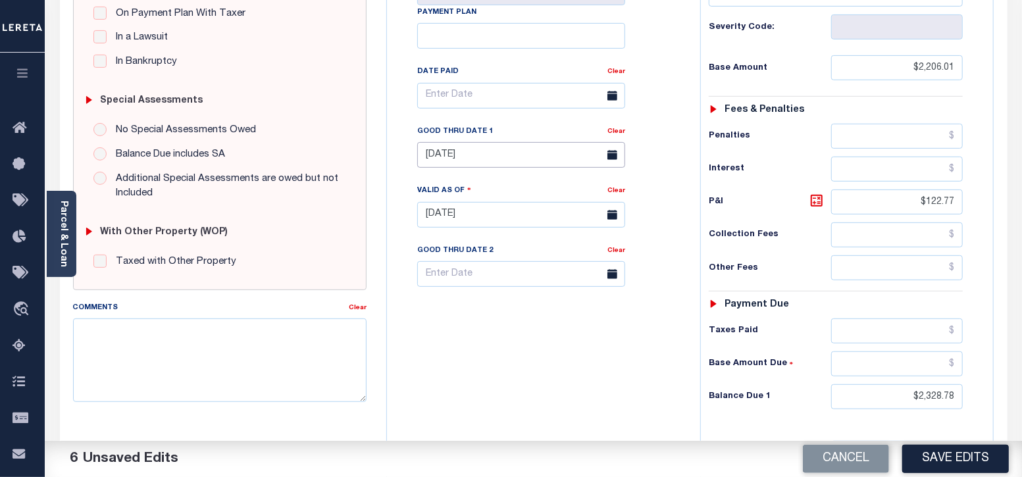
scroll to position [0, 0]
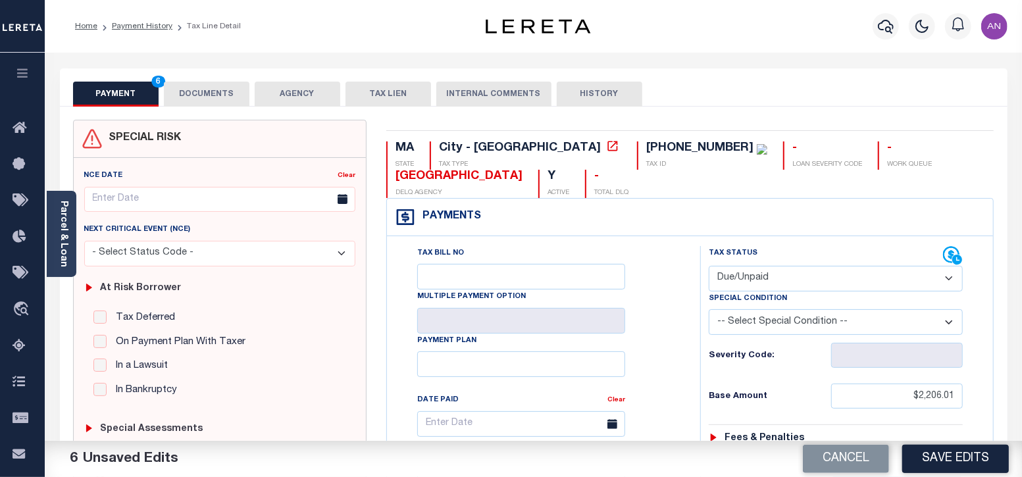
click at [205, 95] on button "DOCUMENTS" at bounding box center [207, 94] width 86 height 25
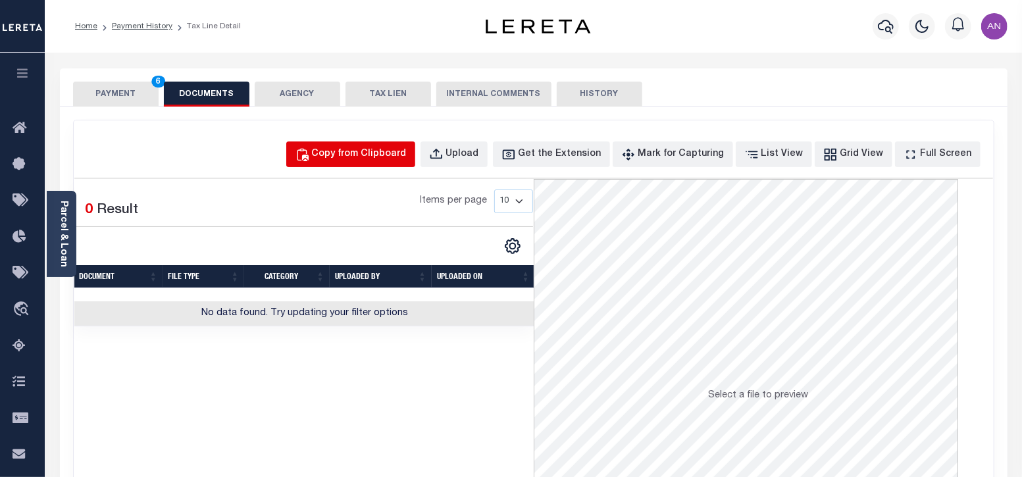
click at [369, 157] on div "Copy from Clipboard" at bounding box center [359, 154] width 95 height 14
select select "POP"
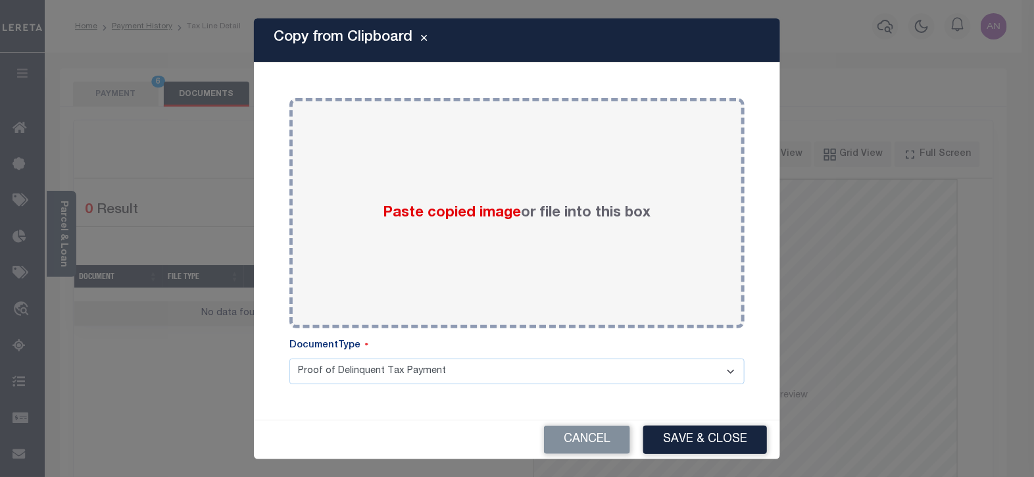
click at [369, 157] on div "Paste copied image or file into this box" at bounding box center [517, 213] width 436 height 211
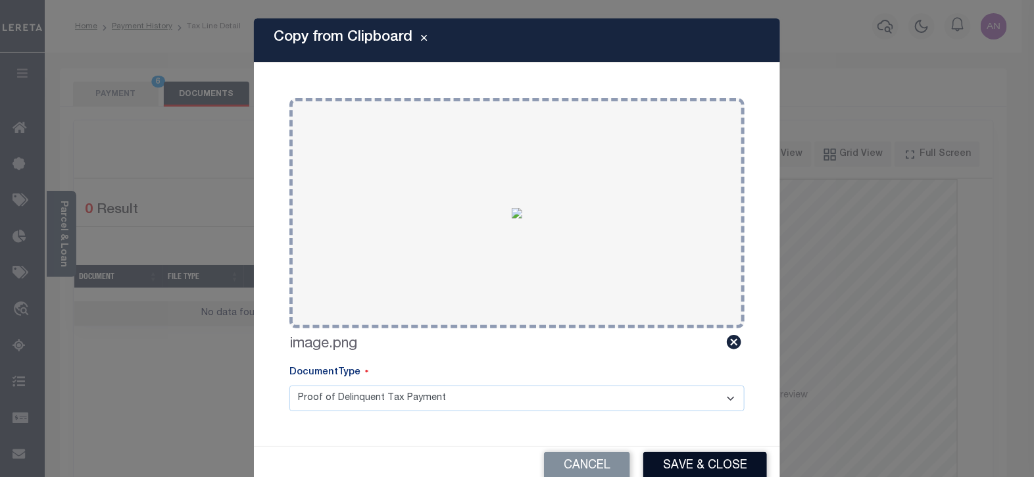
click at [667, 469] on button "Save & Close" at bounding box center [706, 466] width 124 height 28
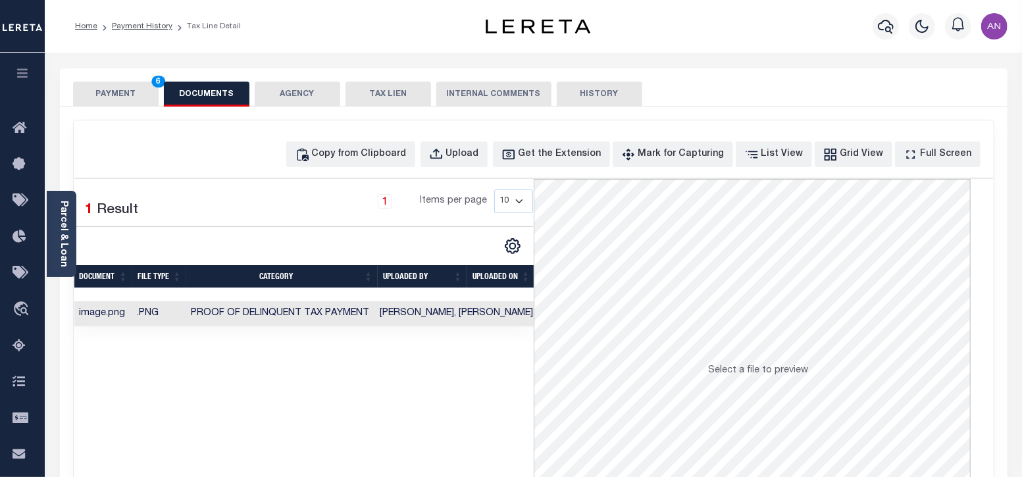
click at [94, 95] on button "PAYMENT 6" at bounding box center [116, 94] width 86 height 25
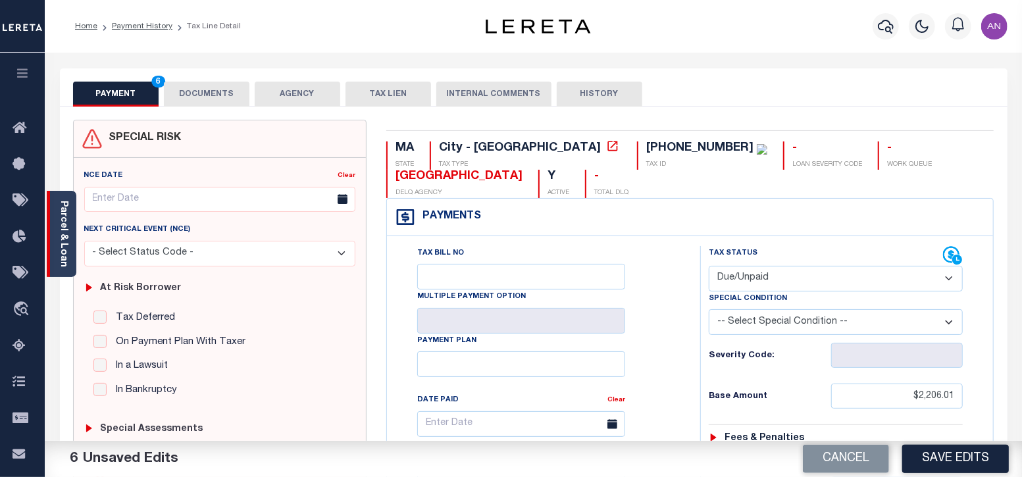
click at [65, 225] on link "Parcel & Loan" at bounding box center [63, 234] width 9 height 66
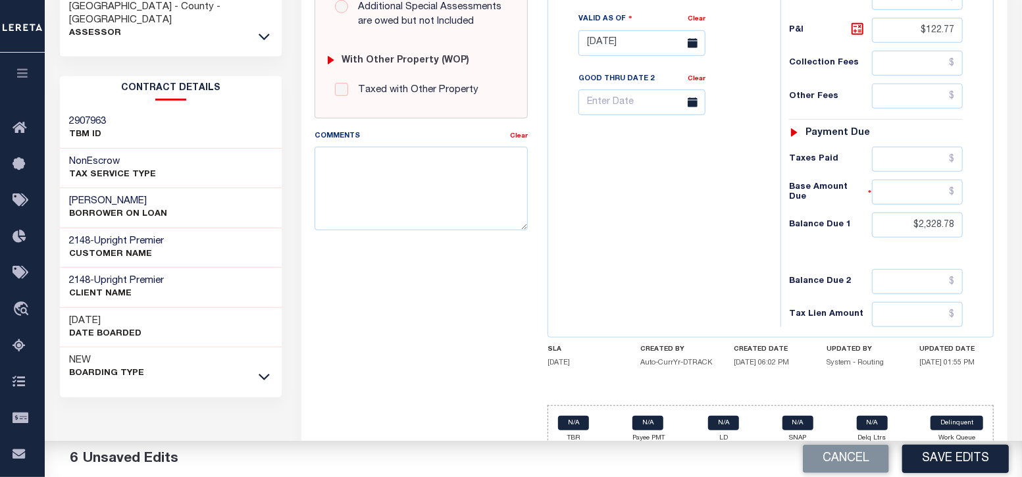
scroll to position [511, 0]
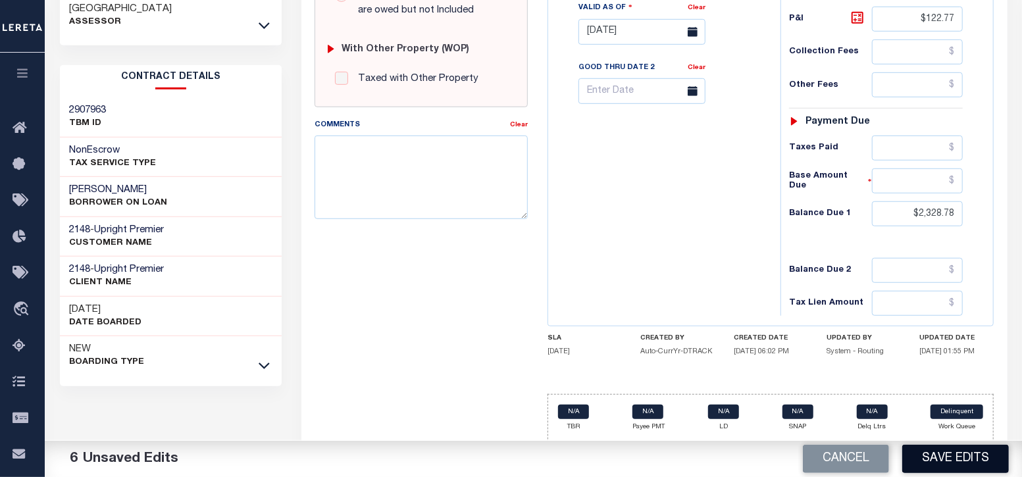
click at [936, 469] on button "Save Edits" at bounding box center [955, 459] width 107 height 28
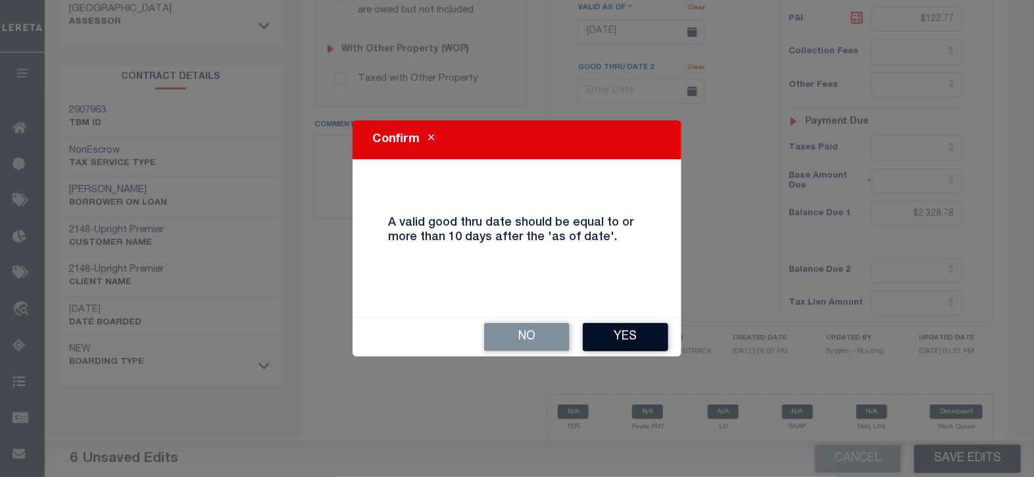
click at [610, 334] on button "Yes" at bounding box center [626, 337] width 86 height 28
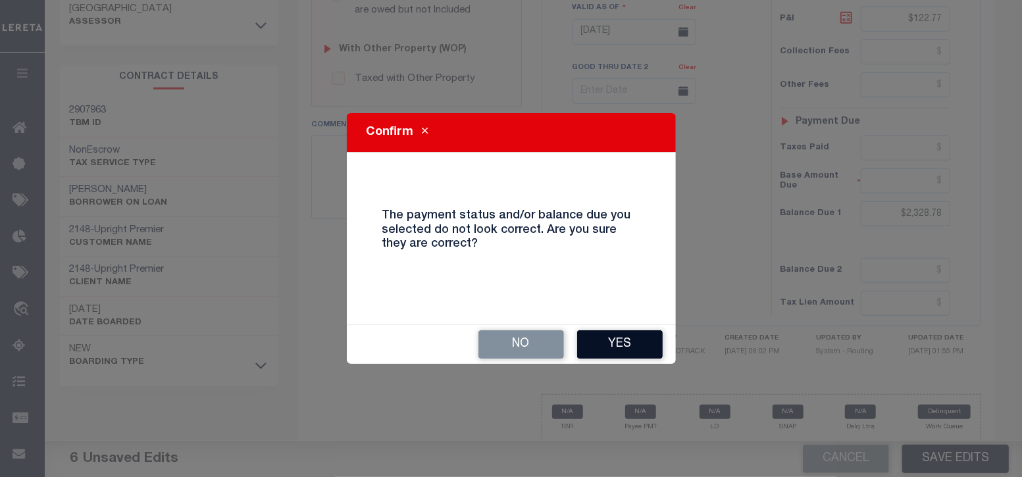
click at [596, 341] on button "Yes" at bounding box center [620, 344] width 86 height 28
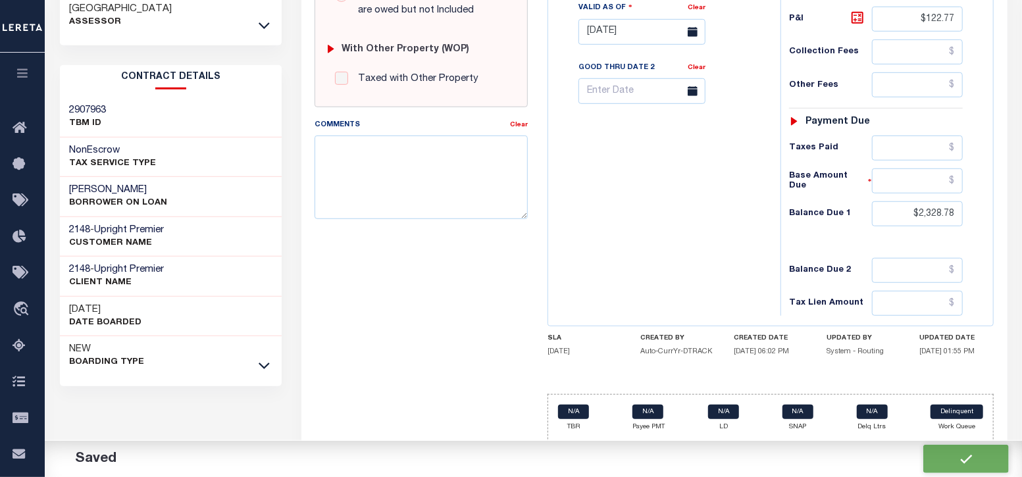
checkbox input "false"
type input "$2,206.01"
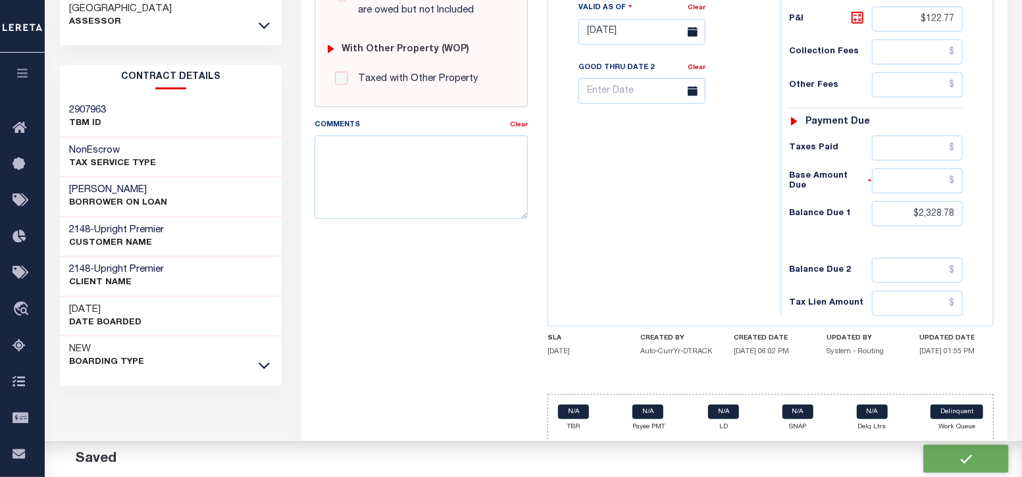
type input "$122.77"
type input "$2,328.78"
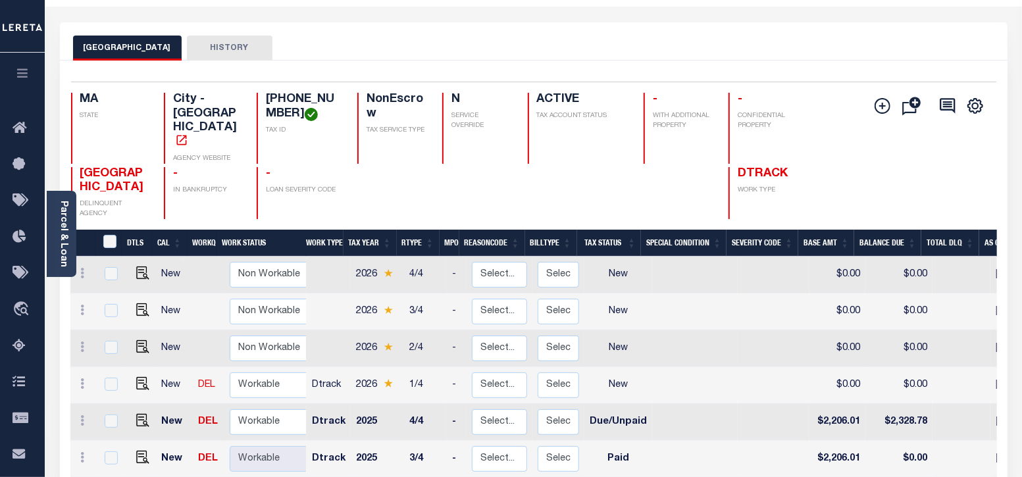
scroll to position [247, 0]
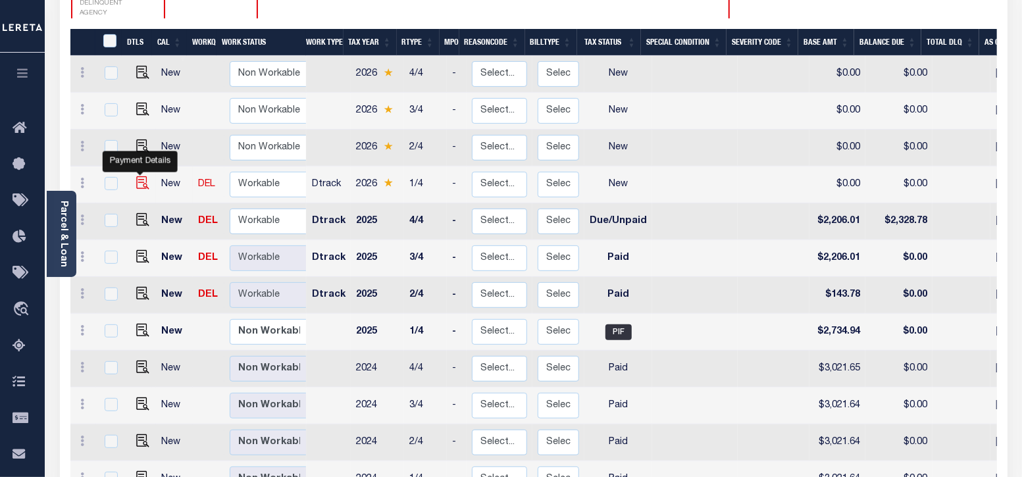
click at [138, 176] on img "" at bounding box center [142, 182] width 13 height 13
checkbox input "true"
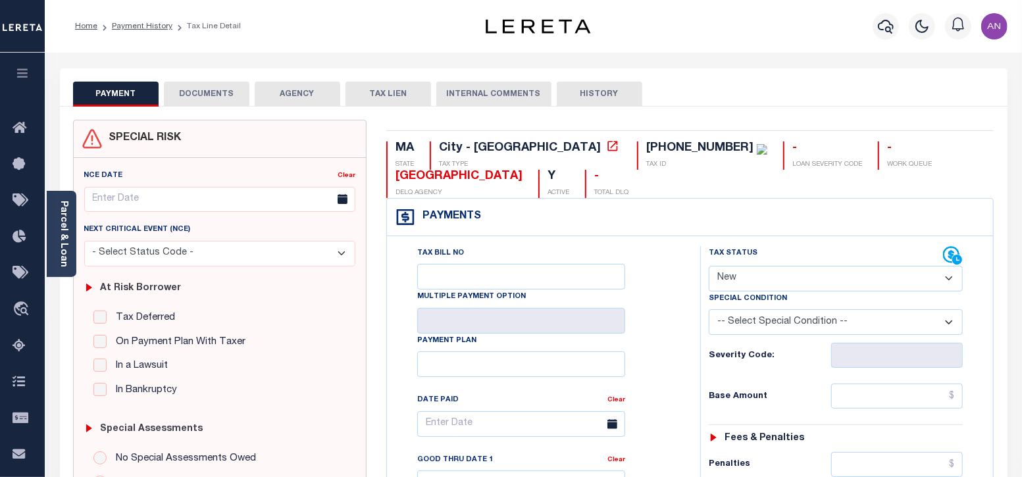
click at [748, 280] on select "- Select Status Code - Open Due/Unpaid Paid Incomplete No Tax Due Internal Refu…" at bounding box center [836, 279] width 255 height 26
select select "DUE"
click at [709, 266] on select "- Select Status Code - Open Due/Unpaid Paid Incomplete No Tax Due Internal Refu…" at bounding box center [836, 279] width 255 height 26
type input "[DATE]"
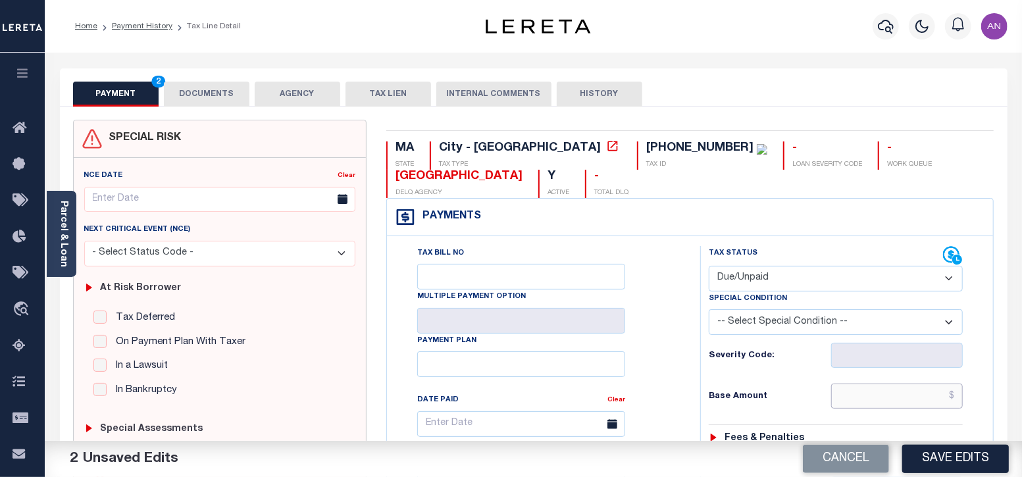
click at [870, 390] on input "text" at bounding box center [897, 396] width 132 height 25
paste input "2,470.48"
type input "$2,470.48"
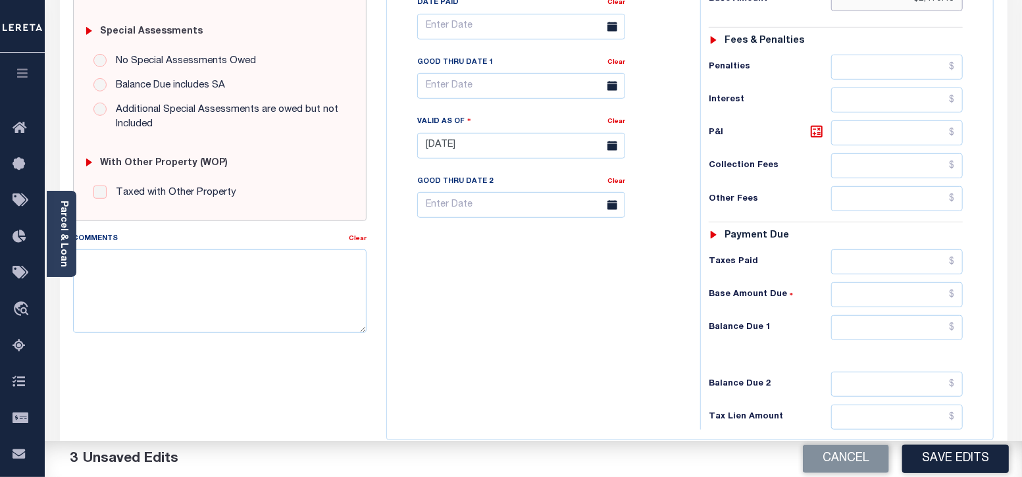
scroll to position [411, 0]
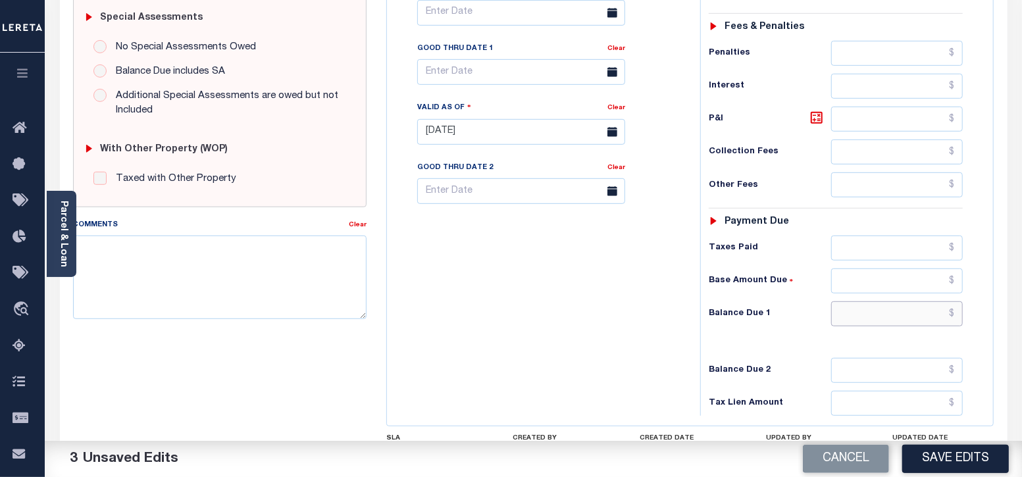
click at [919, 316] on input "text" at bounding box center [897, 313] width 132 height 25
paste input "2,501.75"
type input "$2,501.75"
click at [807, 348] on div "Tax Status Status - Select Status Code -" at bounding box center [840, 125] width 280 height 581
click at [814, 113] on icon at bounding box center [817, 118] width 16 height 16
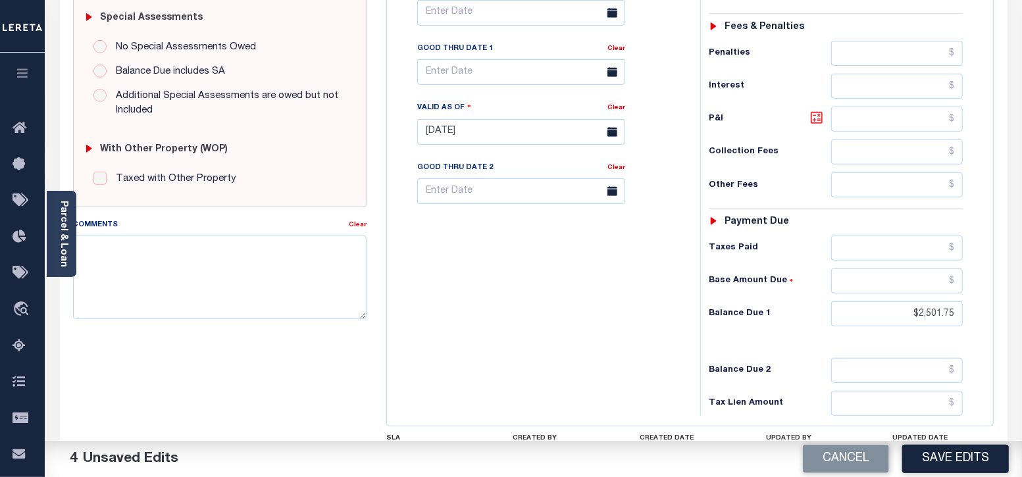
type input "$31.27"
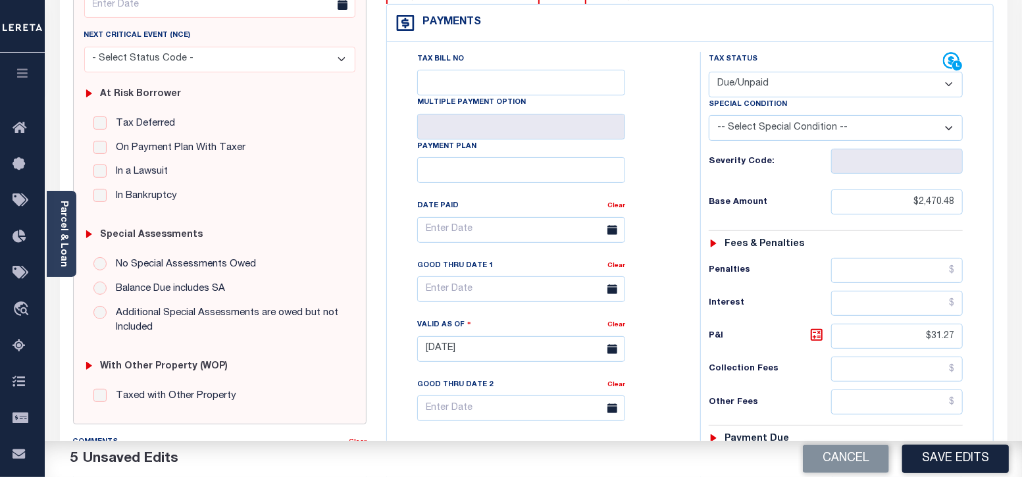
scroll to position [164, 0]
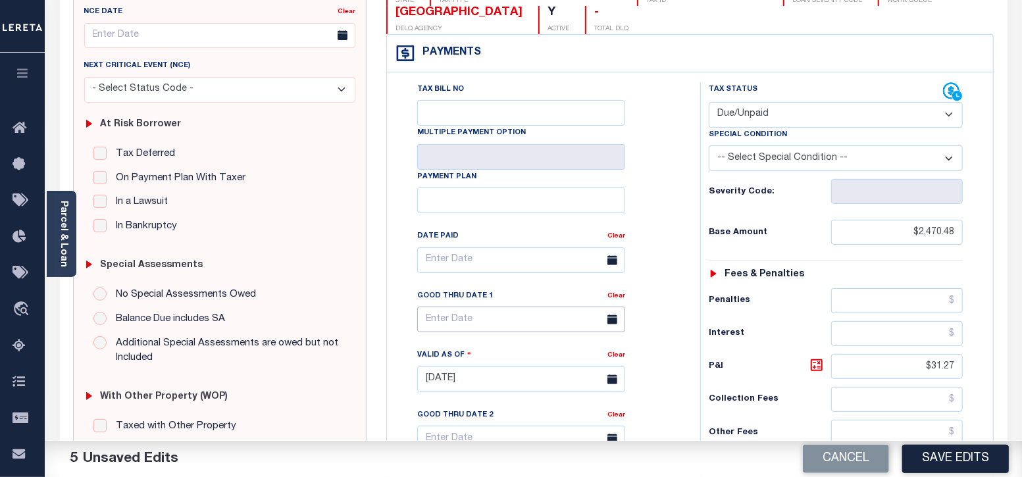
click at [453, 320] on input "text" at bounding box center [521, 320] width 208 height 26
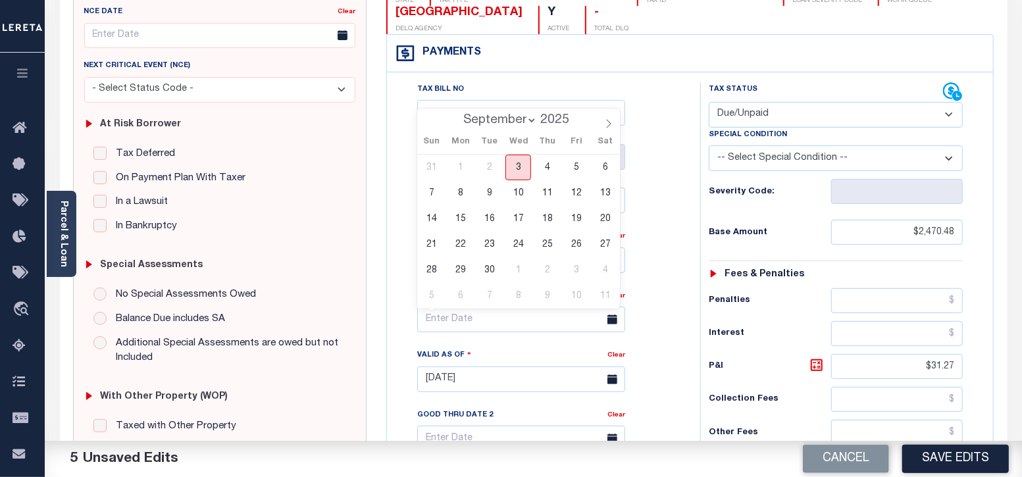
click at [523, 166] on span "3" at bounding box center [518, 168] width 26 height 26
type input "09/03/2025"
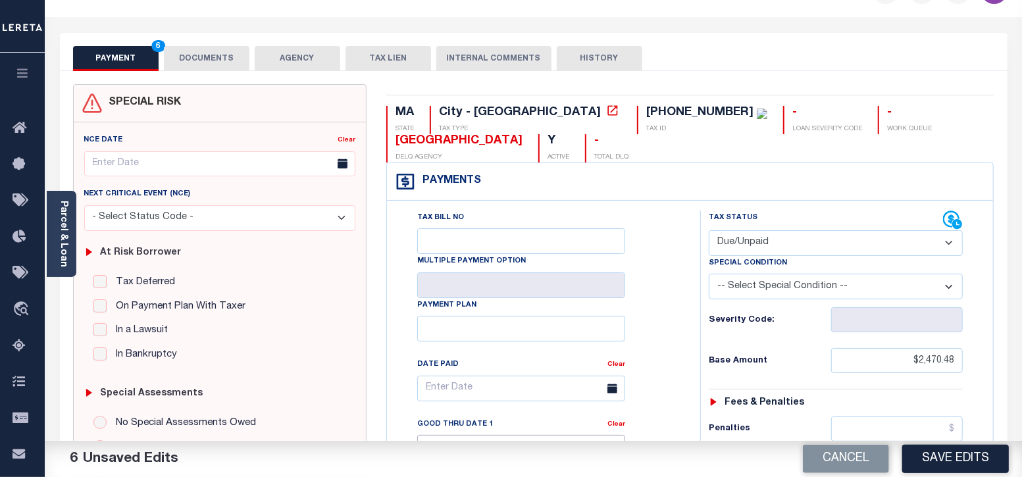
scroll to position [0, 0]
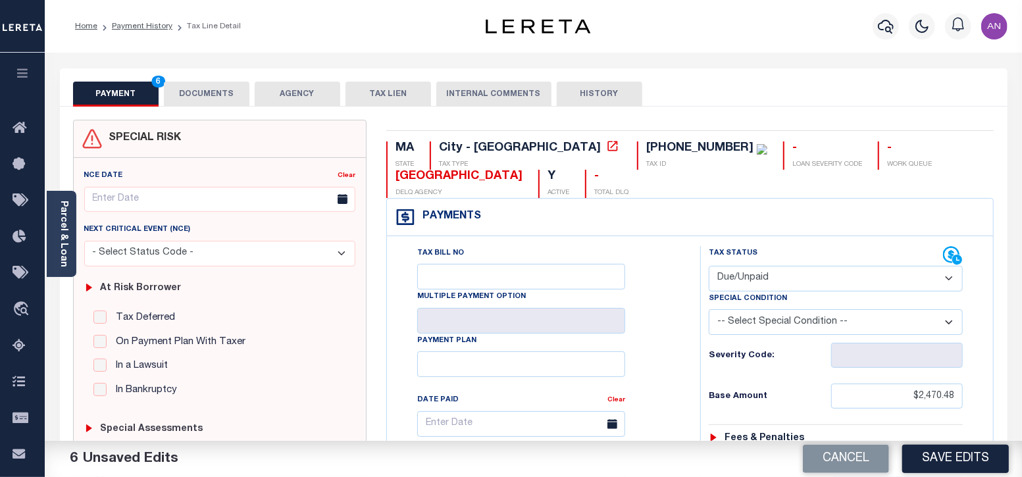
click at [221, 89] on button "DOCUMENTS" at bounding box center [207, 94] width 86 height 25
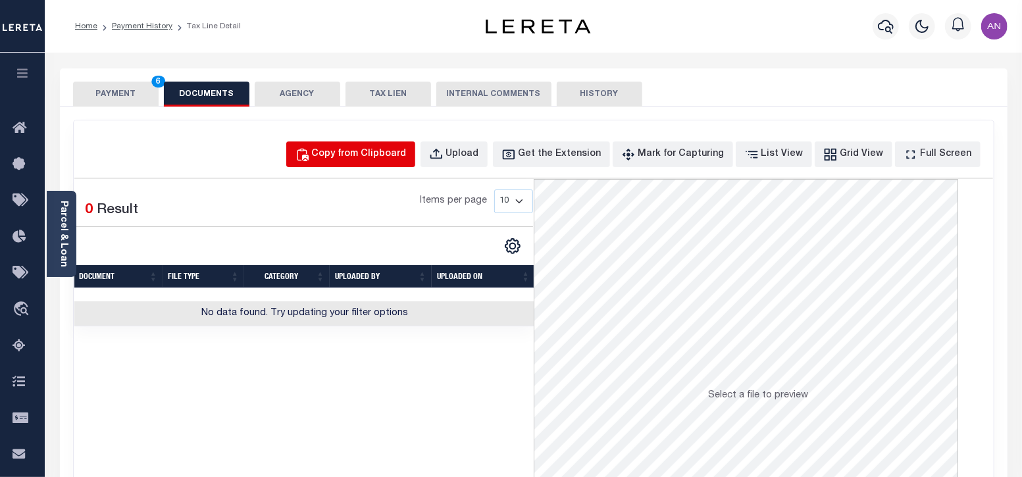
click at [367, 151] on div "Copy from Clipboard" at bounding box center [359, 154] width 95 height 14
select select "POP"
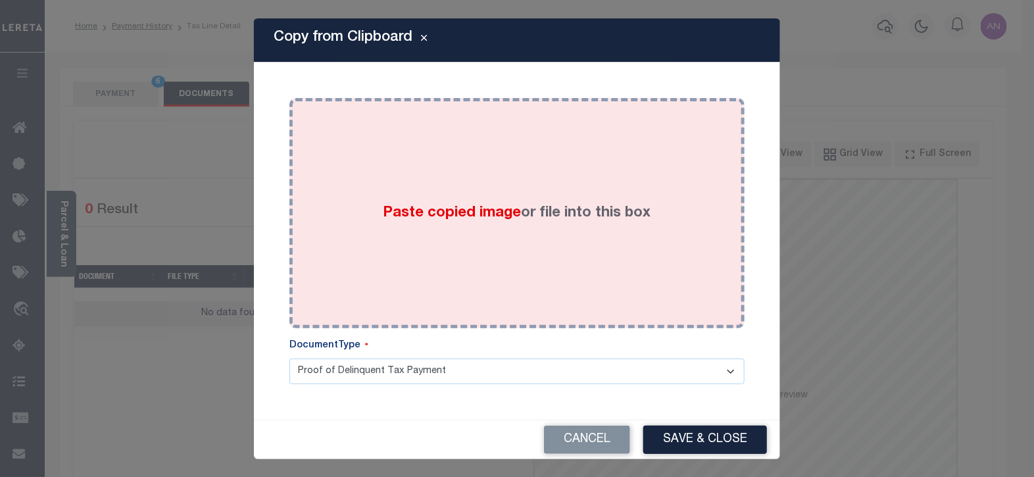
click at [442, 163] on div "Paste copied image or file into this box" at bounding box center [517, 213] width 436 height 211
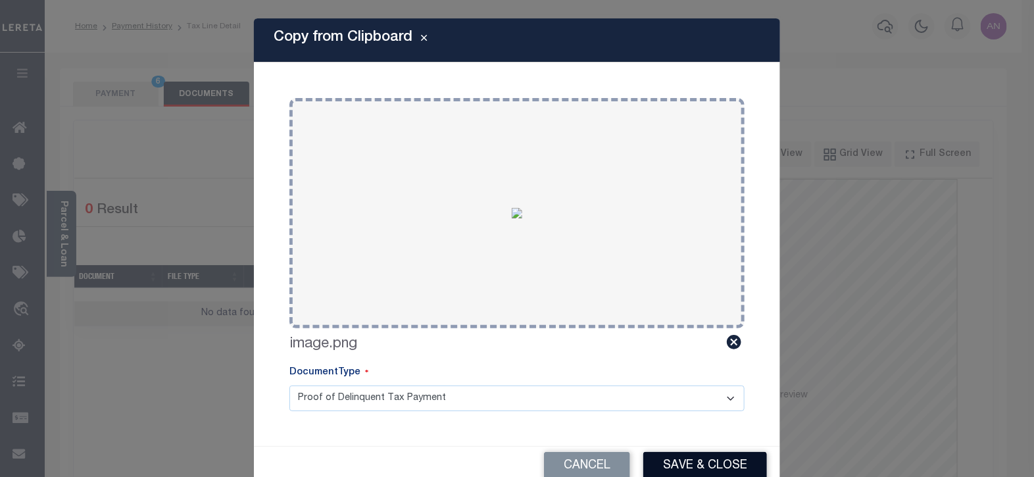
click at [690, 461] on button "Save & Close" at bounding box center [706, 466] width 124 height 28
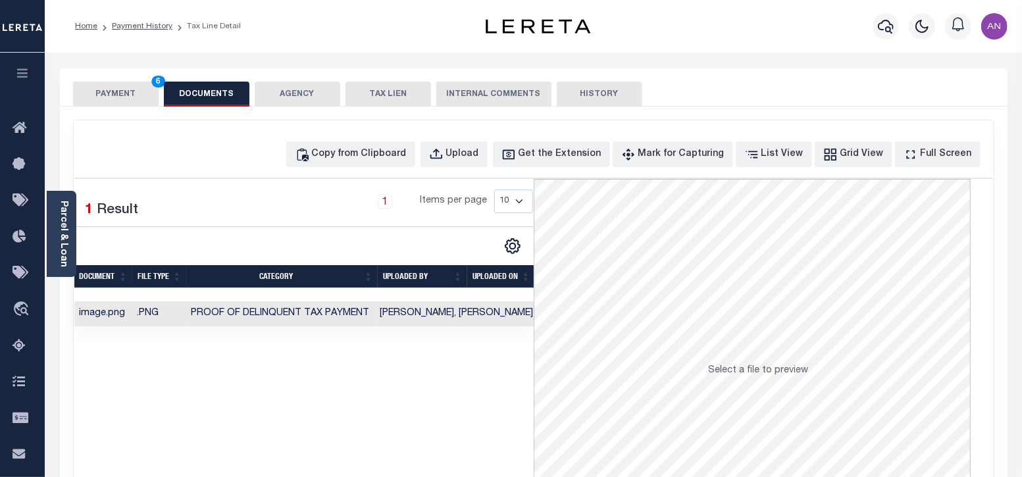
click at [120, 87] on button "PAYMENT 6" at bounding box center [116, 94] width 86 height 25
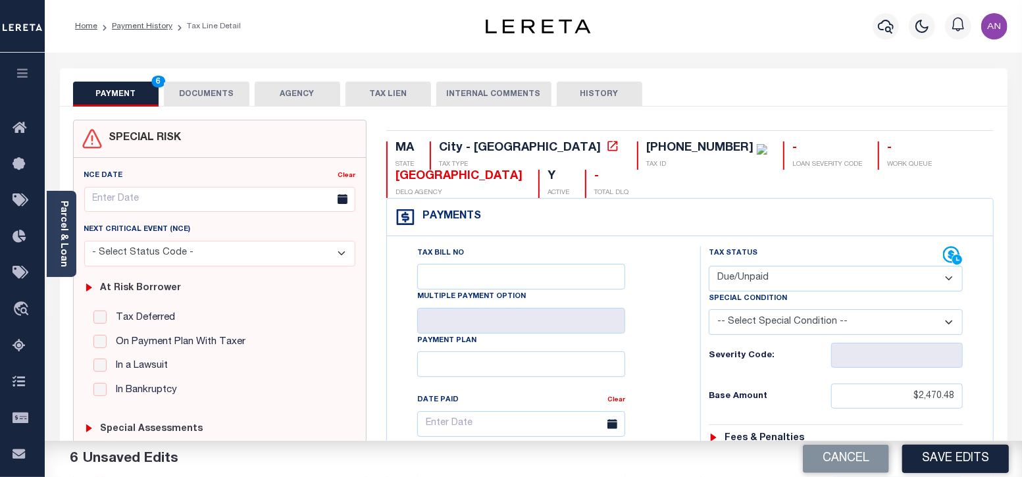
click at [195, 93] on button "DOCUMENTS" at bounding box center [207, 94] width 86 height 25
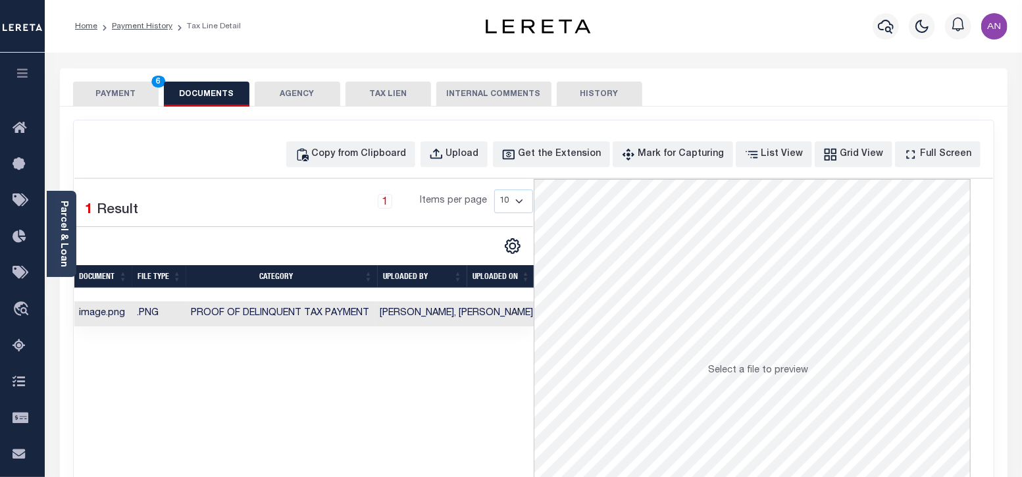
click at [141, 93] on button "PAYMENT 6" at bounding box center [116, 94] width 86 height 25
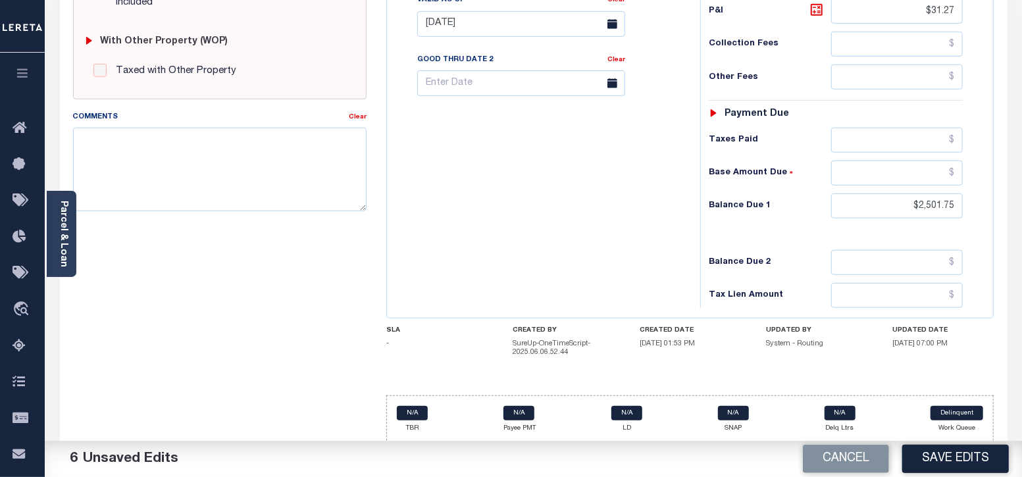
scroll to position [438, 0]
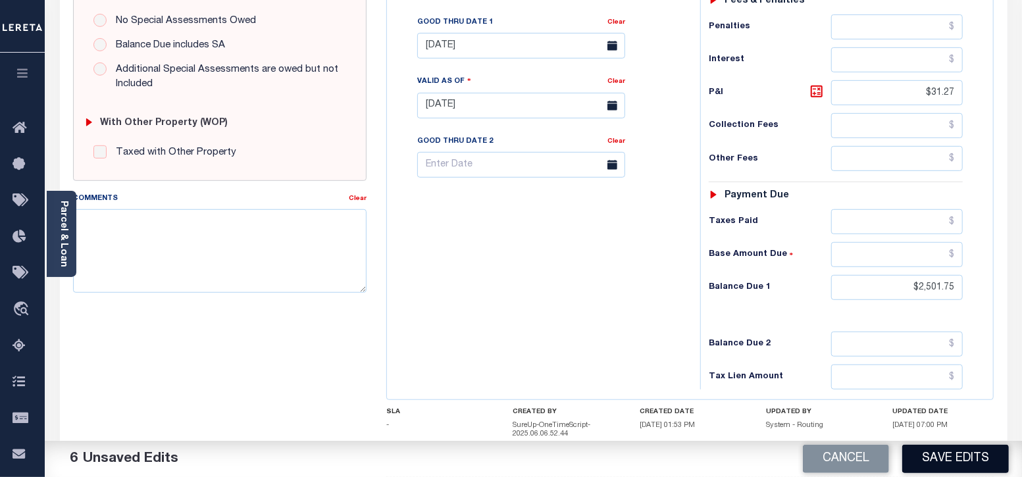
click at [956, 459] on button "Save Edits" at bounding box center [955, 459] width 107 height 28
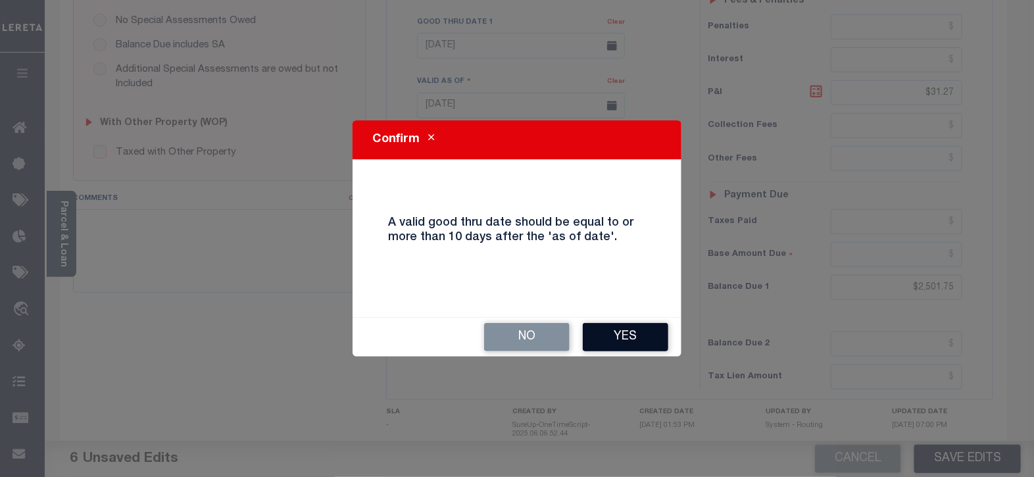
click at [610, 334] on button "Yes" at bounding box center [626, 337] width 86 height 28
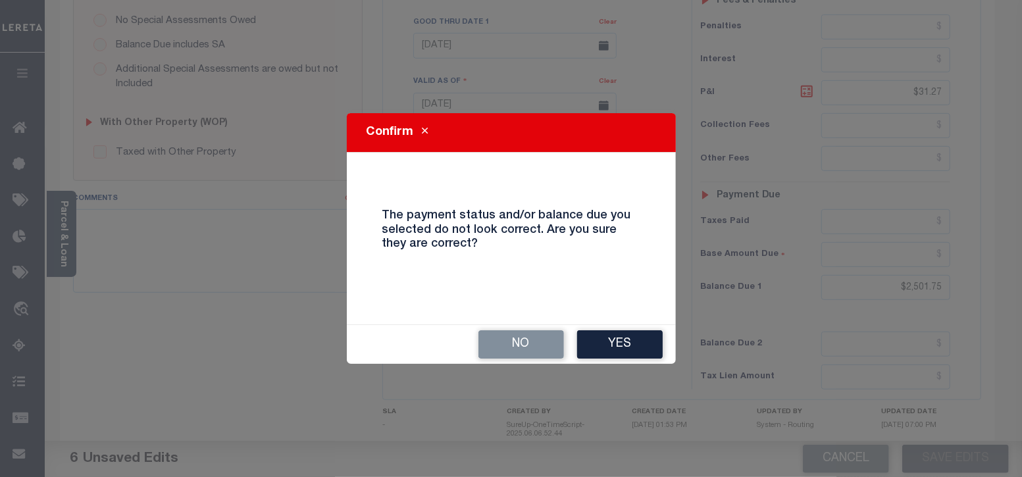
click at [918, 205] on div "Confirm The payment status and/or balance due you selected do not look correct.…" at bounding box center [511, 238] width 1022 height 477
click at [620, 338] on button "Yes" at bounding box center [620, 344] width 86 height 28
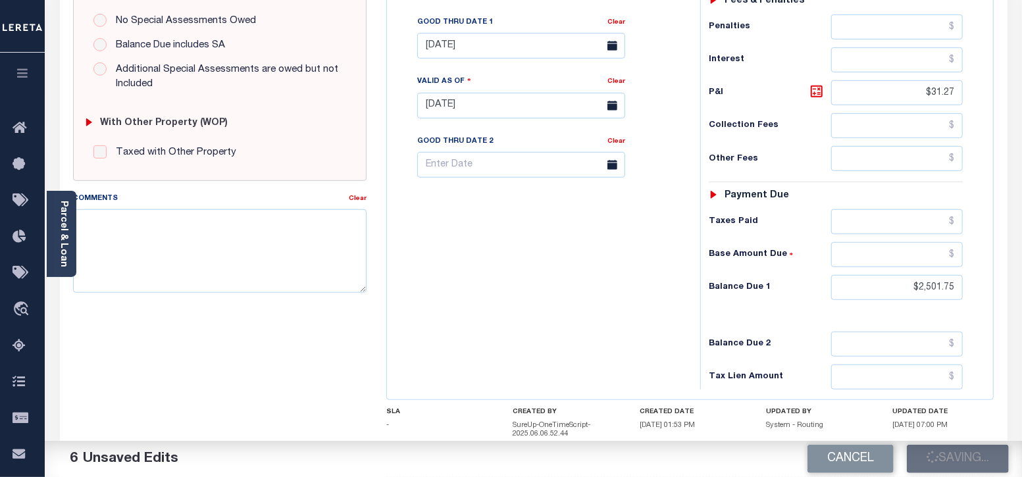
checkbox input "false"
type input "$2,470.48"
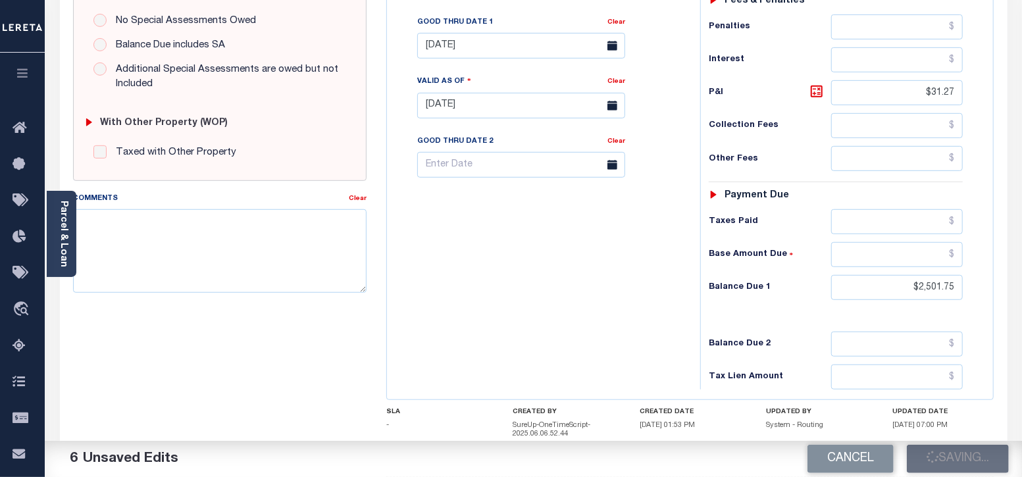
type input "$31.27"
type input "$2,501.75"
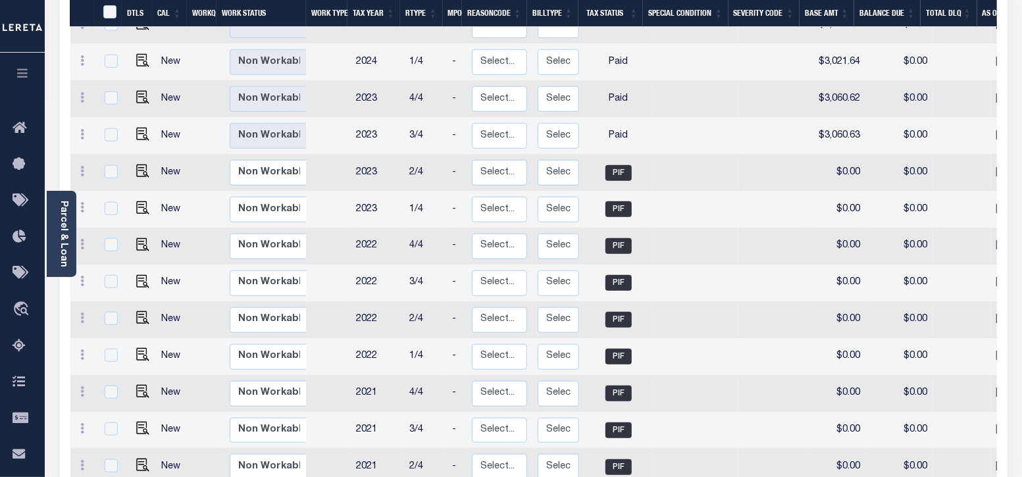
scroll to position [902, 0]
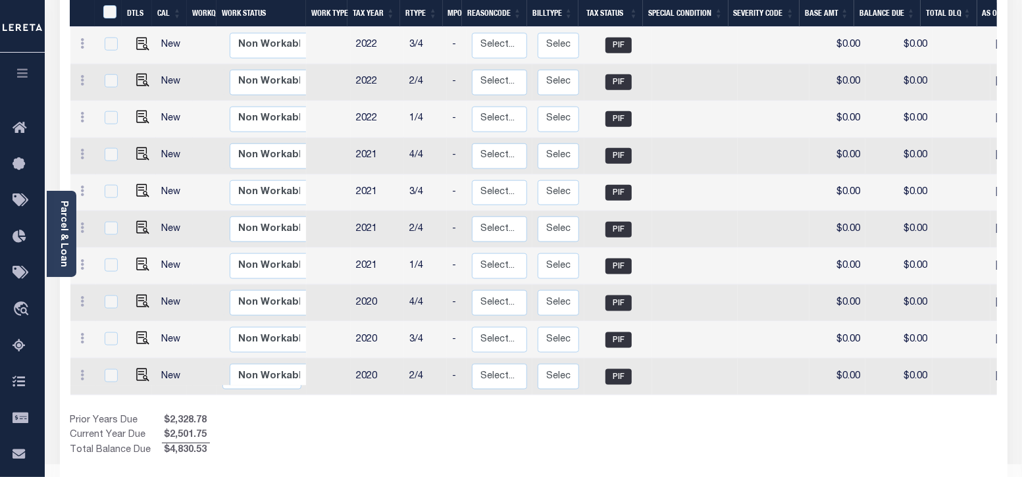
click at [420, 426] on div "Prior Years Due $2,328.78 Current Year Due $2,501.75 Total Balance Due $4,830.53" at bounding box center [301, 436] width 463 height 44
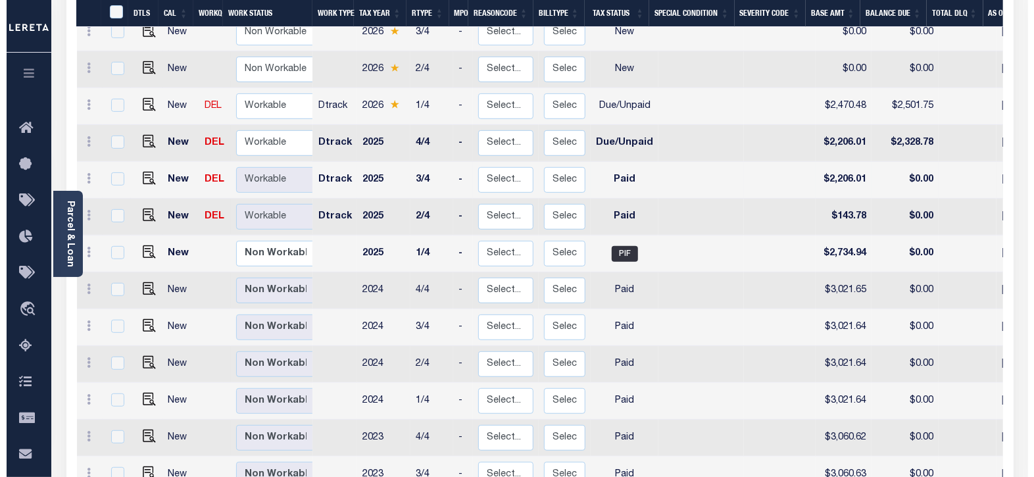
scroll to position [0, 0]
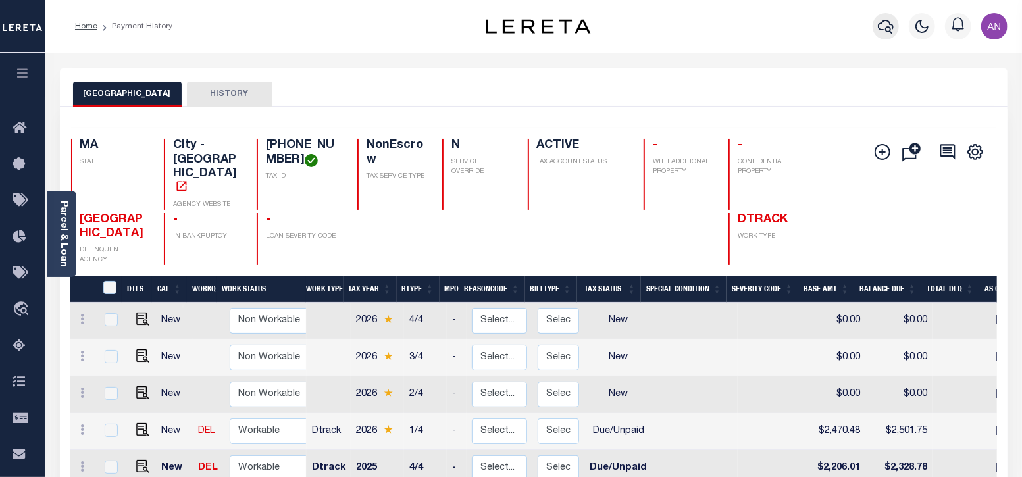
click at [885, 33] on icon "button" at bounding box center [886, 26] width 16 height 16
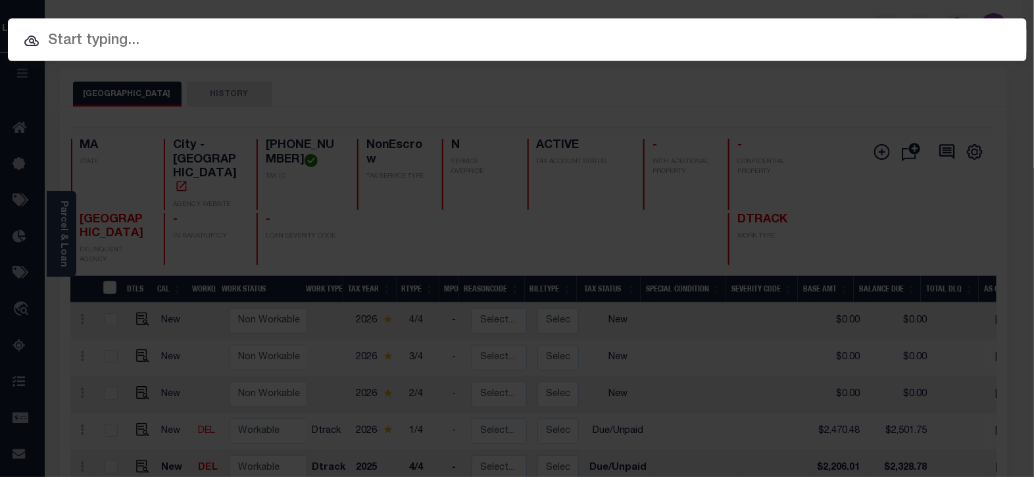
click at [155, 45] on input "text" at bounding box center [517, 41] width 1019 height 23
paste input "FTF_45573_38478"
type input "FTF_45573_38478"
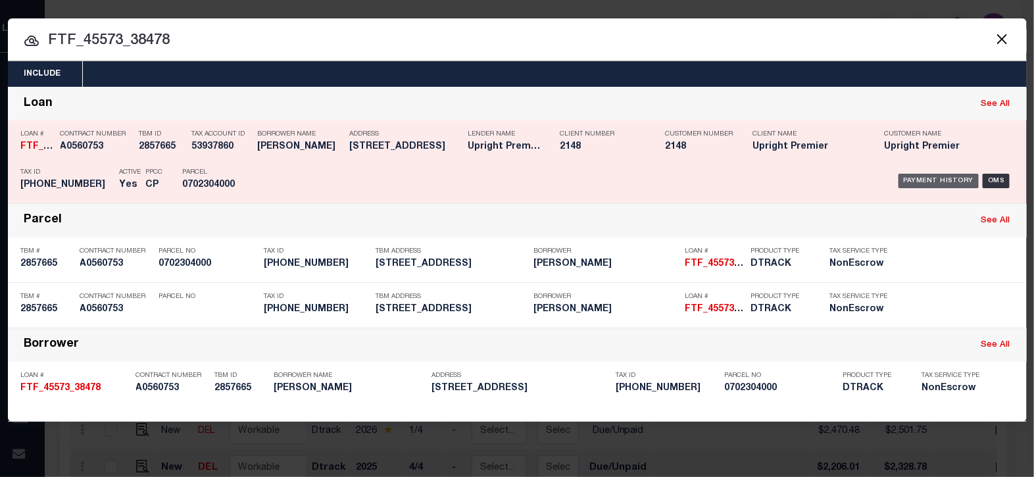
click at [914, 178] on div "Payment History" at bounding box center [939, 181] width 81 height 14
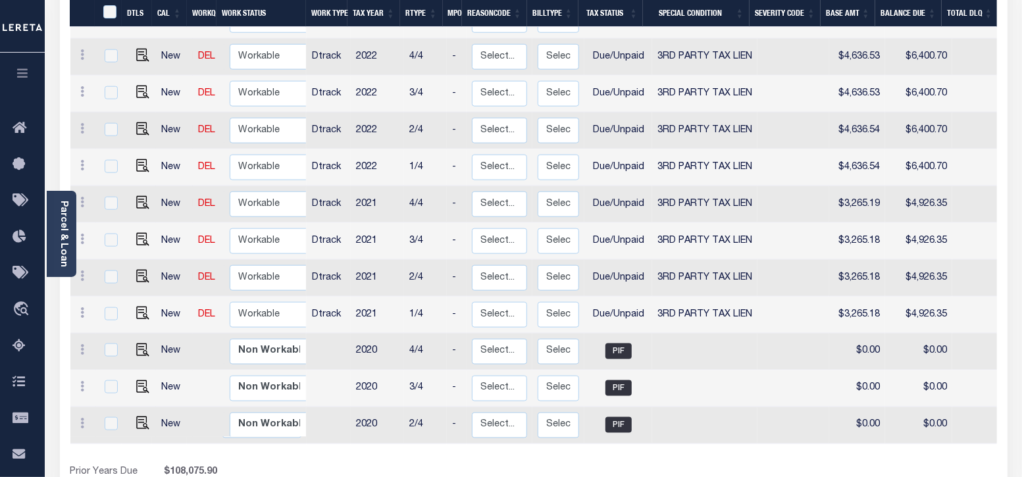
scroll to position [905, 0]
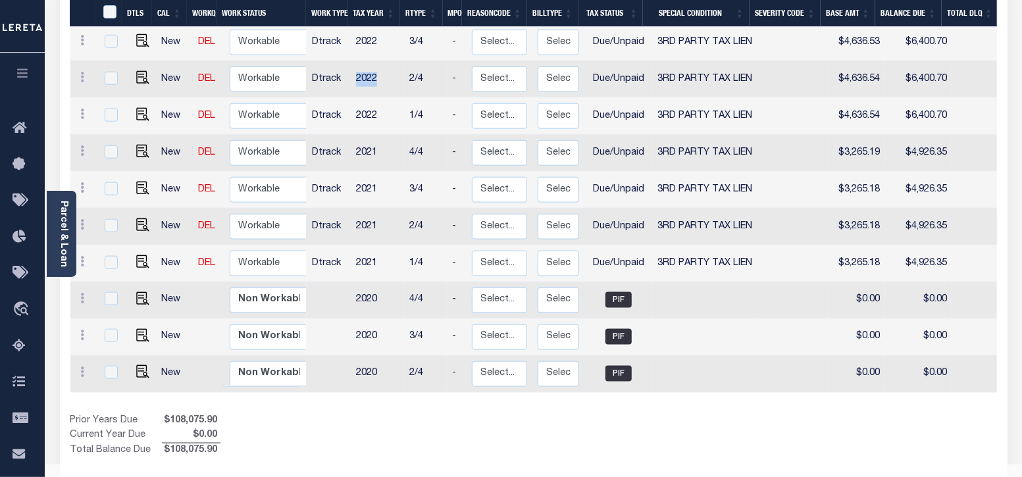
drag, startPoint x: 372, startPoint y: 47, endPoint x: 388, endPoint y: 179, distance: 132.6
click at [351, 61] on td "2022" at bounding box center [377, 79] width 53 height 37
checkbox input "true"
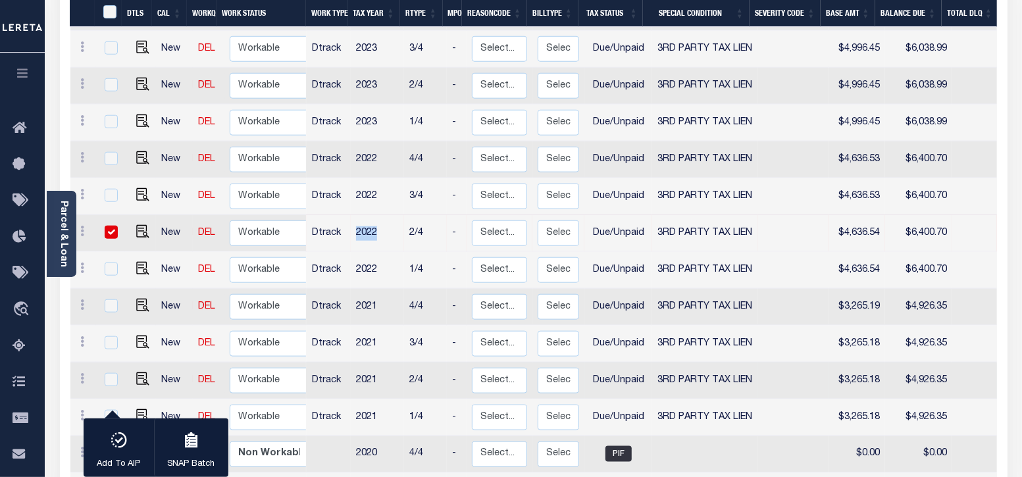
scroll to position [740, 0]
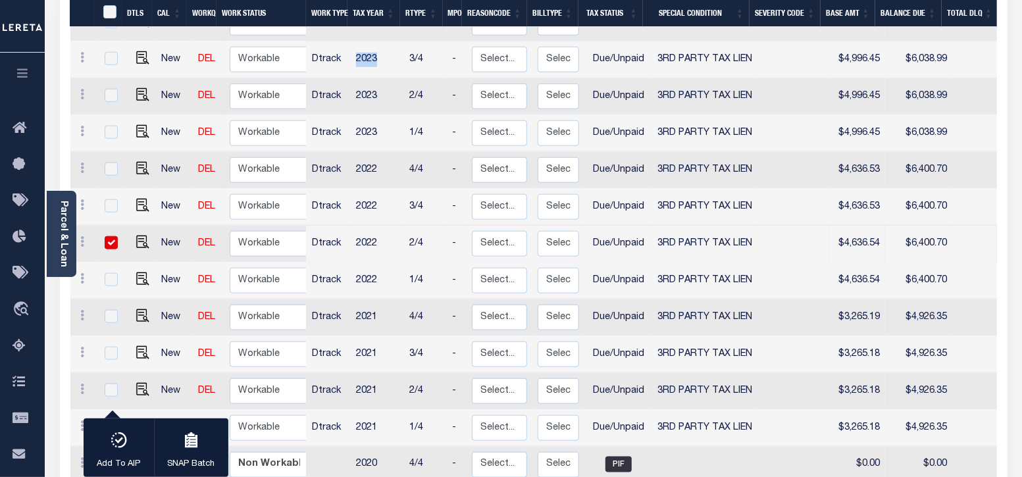
drag, startPoint x: 372, startPoint y: 29, endPoint x: 355, endPoint y: 31, distance: 17.2
click at [355, 41] on td "2023" at bounding box center [377, 59] width 53 height 37
checkbox input "true"
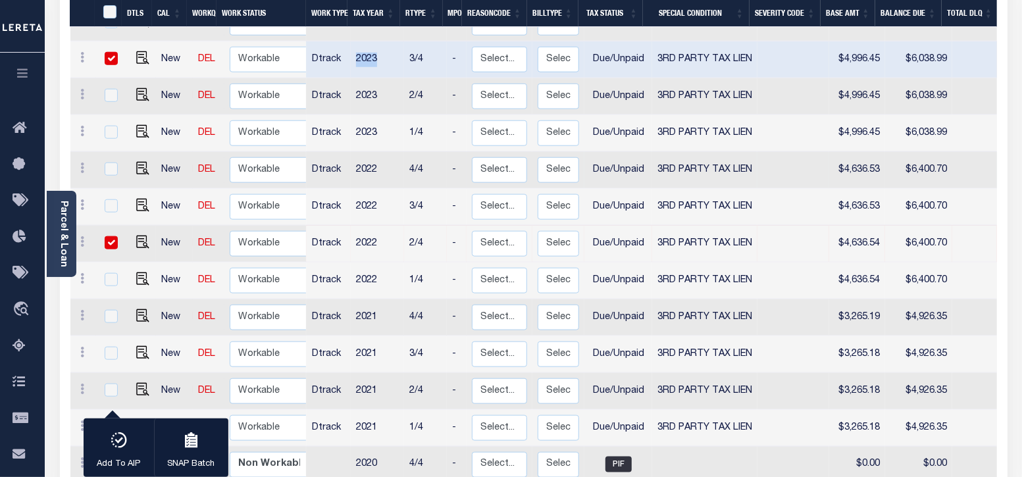
scroll to position [494, 0]
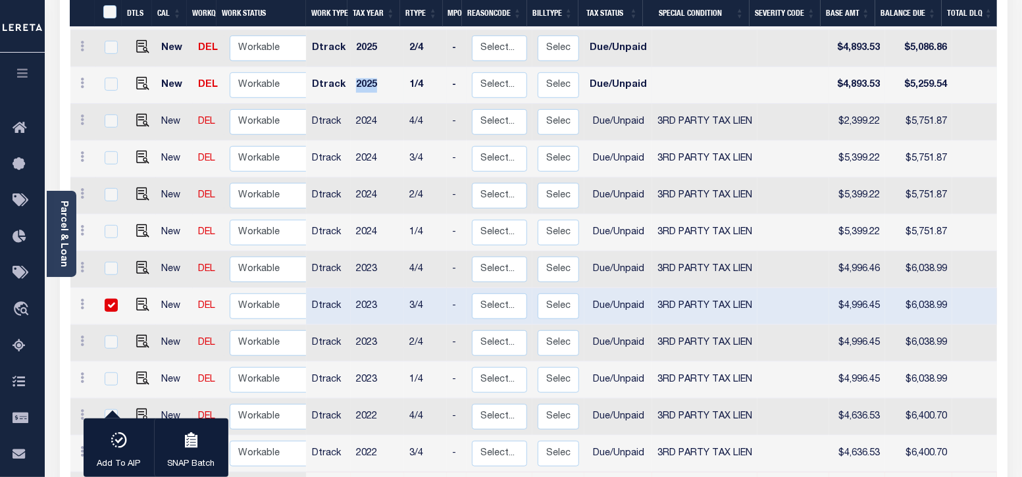
drag, startPoint x: 368, startPoint y: 52, endPoint x: 354, endPoint y: 53, distance: 13.8
click at [354, 67] on td "2025" at bounding box center [377, 85] width 53 height 37
checkbox input "true"
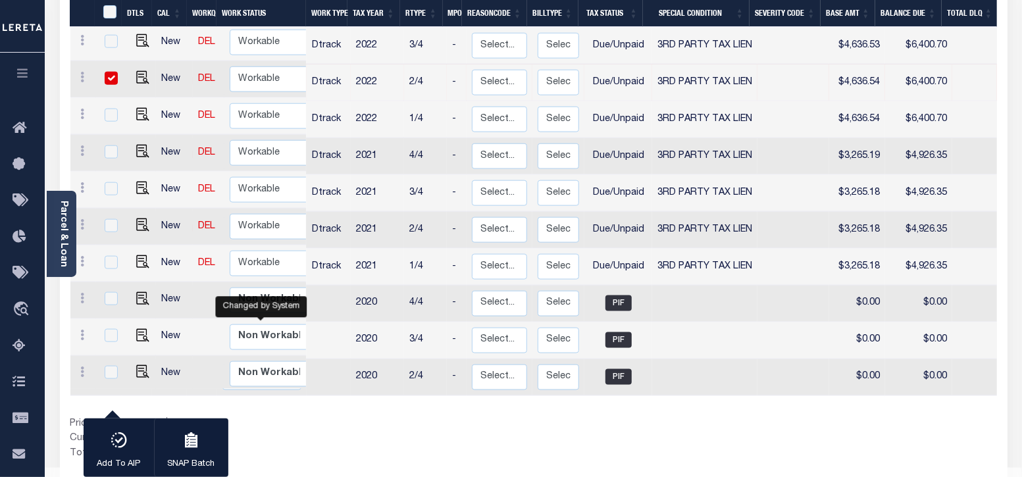
scroll to position [905, 0]
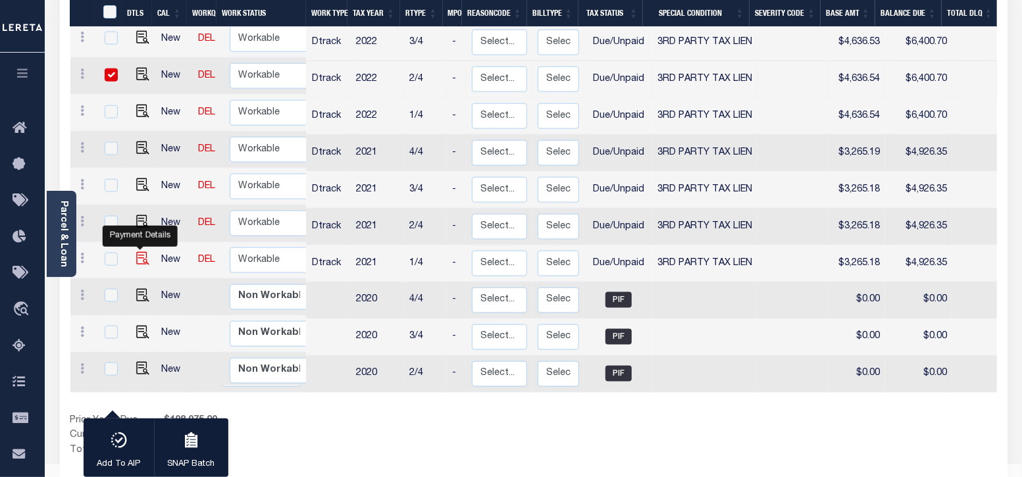
click at [136, 252] on img "" at bounding box center [142, 258] width 13 height 13
checkbox input "true"
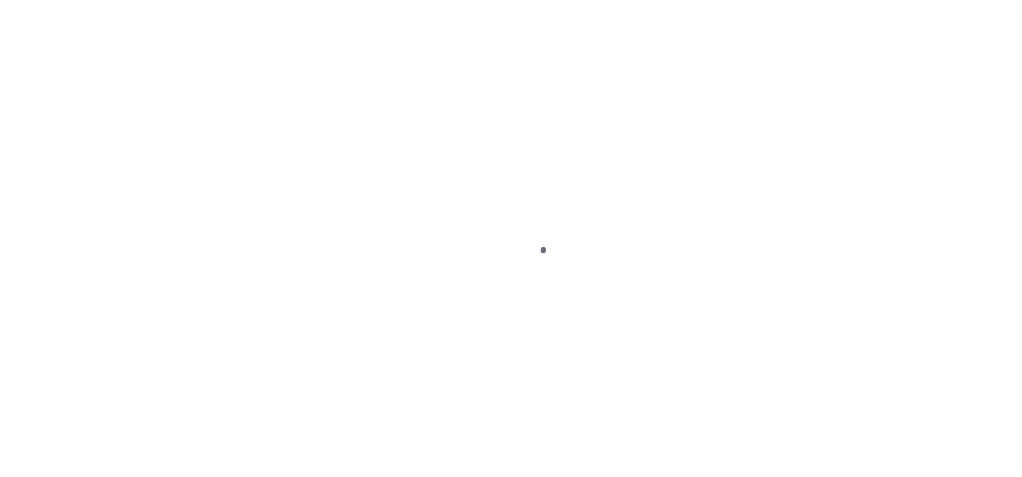
select select "DUE"
select select "20"
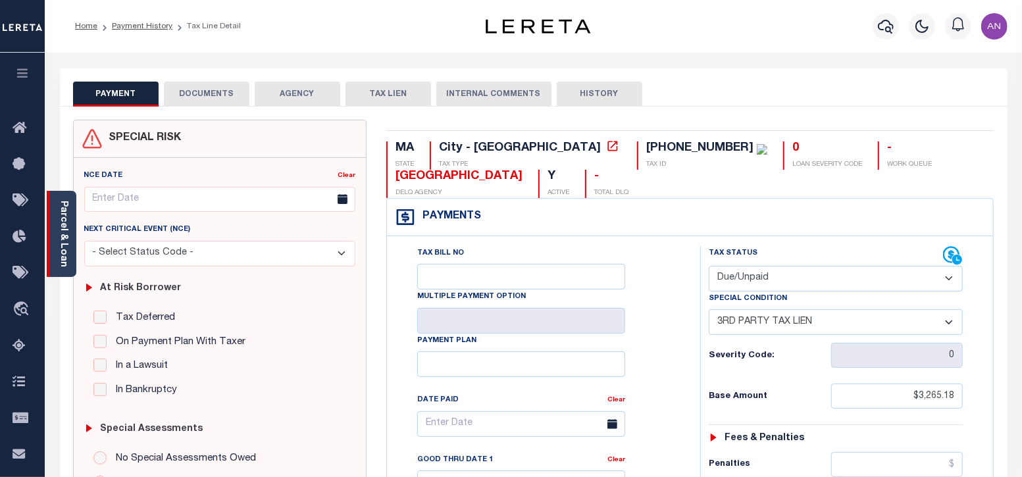
click at [64, 232] on link "Parcel & Loan" at bounding box center [63, 234] width 9 height 66
